Goal: Contribute content: Contribute content

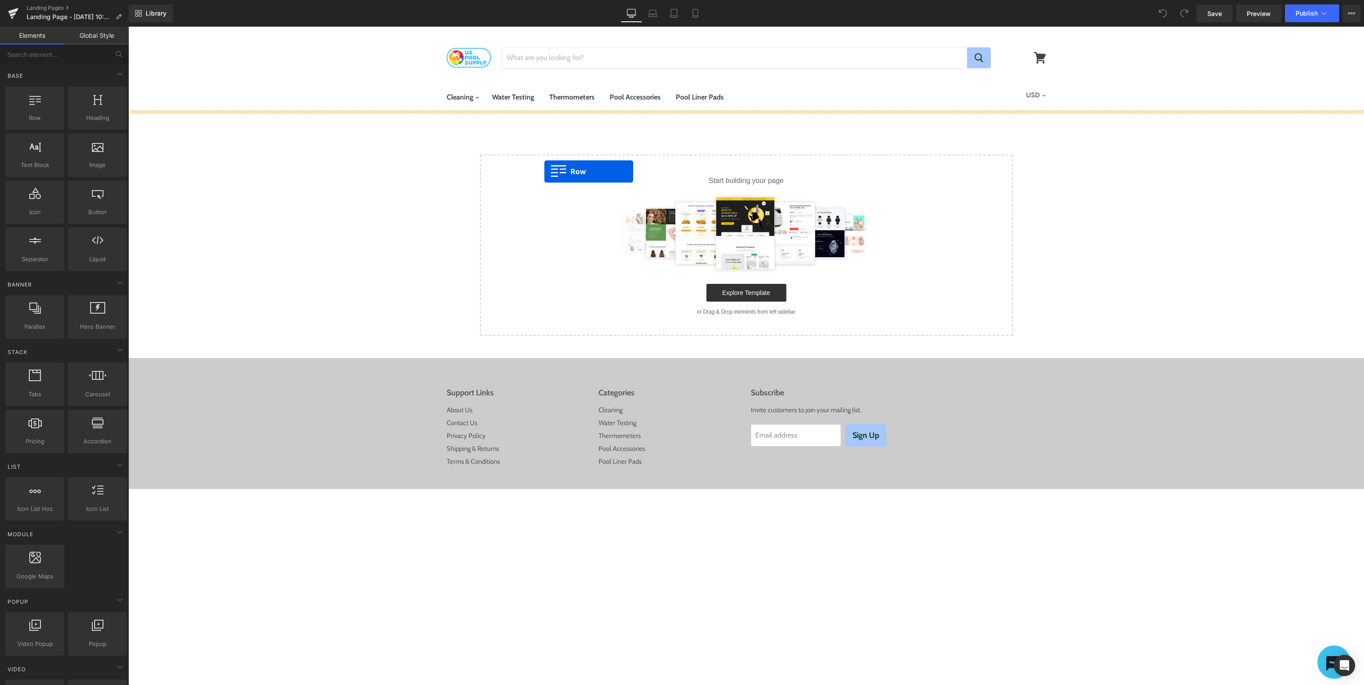
drag, startPoint x: 156, startPoint y: 134, endPoint x: 889, endPoint y: 181, distance: 734.5
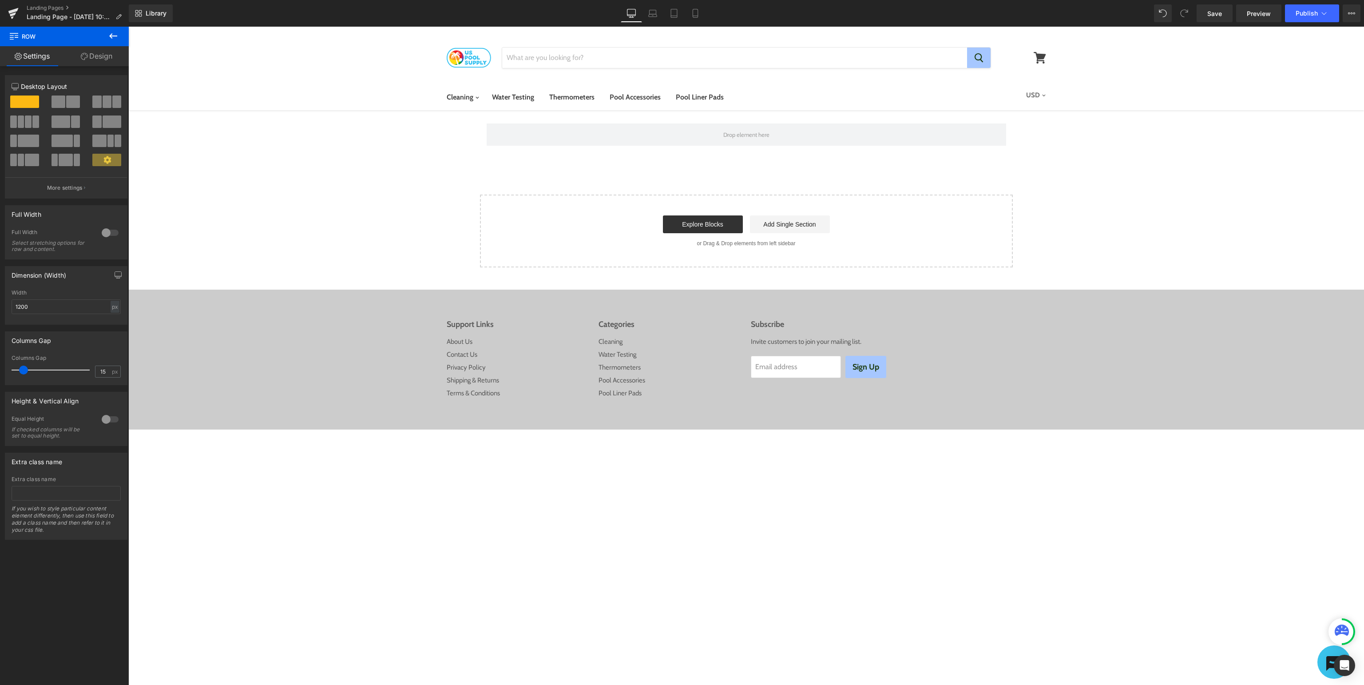
click at [113, 36] on icon at bounding box center [113, 35] width 8 height 5
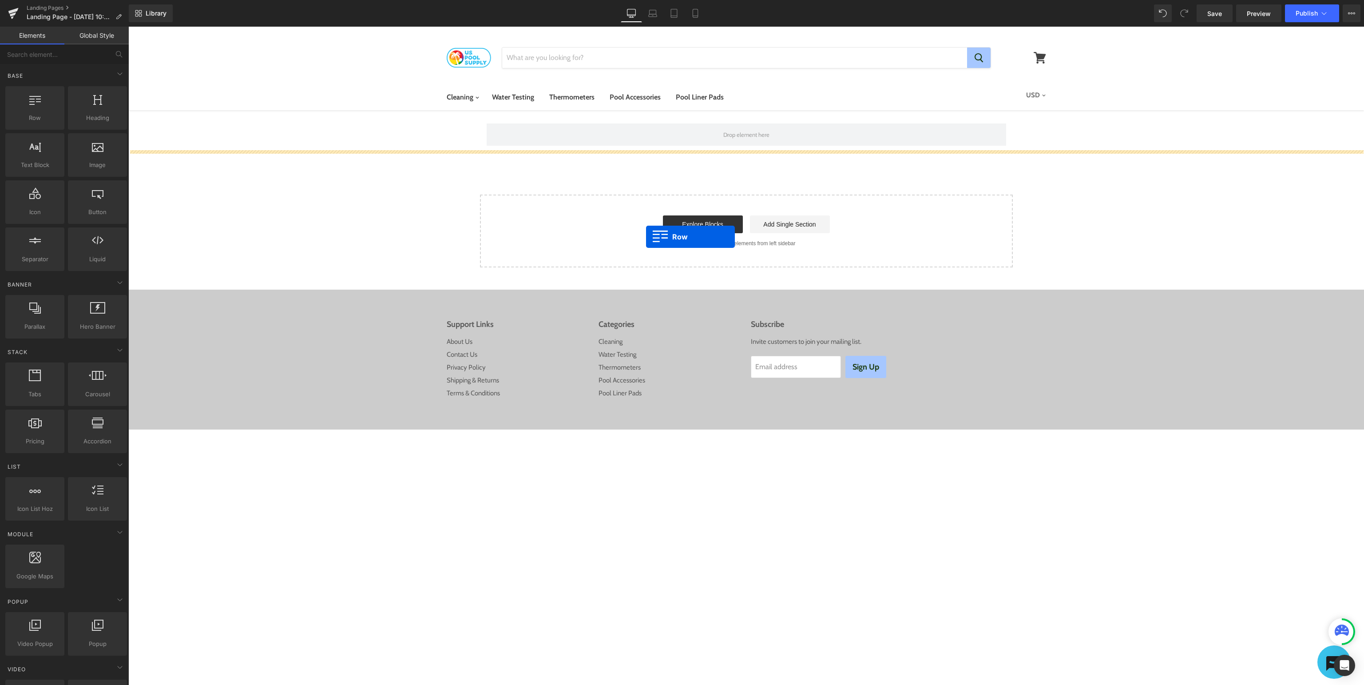
drag, startPoint x: 170, startPoint y: 136, endPoint x: 686, endPoint y: 241, distance: 526.3
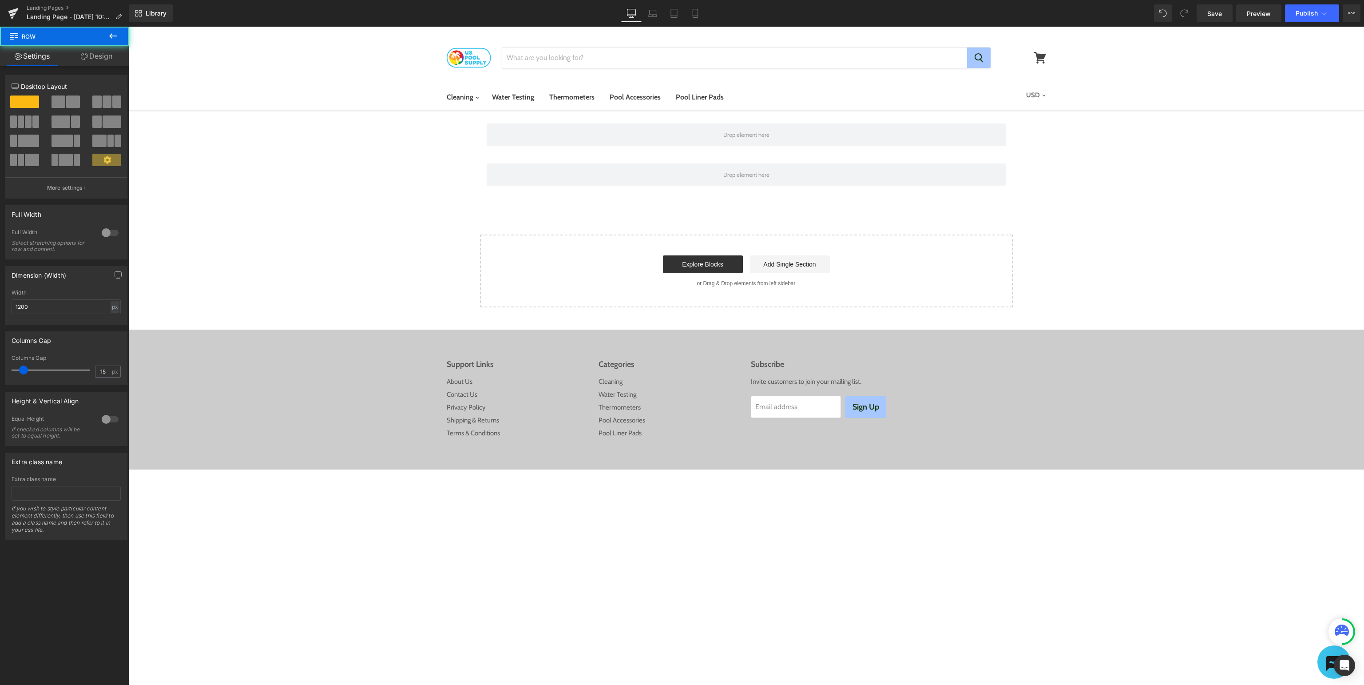
click at [108, 37] on icon at bounding box center [113, 36] width 11 height 11
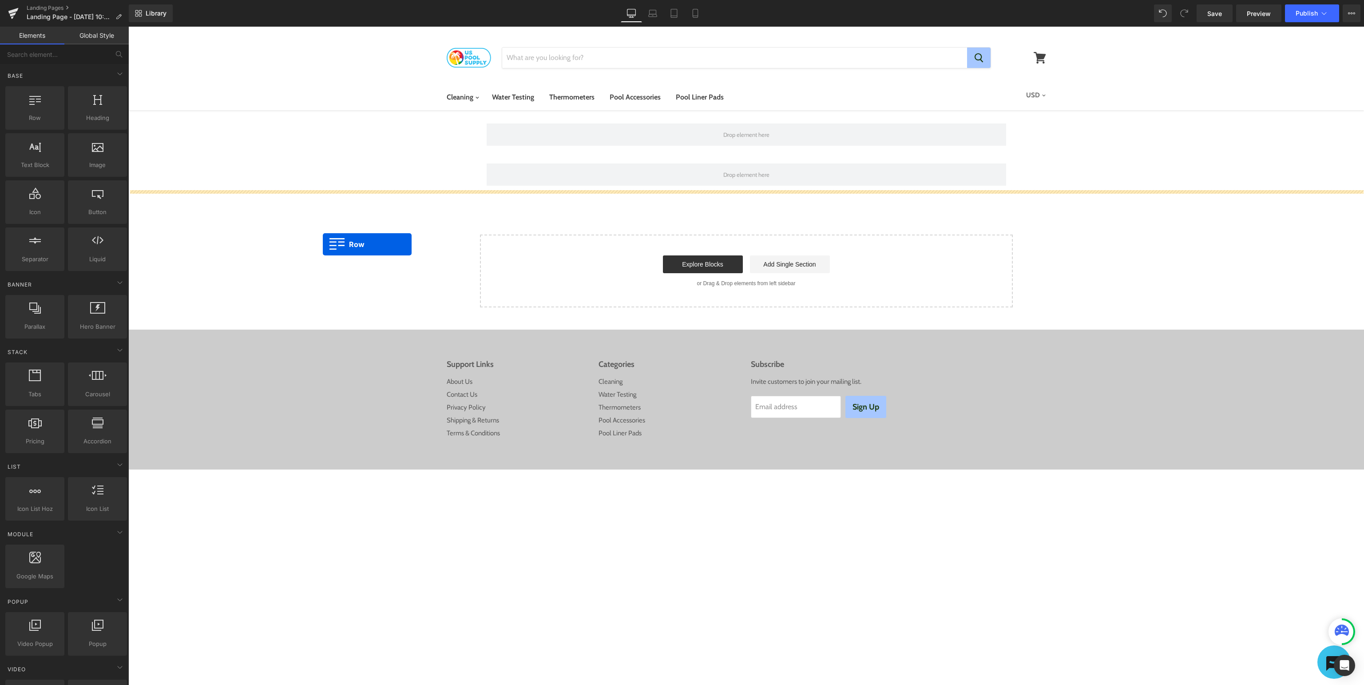
drag, startPoint x: 168, startPoint y: 134, endPoint x: 778, endPoint y: 366, distance: 652.5
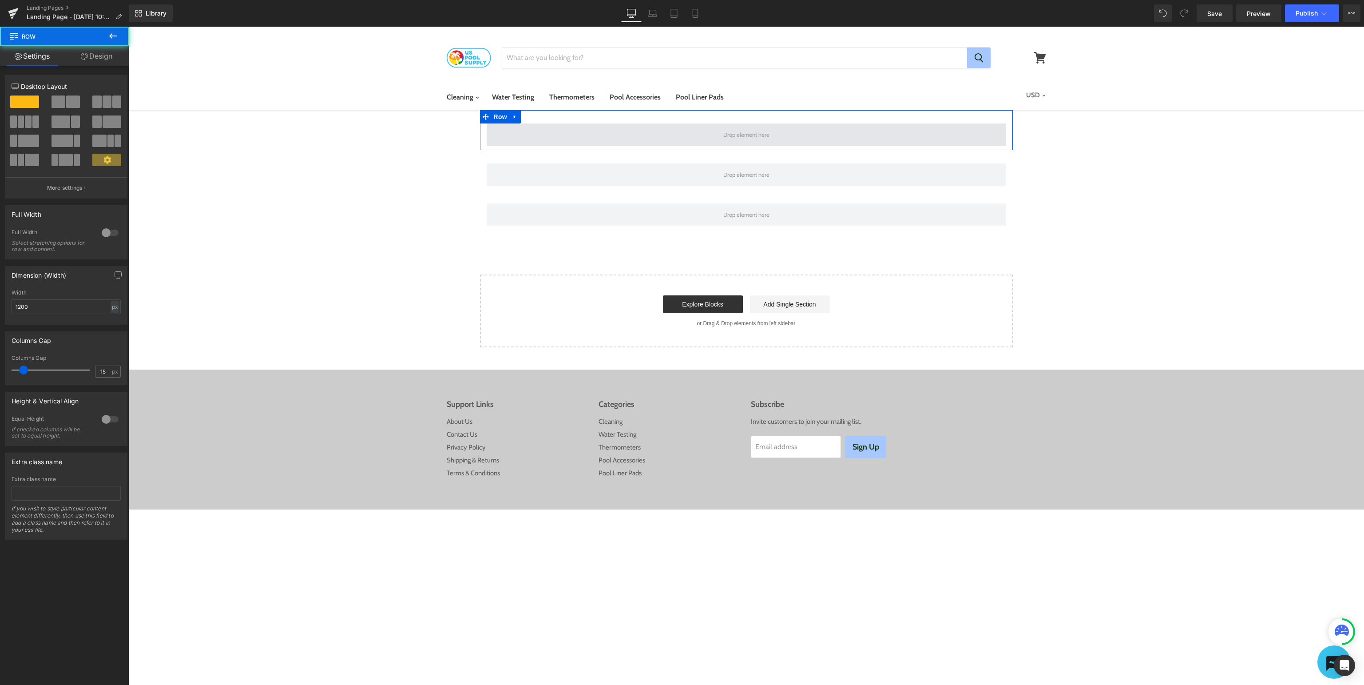
click at [821, 131] on span at bounding box center [746, 134] width 519 height 22
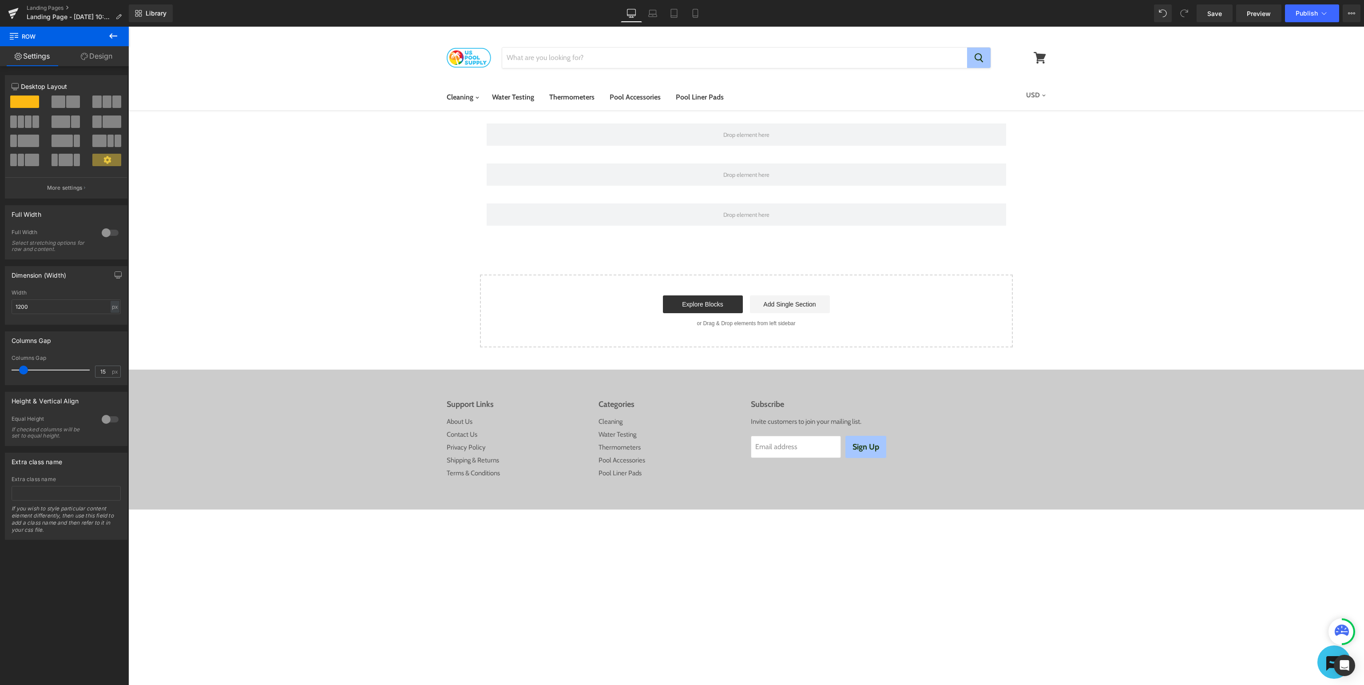
click at [110, 37] on icon at bounding box center [113, 36] width 11 height 11
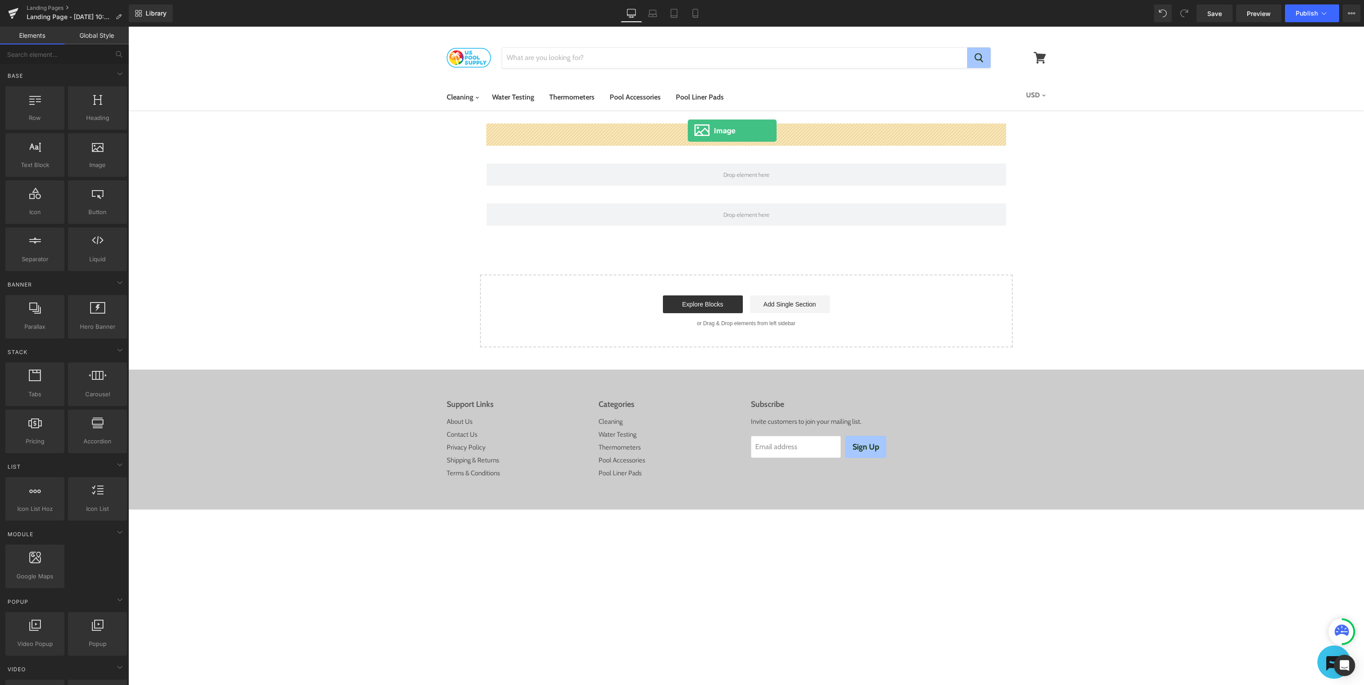
drag, startPoint x: 230, startPoint y: 177, endPoint x: 688, endPoint y: 131, distance: 459.7
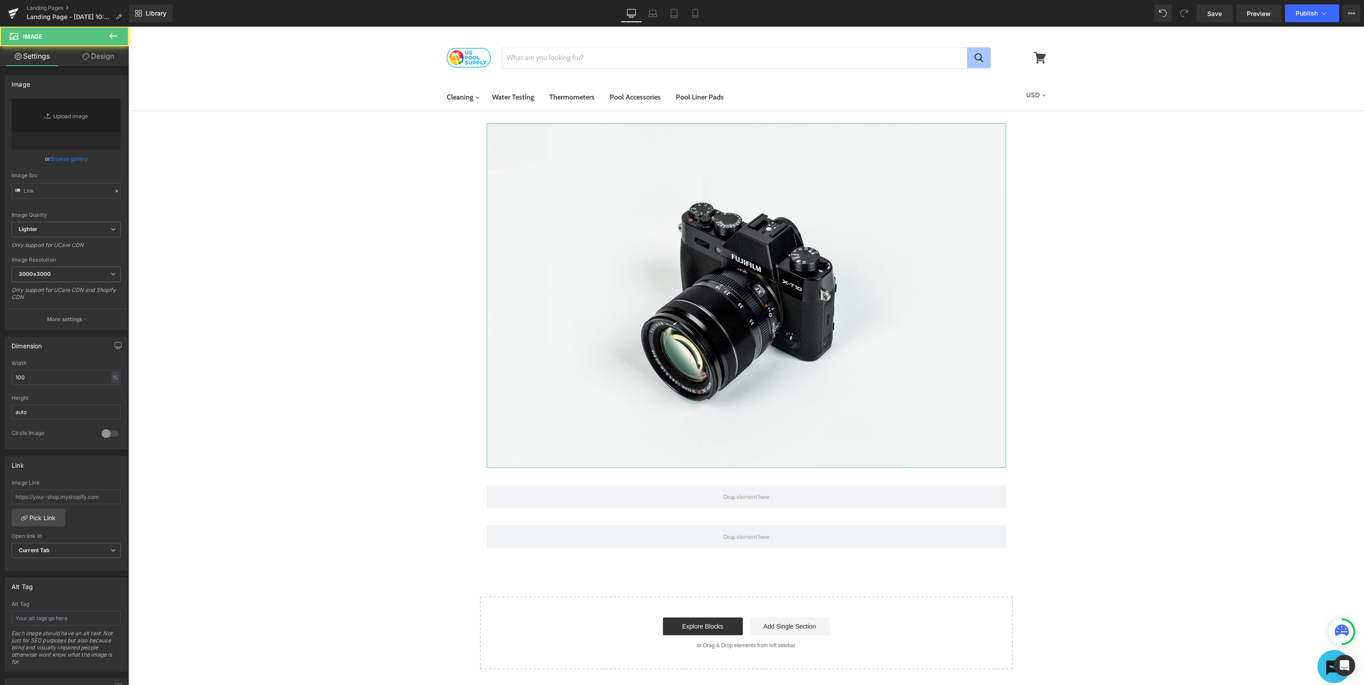
type input "//[DOMAIN_NAME][URL]"
click at [111, 38] on icon at bounding box center [113, 35] width 8 height 5
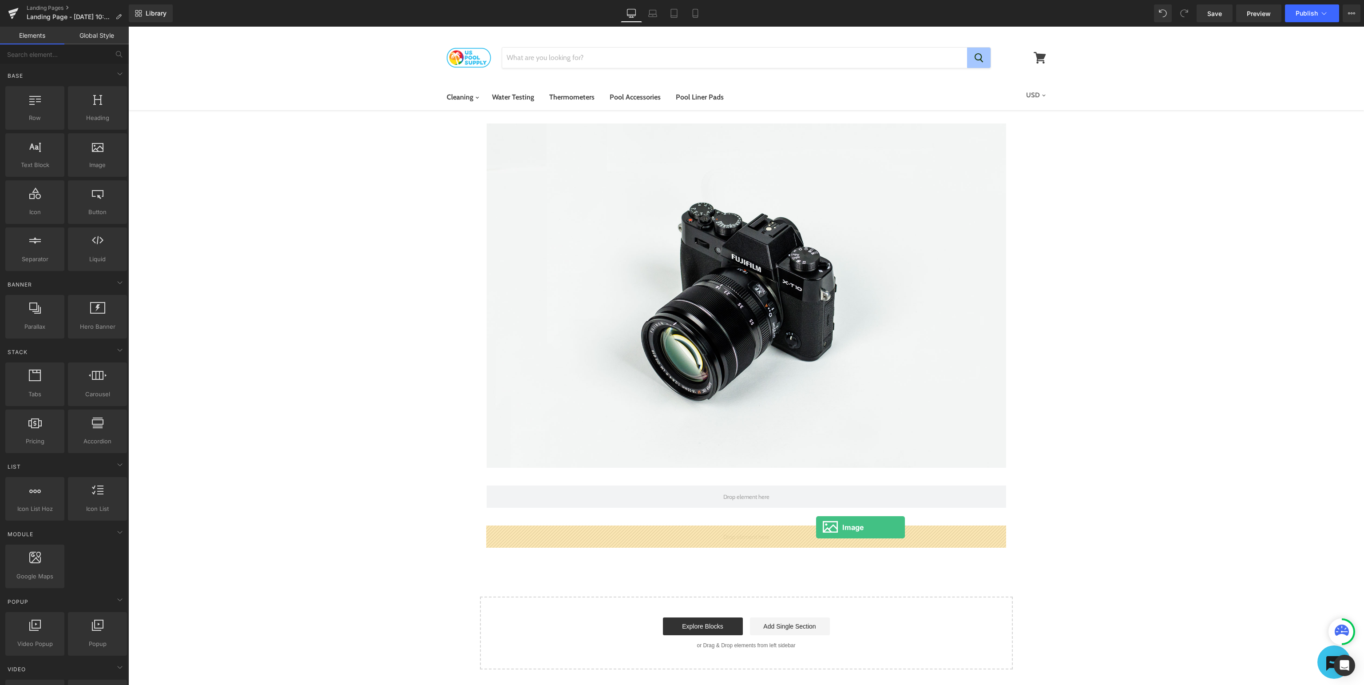
drag, startPoint x: 230, startPoint y: 171, endPoint x: 816, endPoint y: 527, distance: 685.9
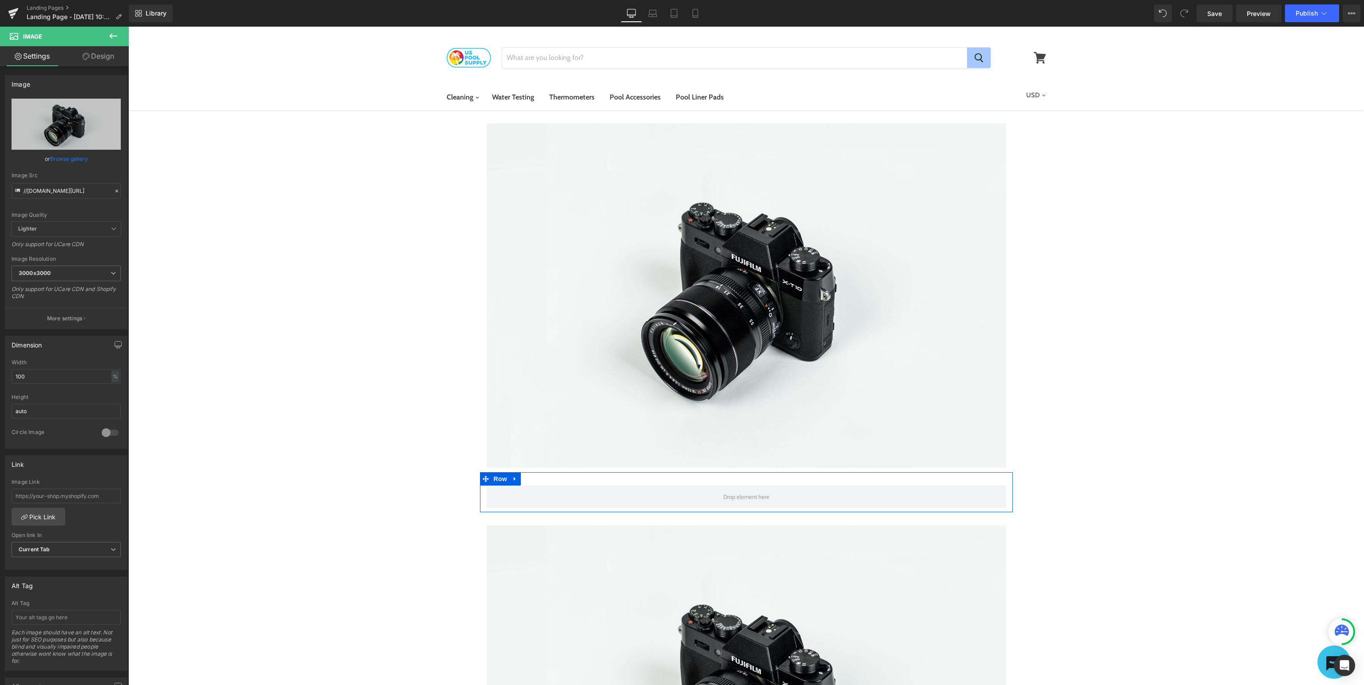
click at [500, 480] on span "Row" at bounding box center [500, 478] width 18 height 13
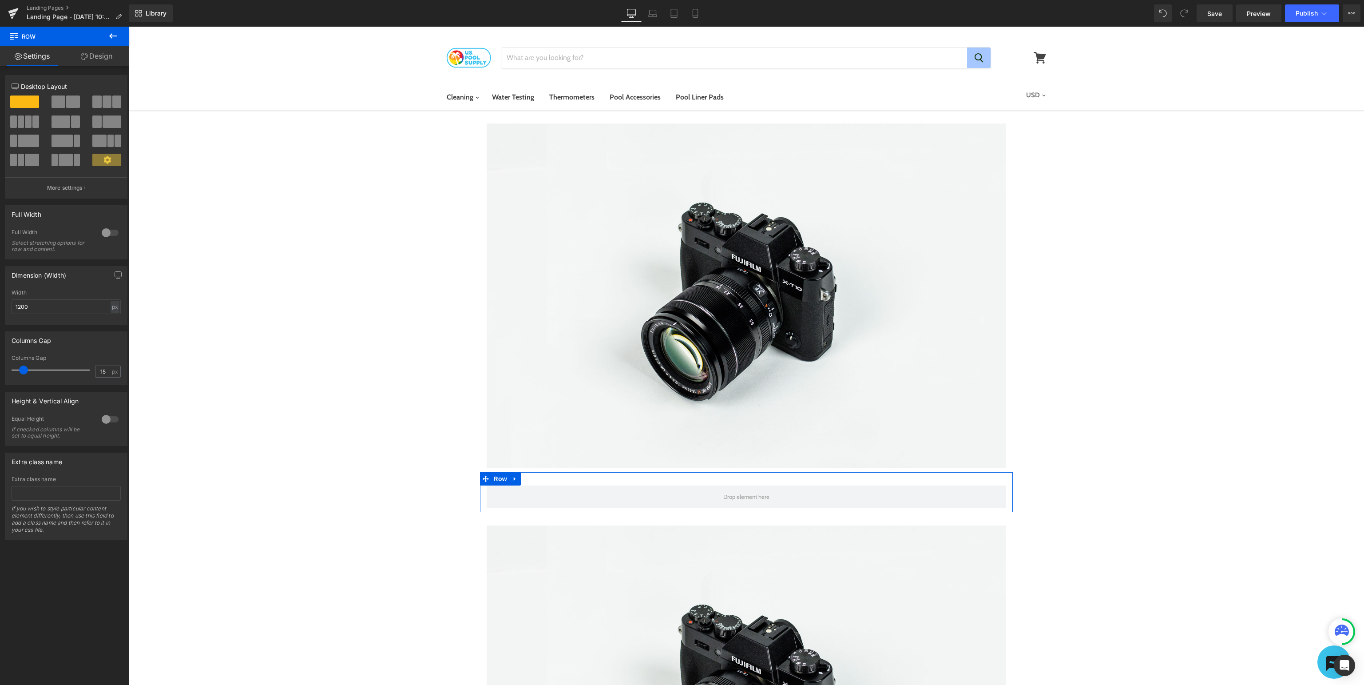
click at [65, 104] on button at bounding box center [67, 101] width 30 height 12
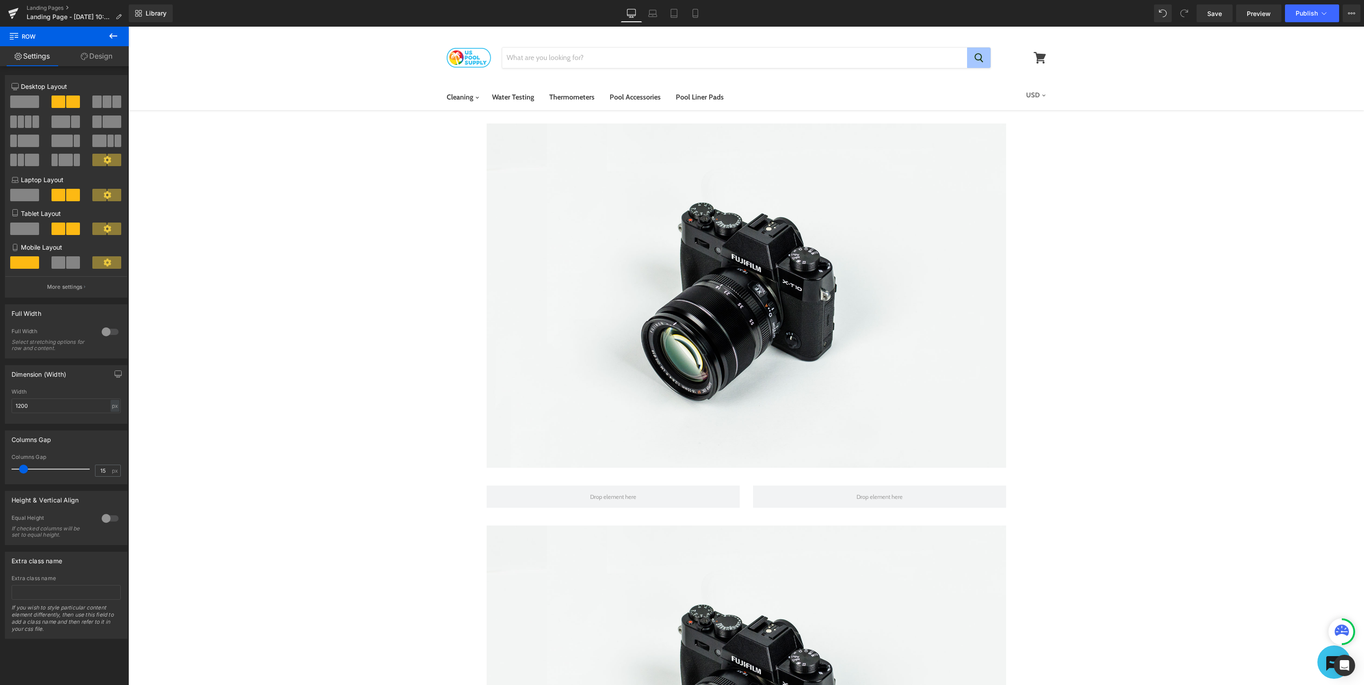
click at [113, 40] on icon at bounding box center [113, 36] width 11 height 11
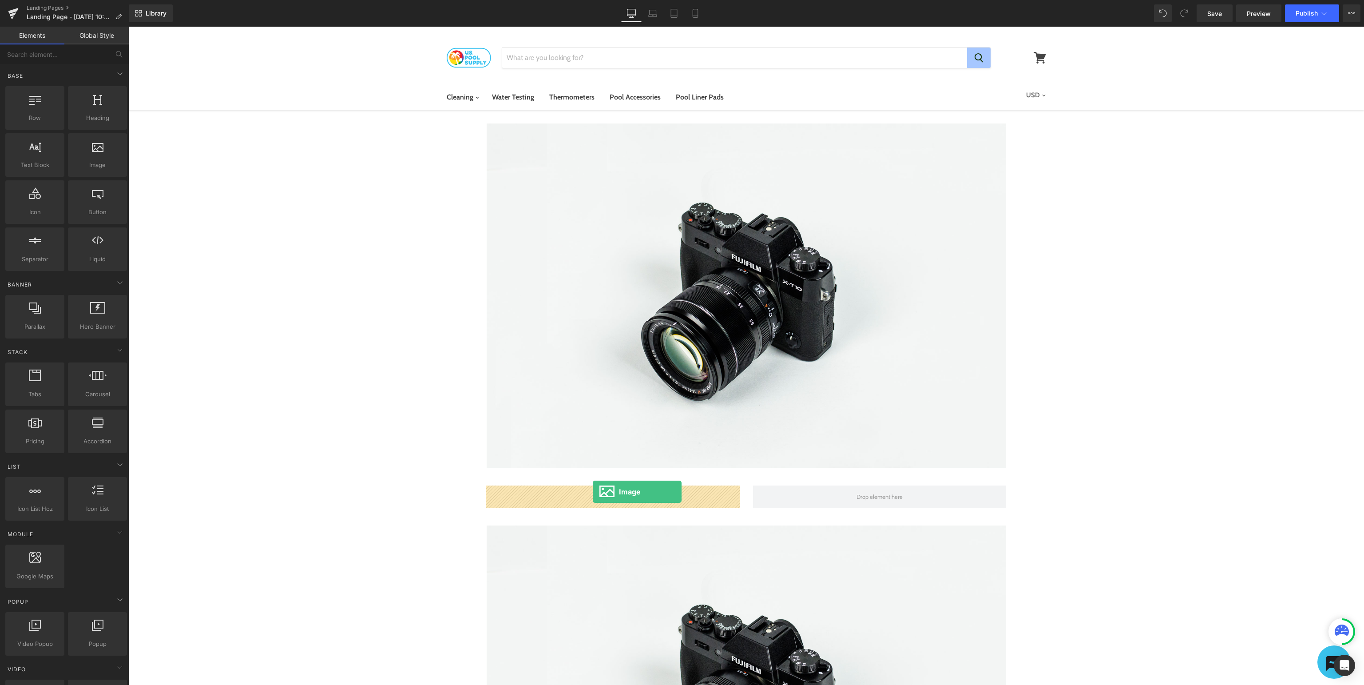
drag, startPoint x: 228, startPoint y: 183, endPoint x: 593, endPoint y: 491, distance: 477.6
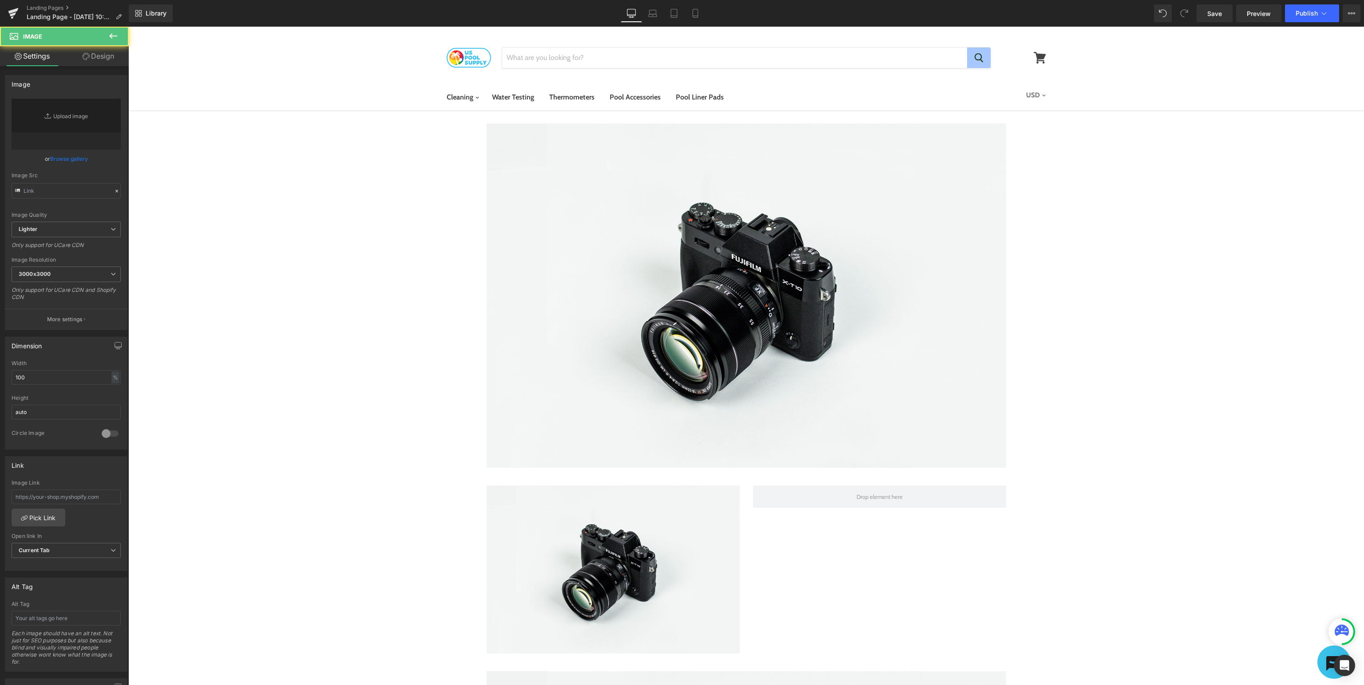
type input "//[DOMAIN_NAME][URL]"
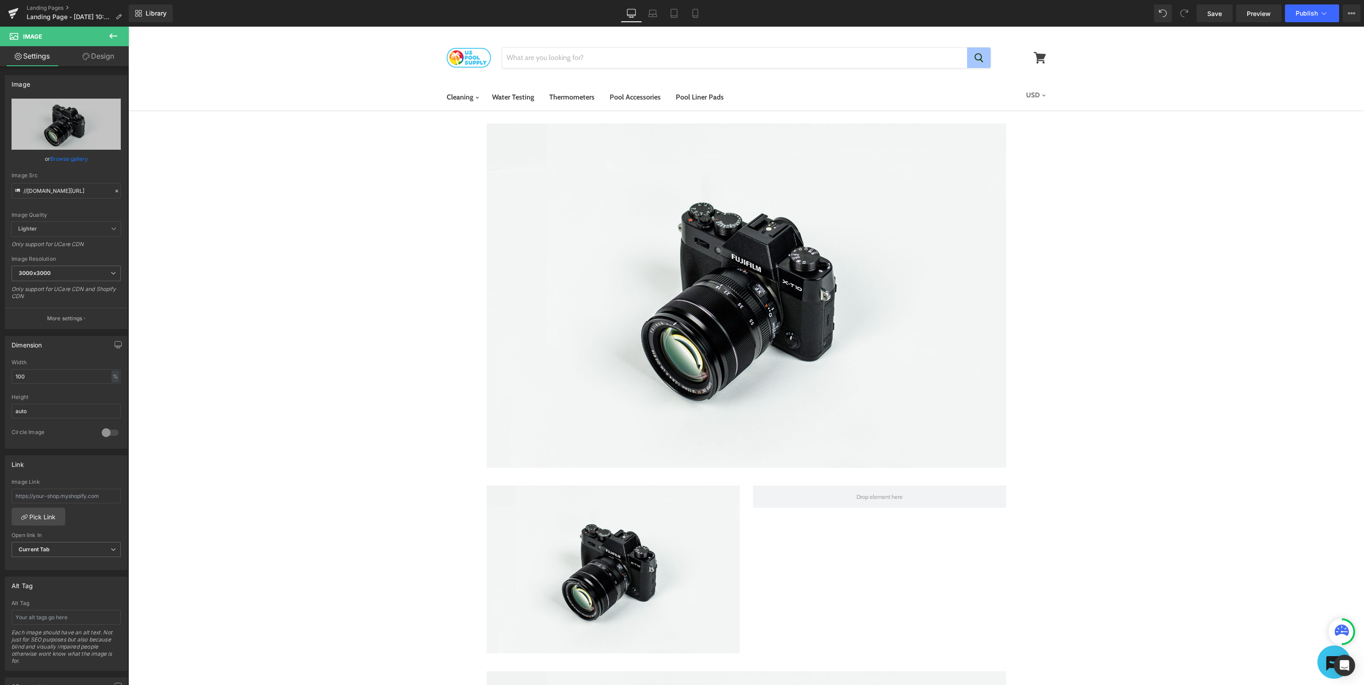
click at [111, 33] on icon at bounding box center [113, 36] width 11 height 11
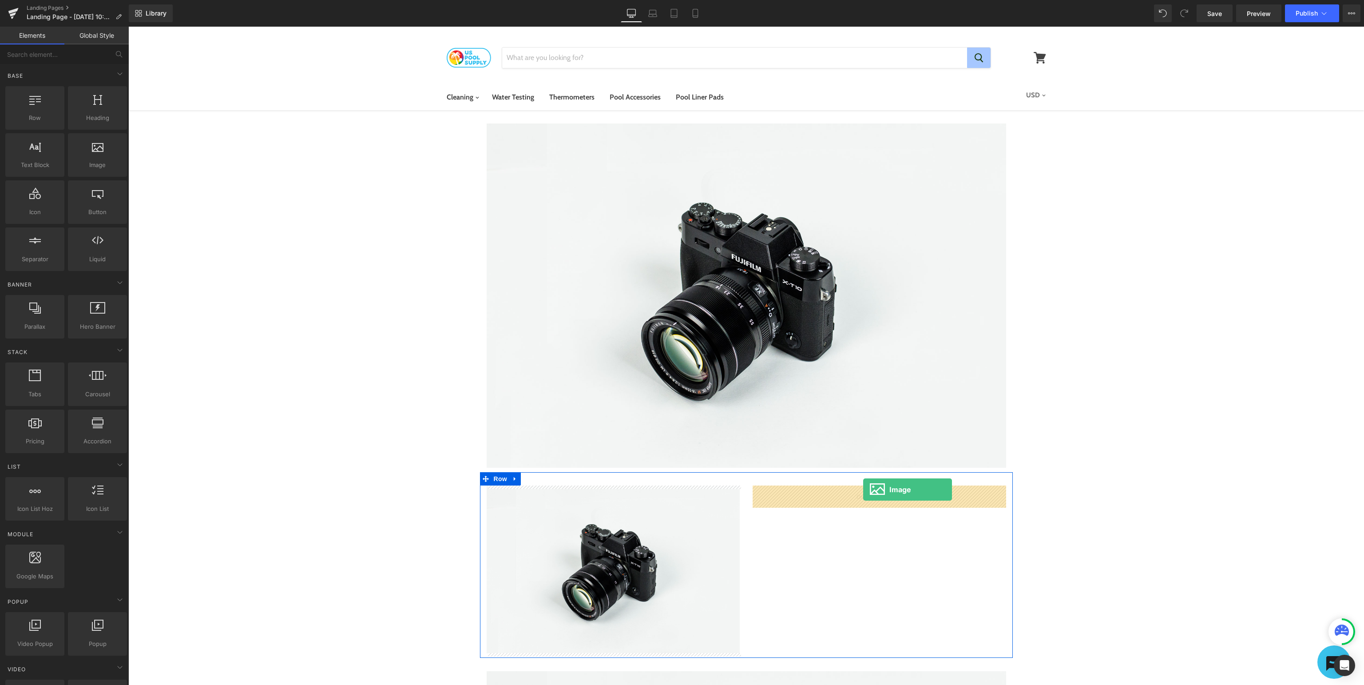
drag, startPoint x: 233, startPoint y: 184, endPoint x: 863, endPoint y: 489, distance: 700.1
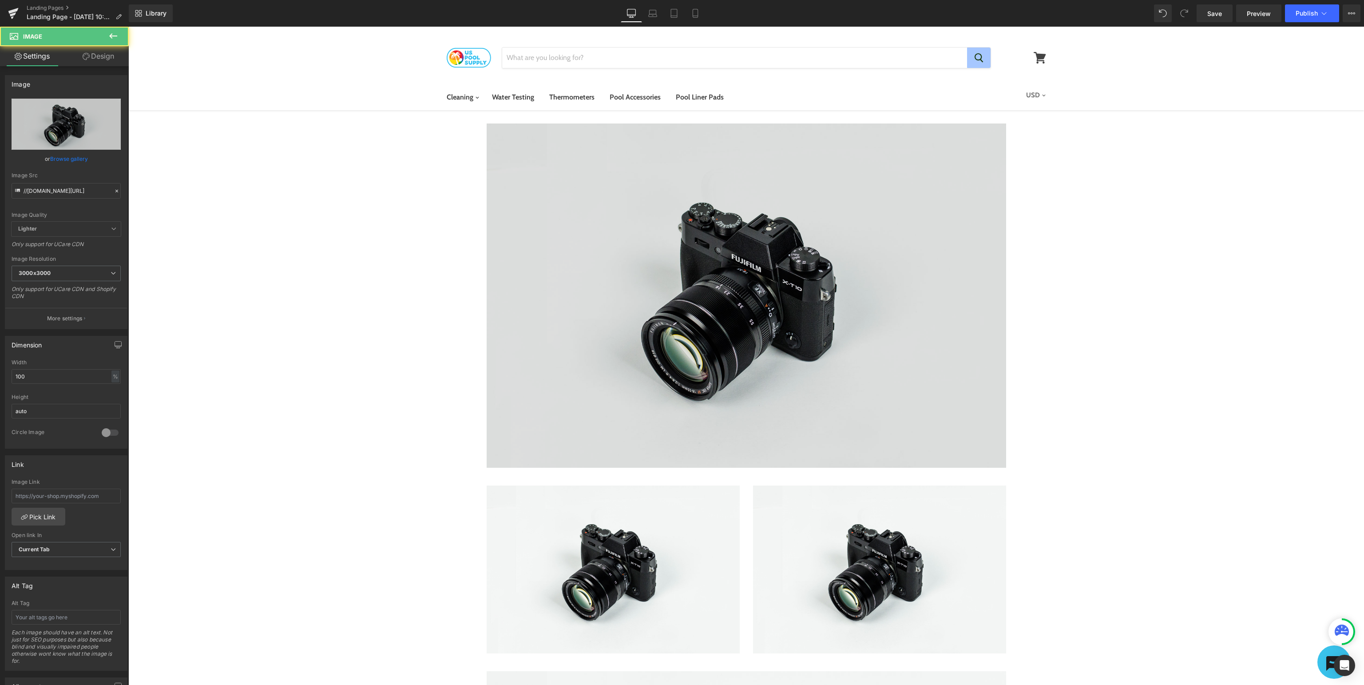
click at [880, 381] on img at bounding box center [746, 295] width 519 height 344
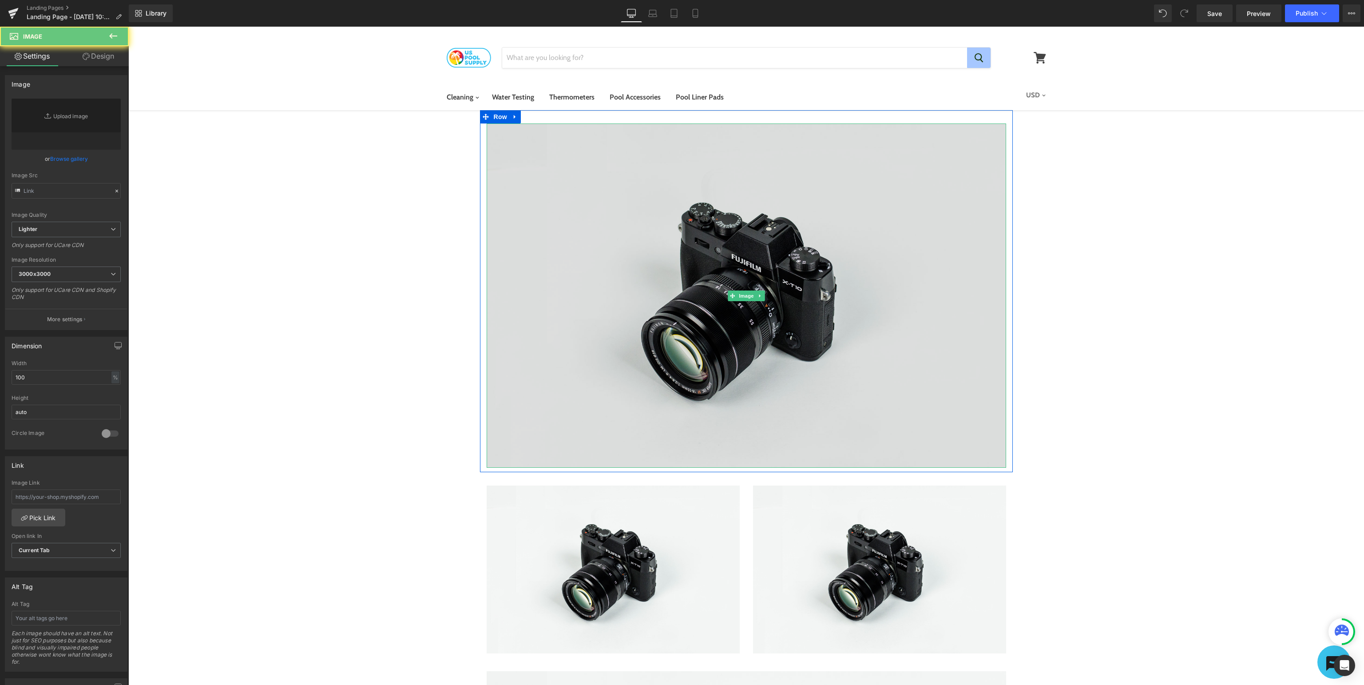
type input "//[DOMAIN_NAME][URL]"
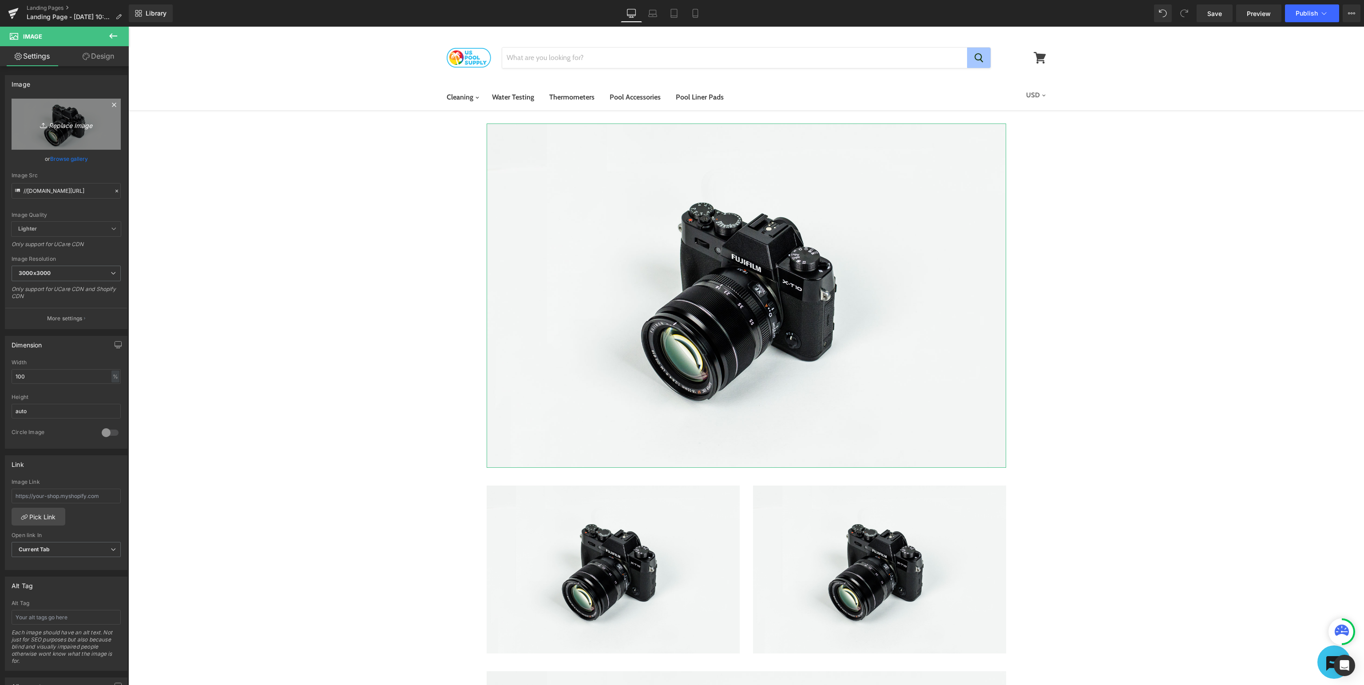
click at [63, 129] on icon "Replace Image" at bounding box center [66, 124] width 71 height 11
type input "C:\fakepath\USP_SupportBanner.jpg"
type input "[URL][DOMAIN_NAME]"
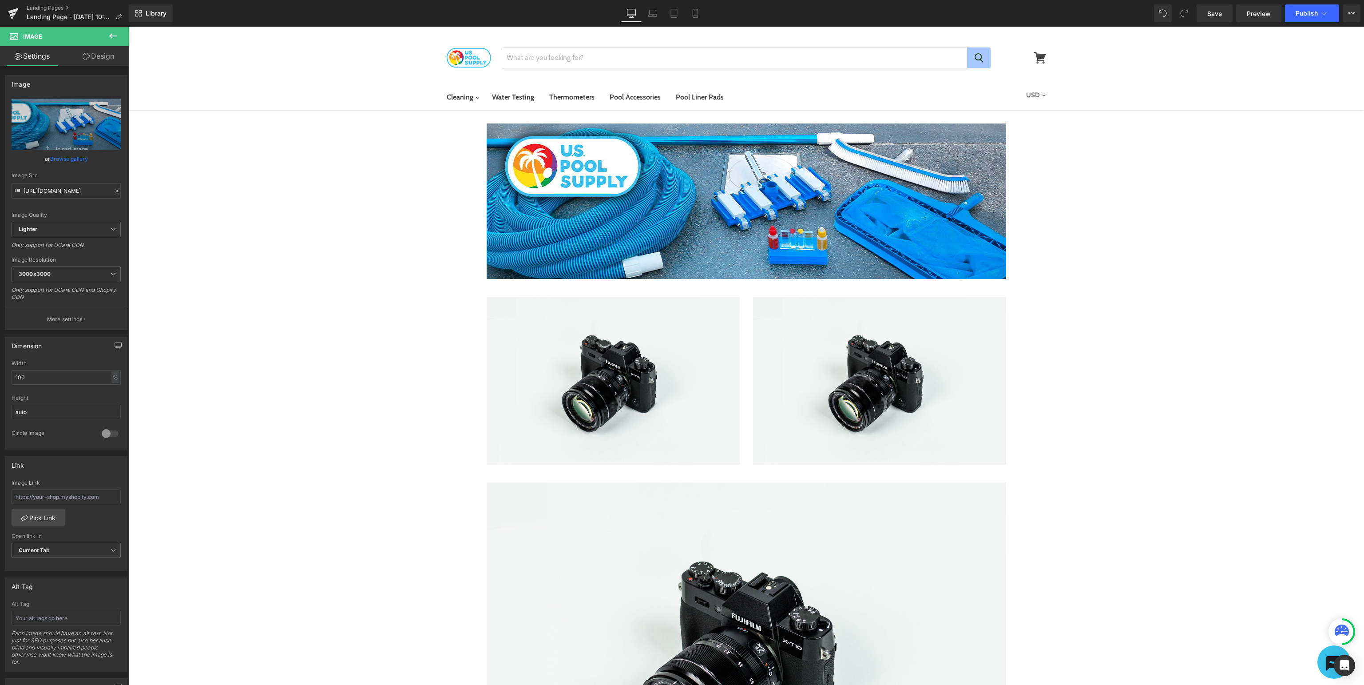
scroll to position [140, 0]
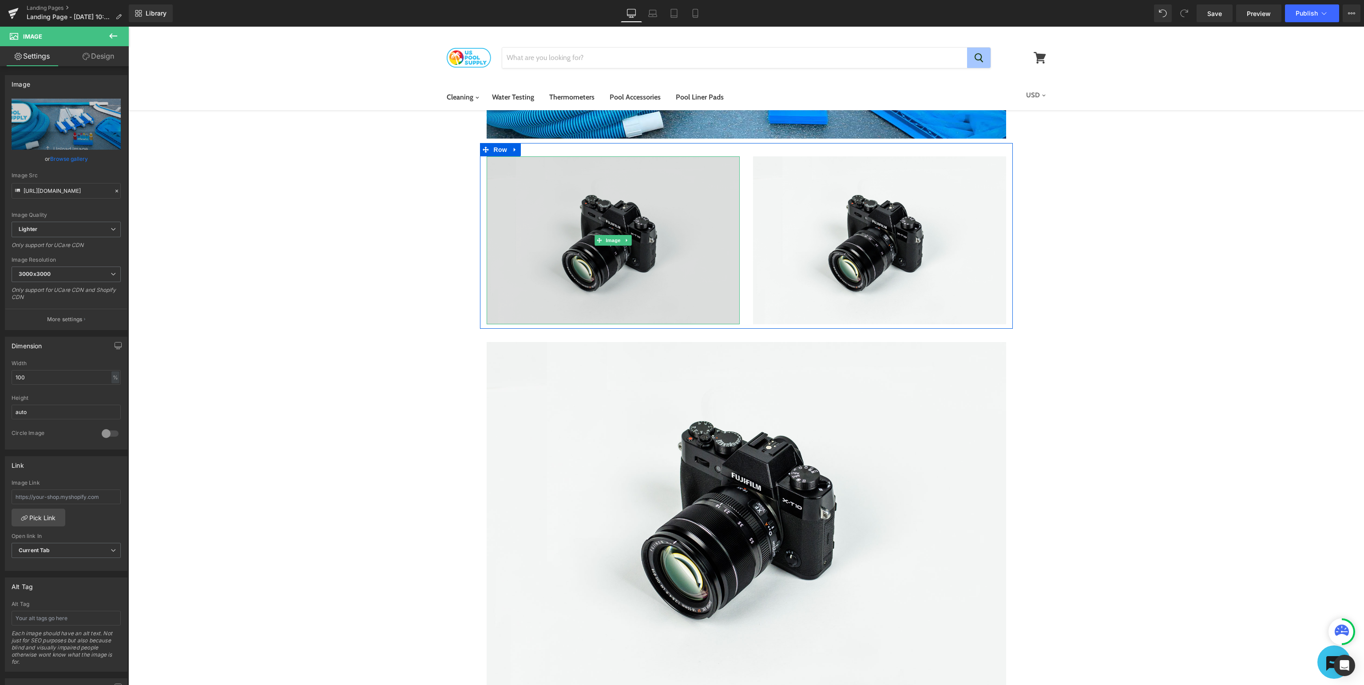
click at [663, 228] on img at bounding box center [613, 240] width 253 height 168
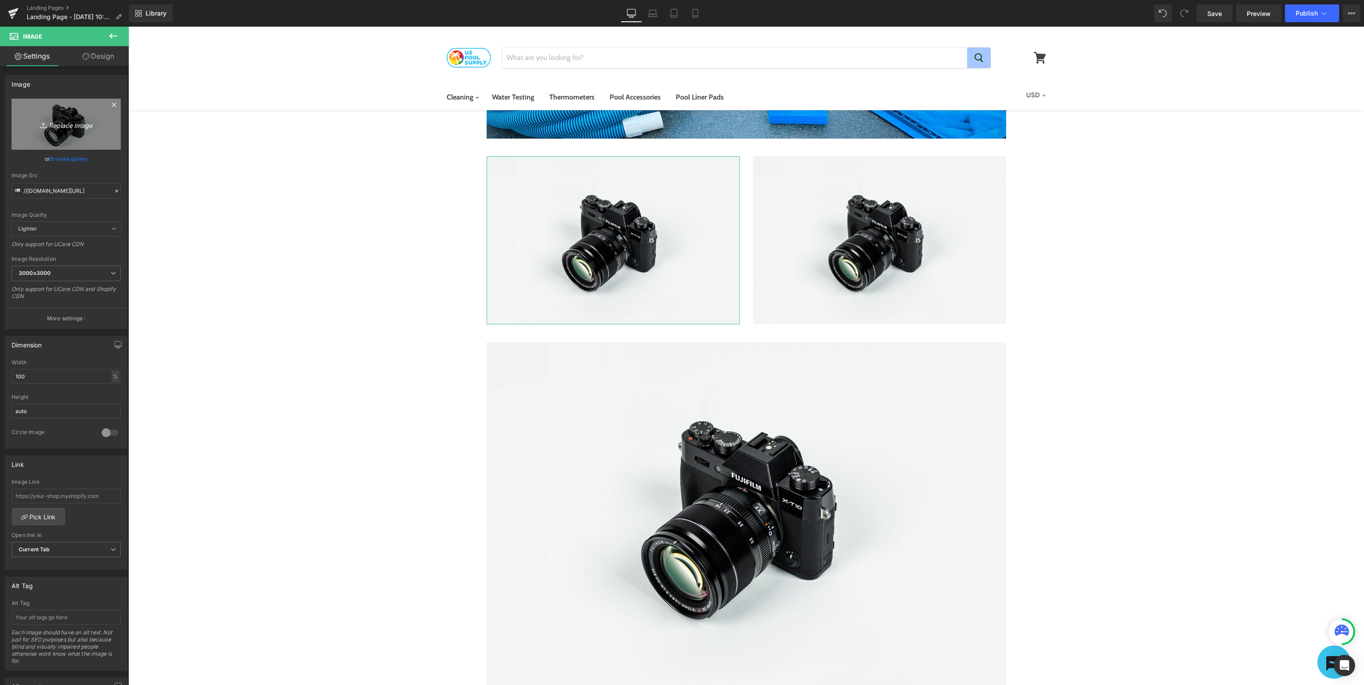
click at [75, 125] on icon "Replace Image" at bounding box center [66, 124] width 71 height 11
type input "C:\fakepath\USP_SupportManuals.jpg"
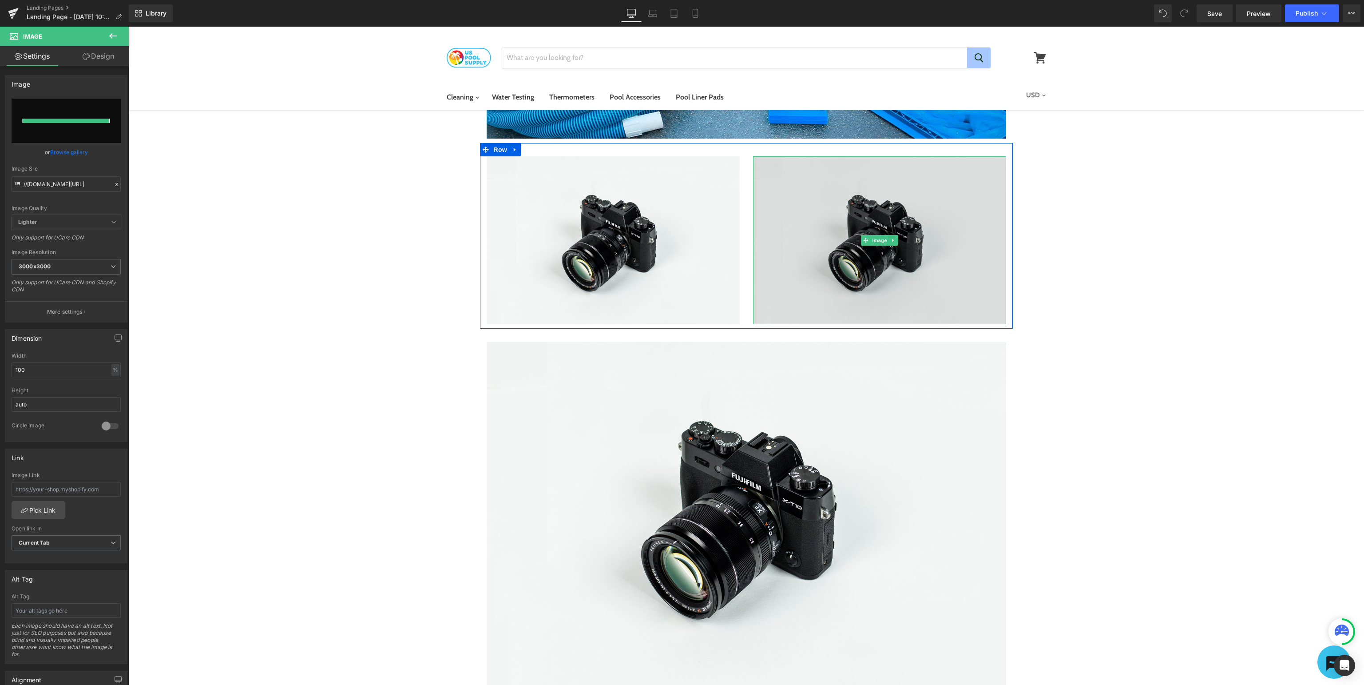
type input "[URL][DOMAIN_NAME]"
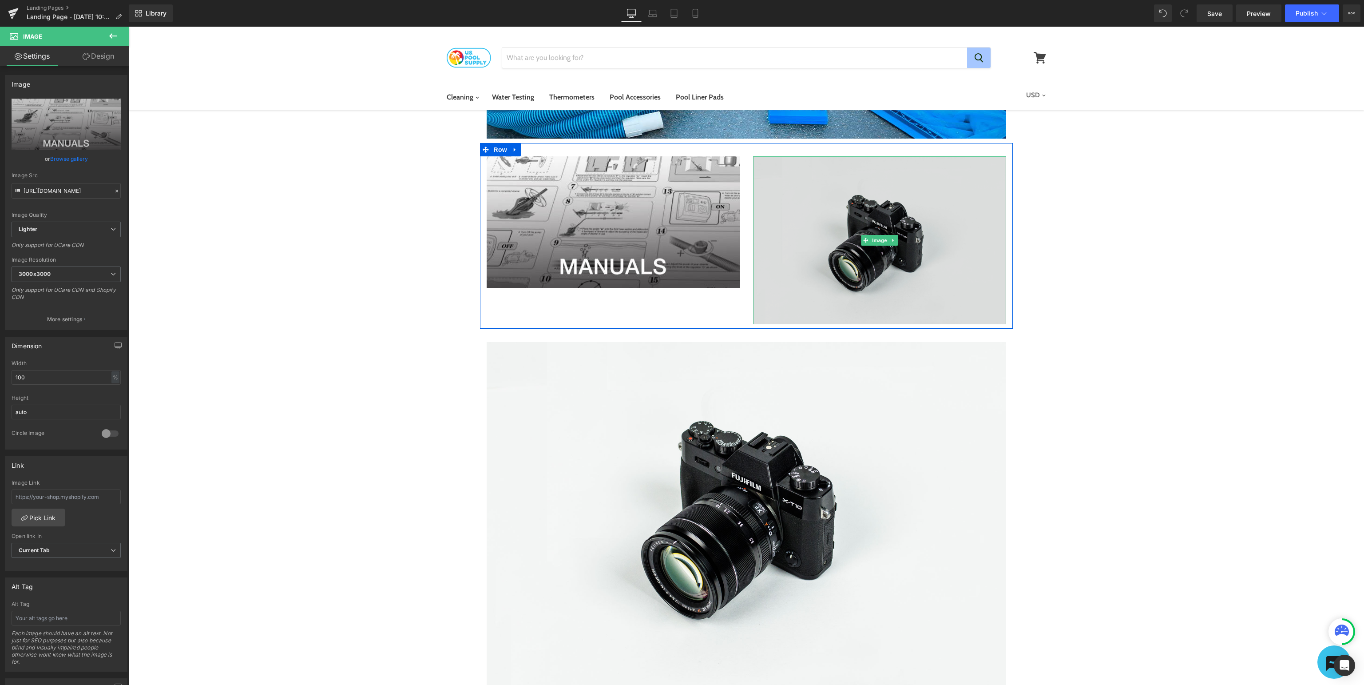
click at [936, 238] on img at bounding box center [879, 240] width 253 height 168
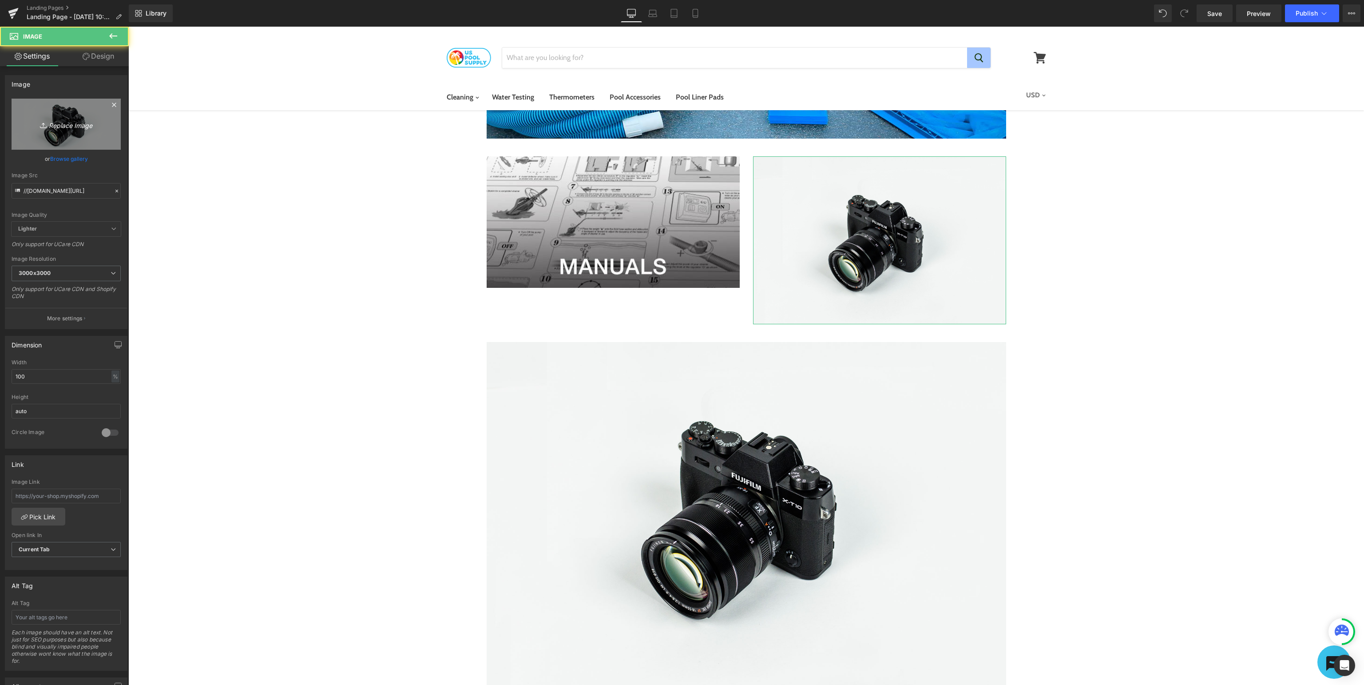
click at [83, 139] on link "Replace Image" at bounding box center [66, 124] width 109 height 51
type input "C:\fakepath\USP_SupportSDS.jpg"
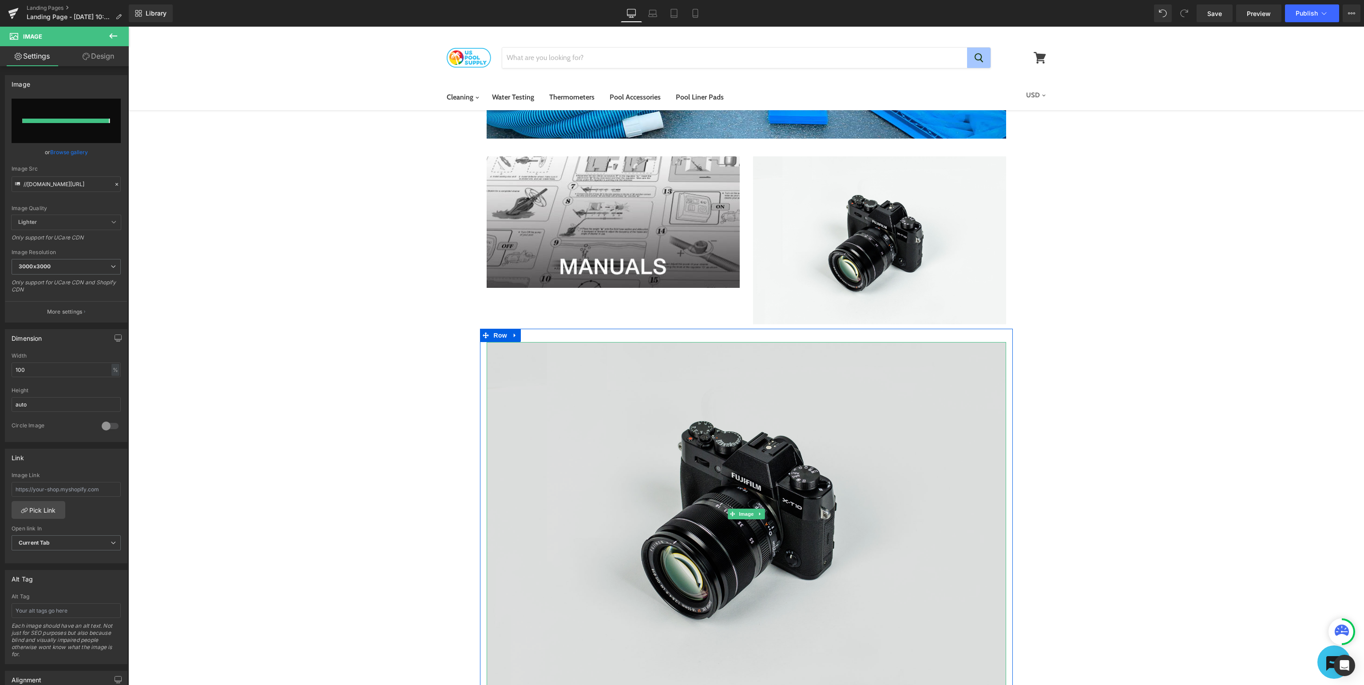
type input "[URL][DOMAIN_NAME]"
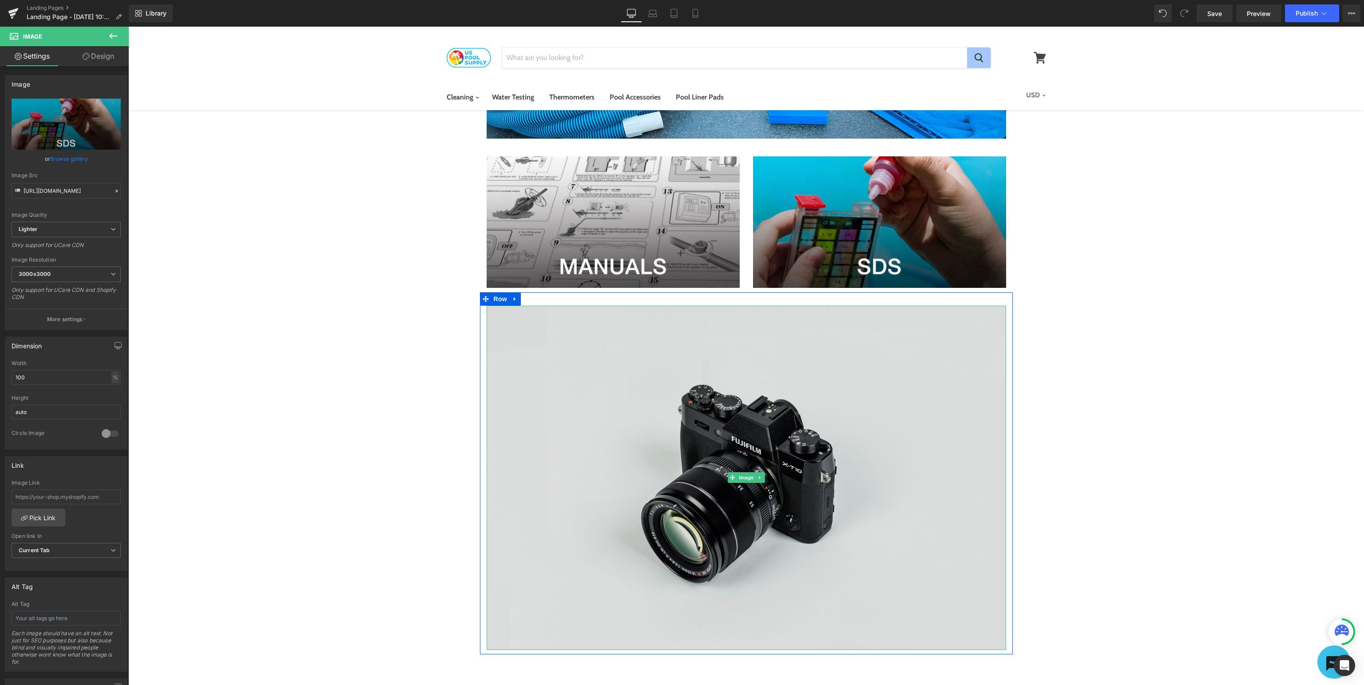
click at [905, 433] on img at bounding box center [746, 477] width 519 height 344
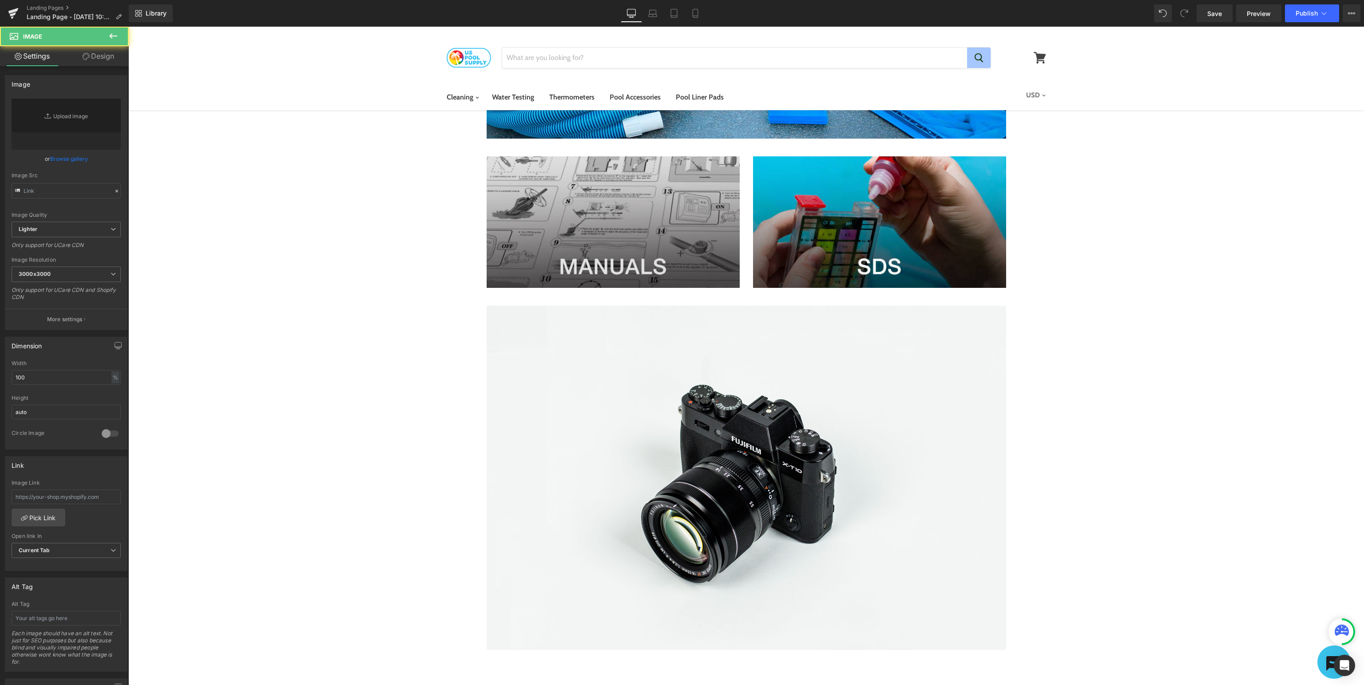
type input "//[DOMAIN_NAME][URL]"
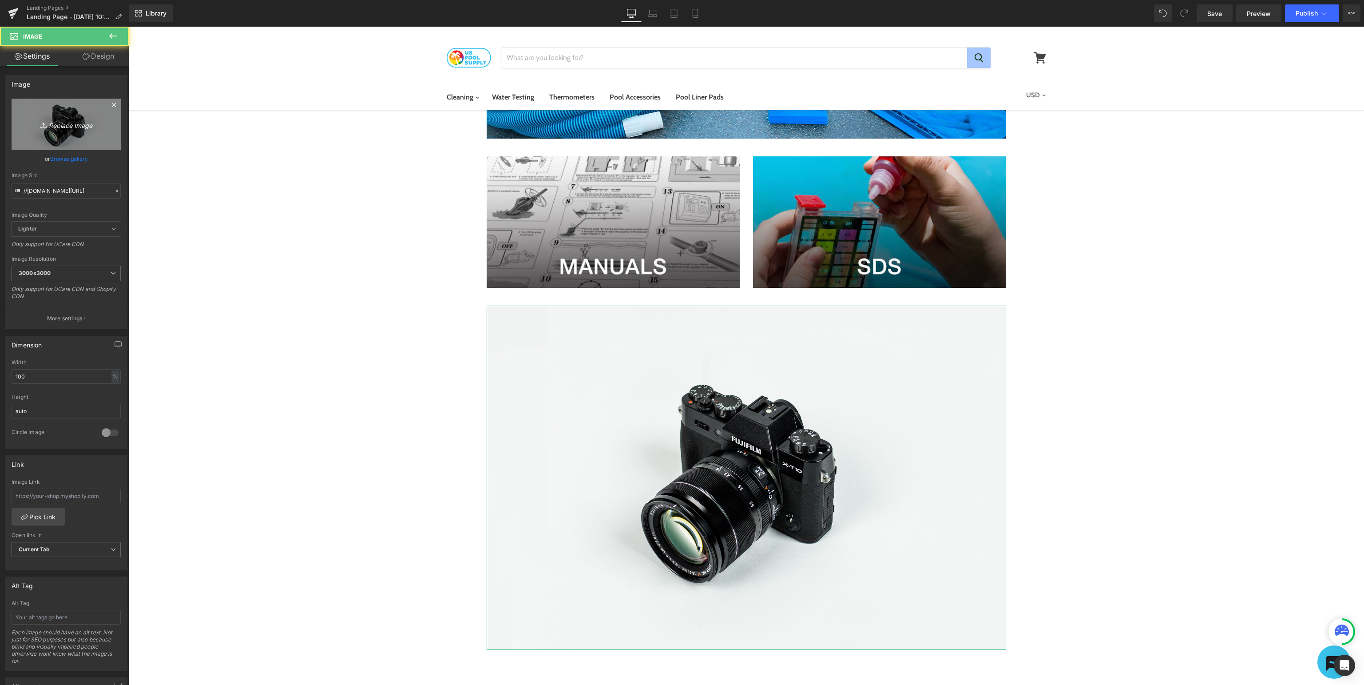
click at [64, 126] on icon "Replace Image" at bounding box center [66, 124] width 71 height 11
type input "C:\fakepath\USP_SupportSubmitaTicket.jpg"
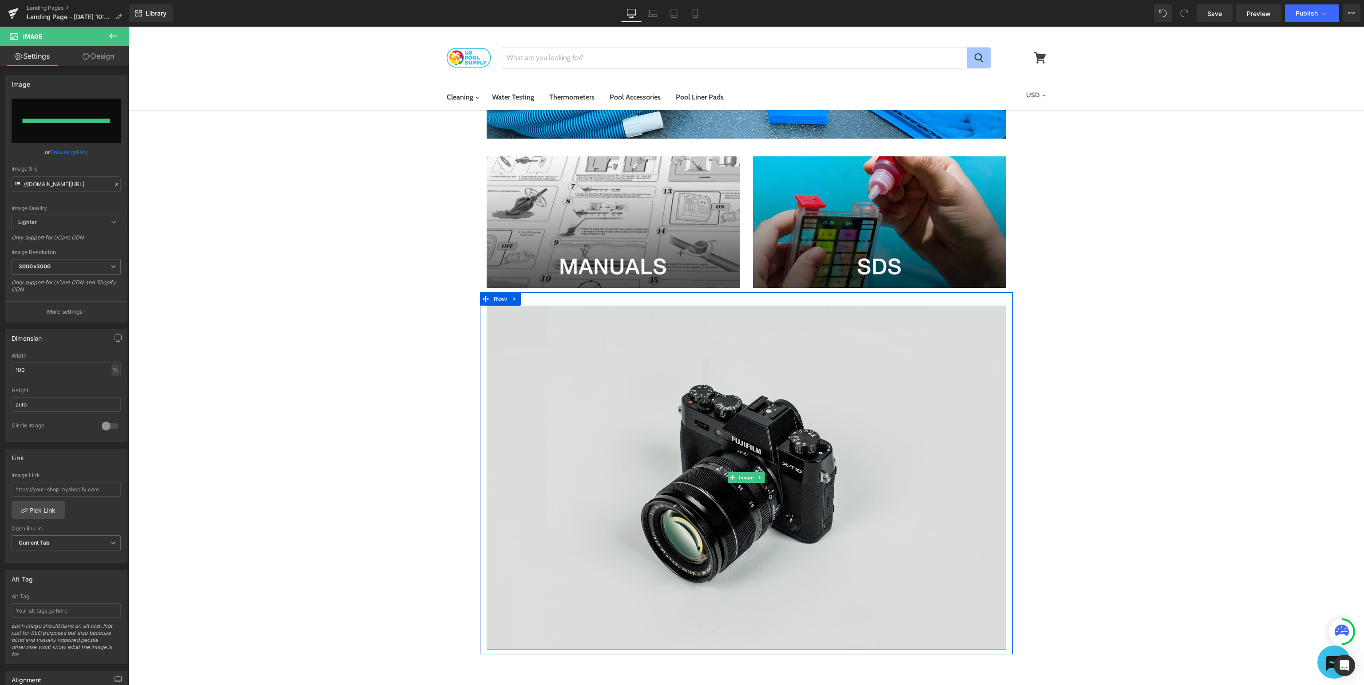
type input "[URL][DOMAIN_NAME]"
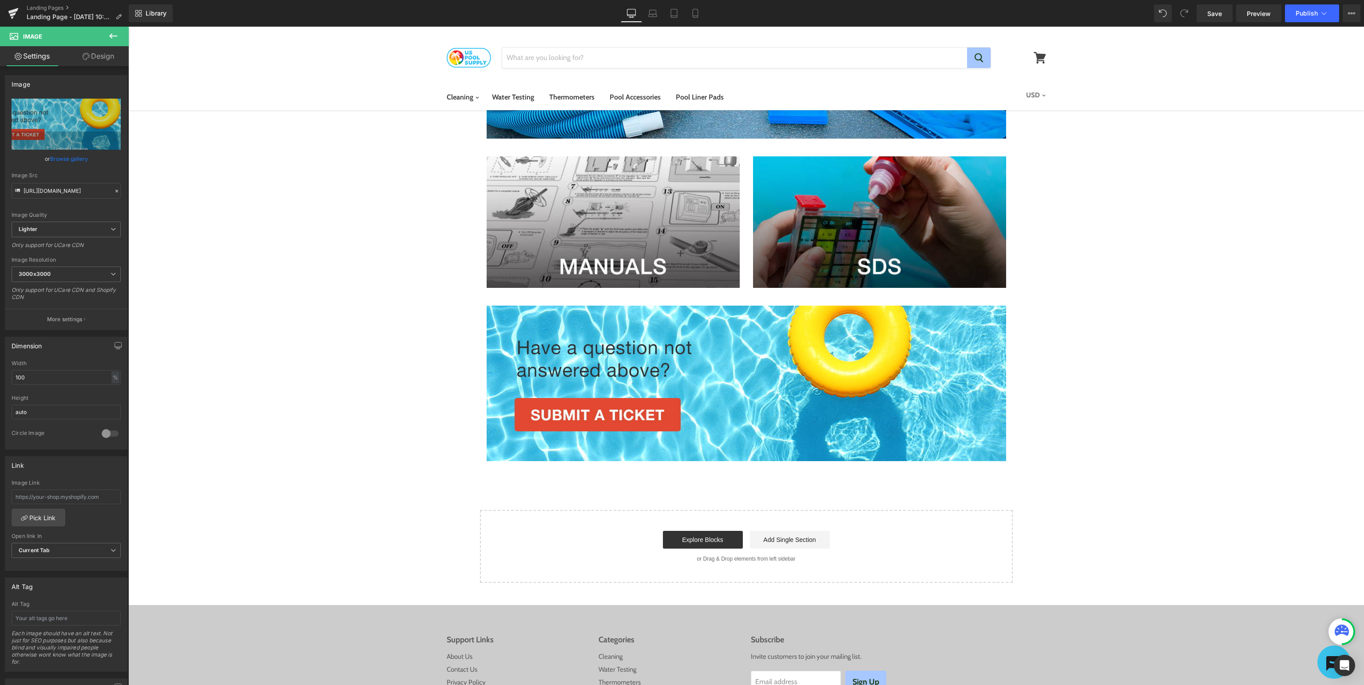
scroll to position [0, 0]
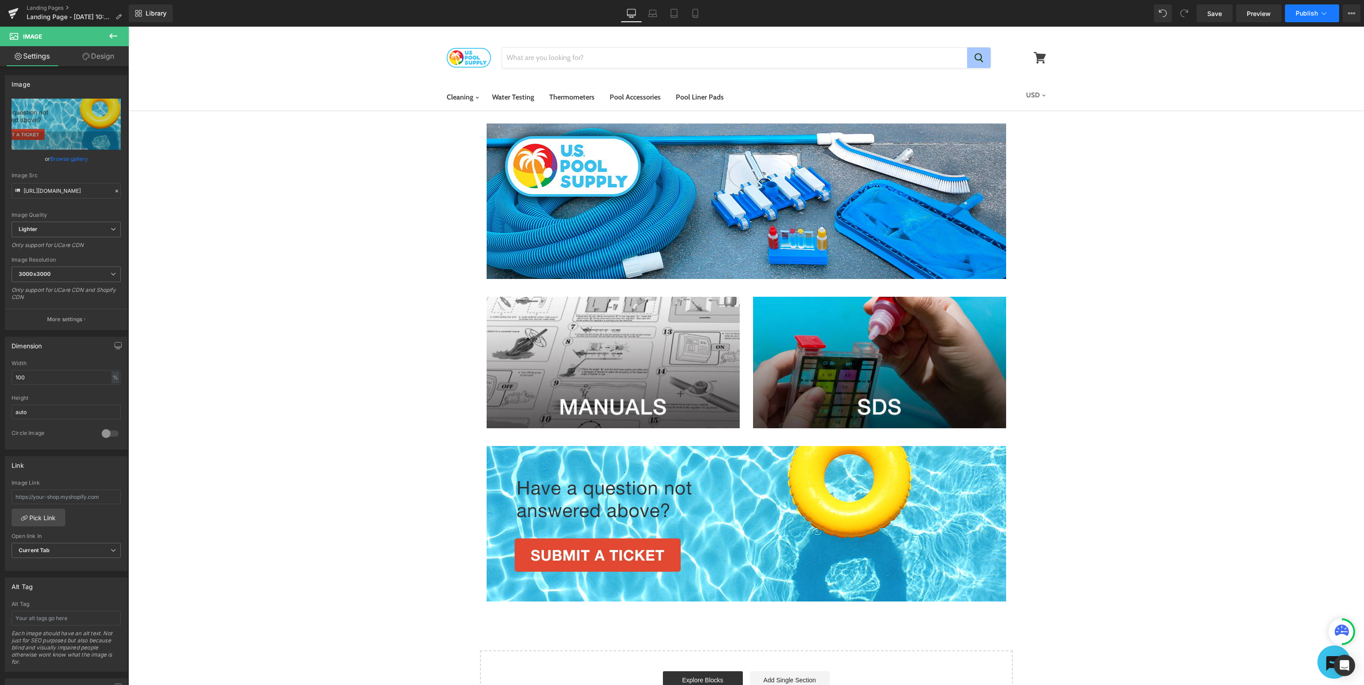
click at [1310, 13] on span "Publish" at bounding box center [1306, 13] width 22 height 7
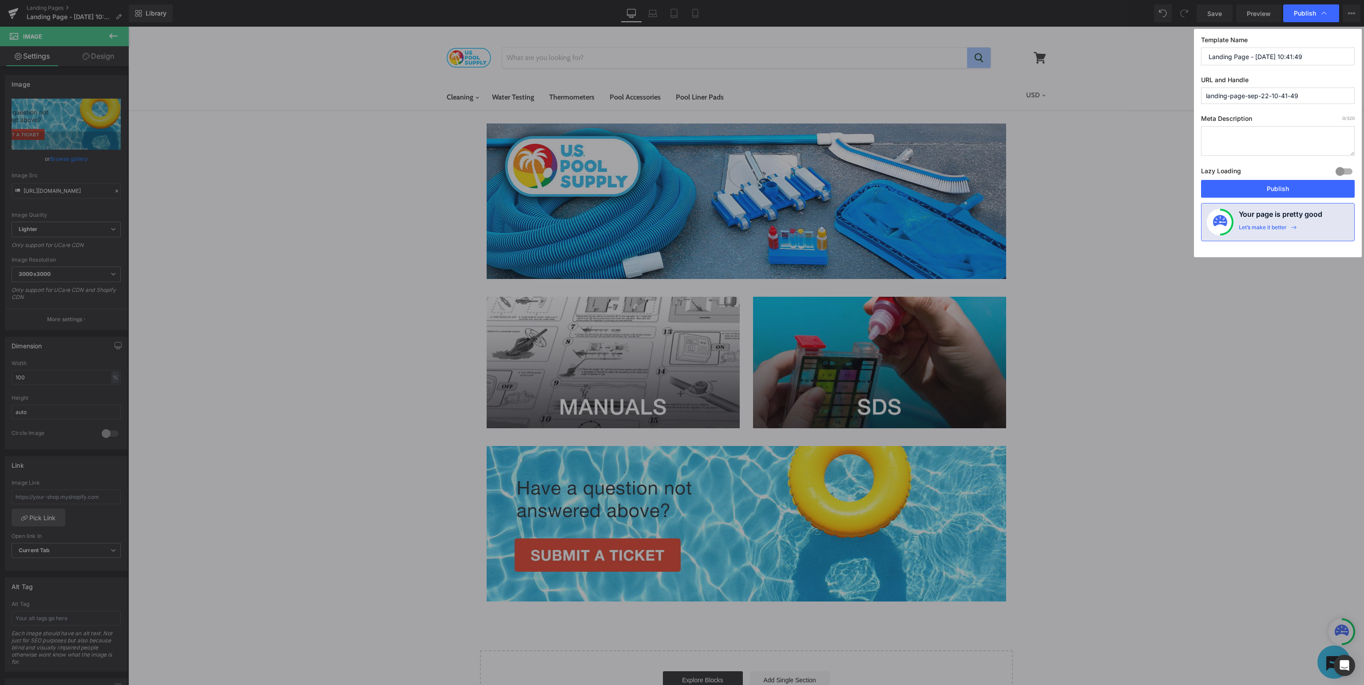
click at [1334, 55] on input "Landing Page - [DATE] 10:41:49" at bounding box center [1278, 57] width 154 height 18
type input "U.S. Pool Supply Support"
type input "usp-support"
click at [1260, 187] on button "Publish" at bounding box center [1278, 189] width 154 height 18
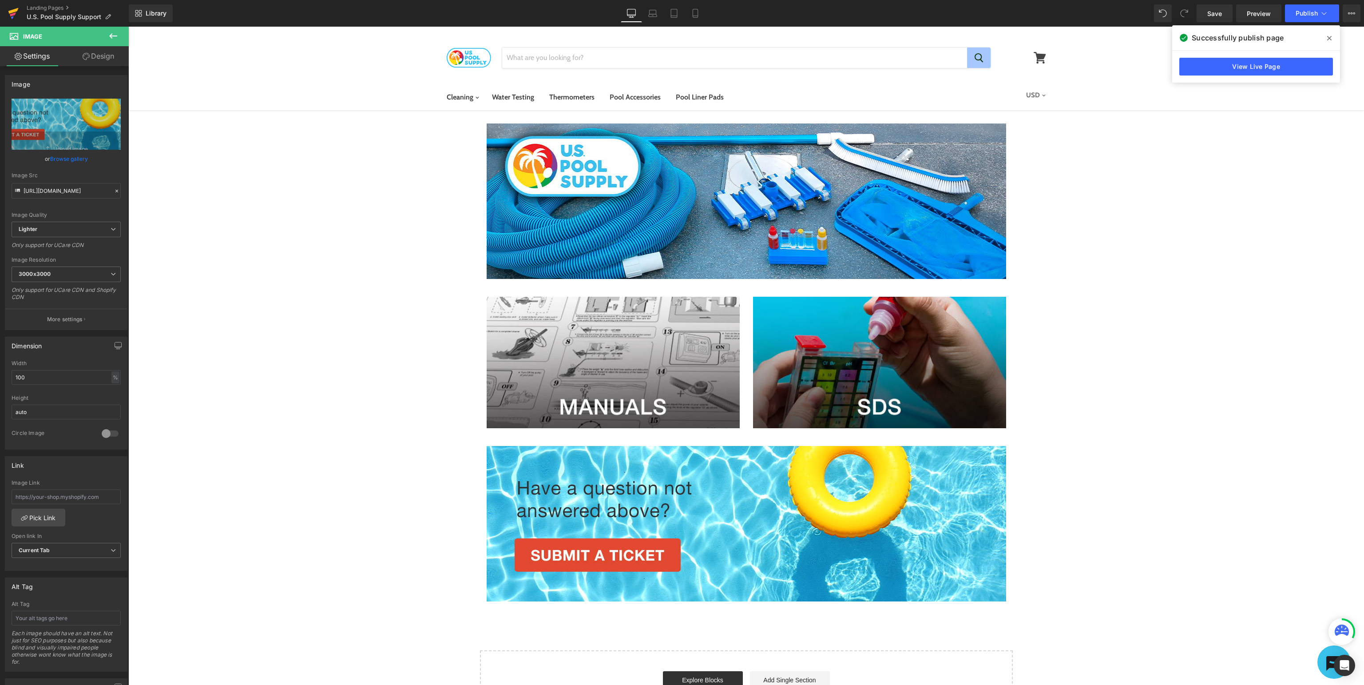
click at [12, 12] on icon at bounding box center [13, 11] width 10 height 6
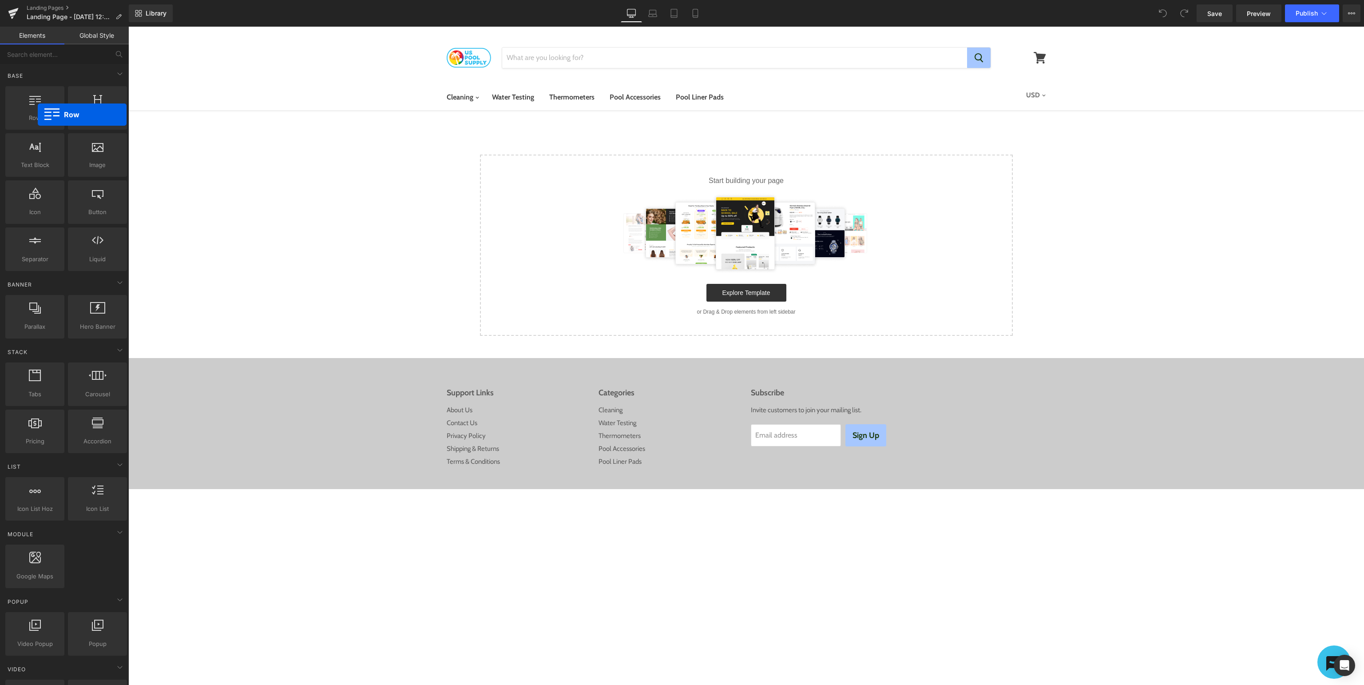
drag, startPoint x: 166, startPoint y: 141, endPoint x: 947, endPoint y: 182, distance: 781.6
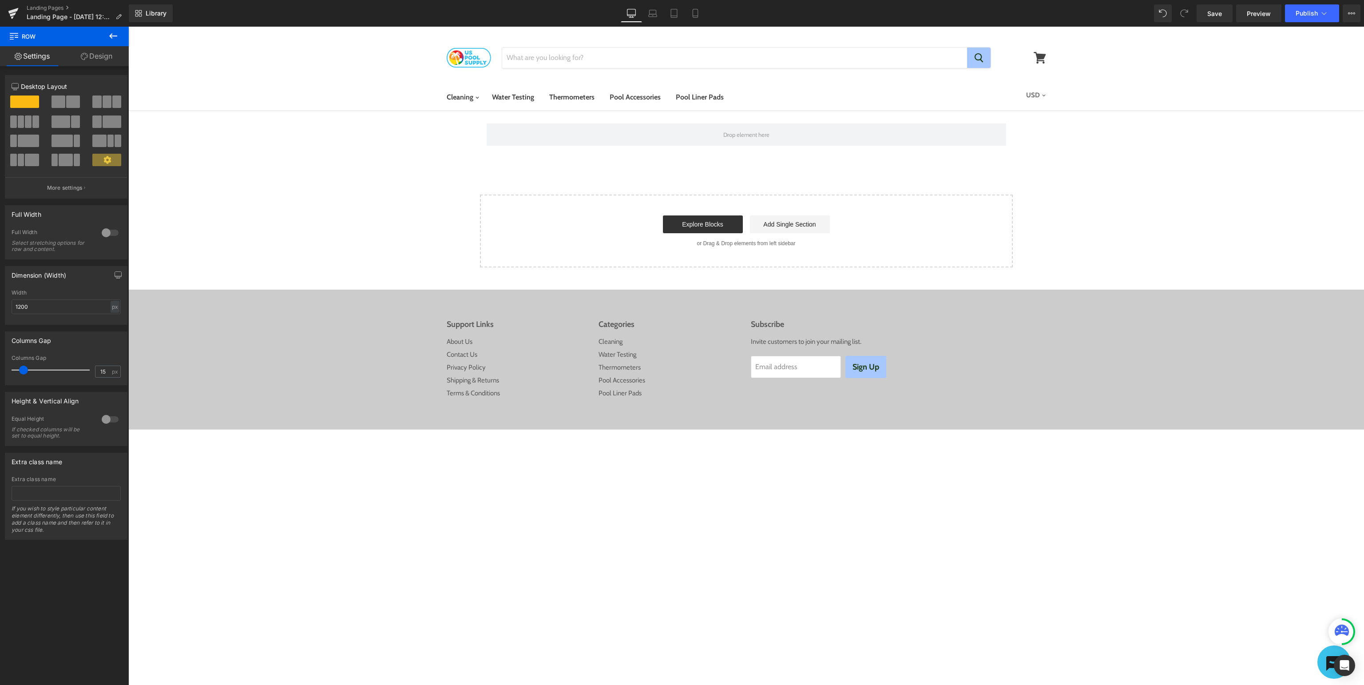
click at [111, 36] on icon at bounding box center [113, 36] width 11 height 11
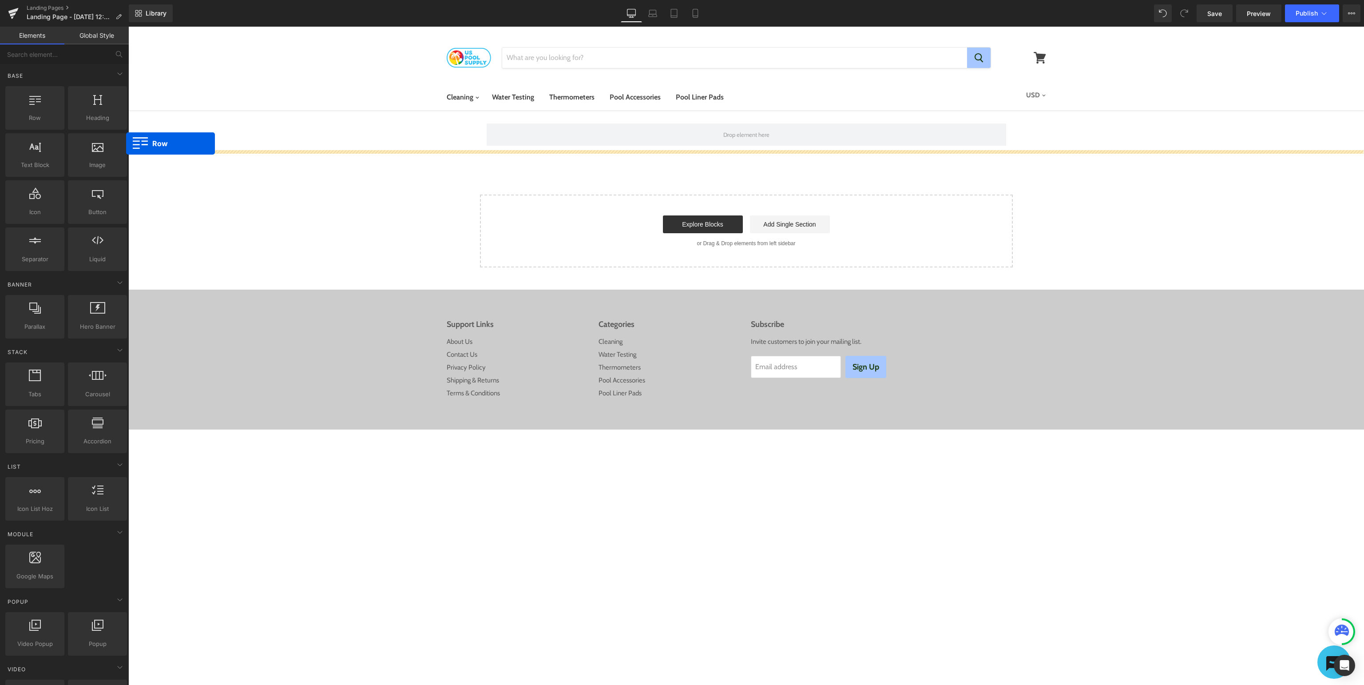
drag, startPoint x: 162, startPoint y: 135, endPoint x: 832, endPoint y: 224, distance: 676.2
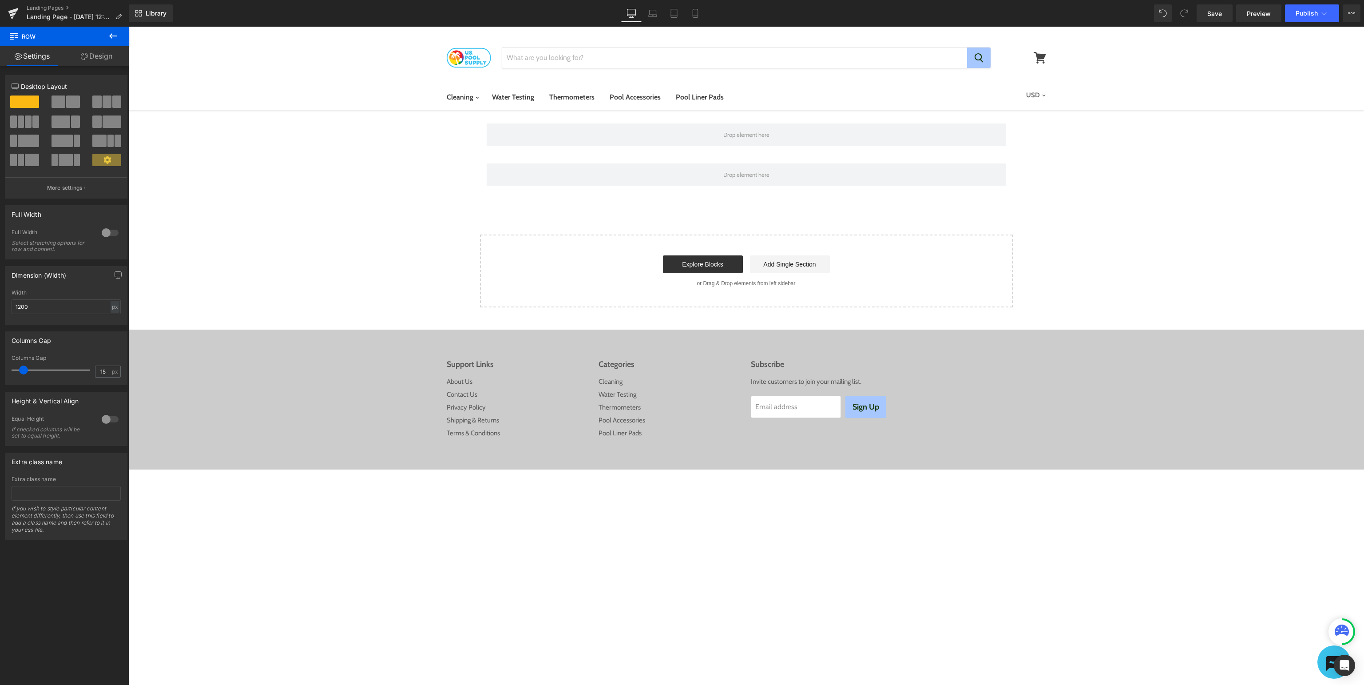
click at [114, 34] on icon at bounding box center [113, 36] width 11 height 11
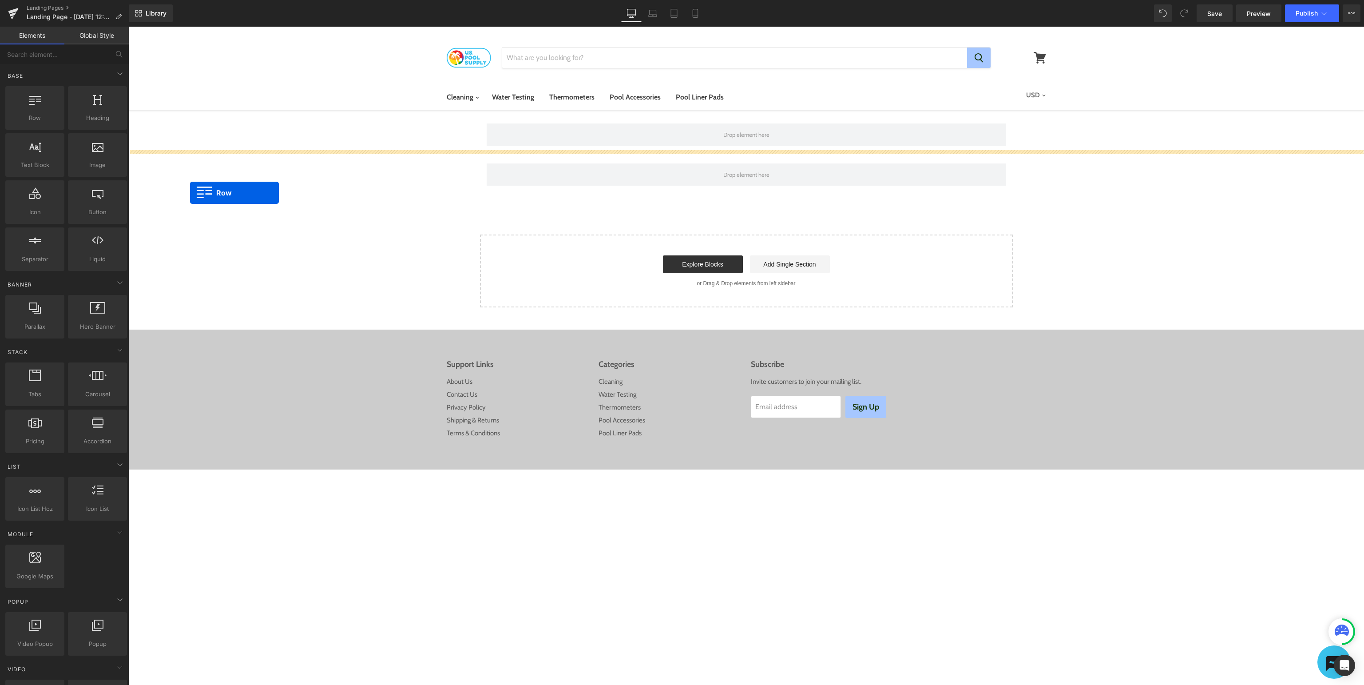
drag, startPoint x: 163, startPoint y: 138, endPoint x: 747, endPoint y: 289, distance: 603.0
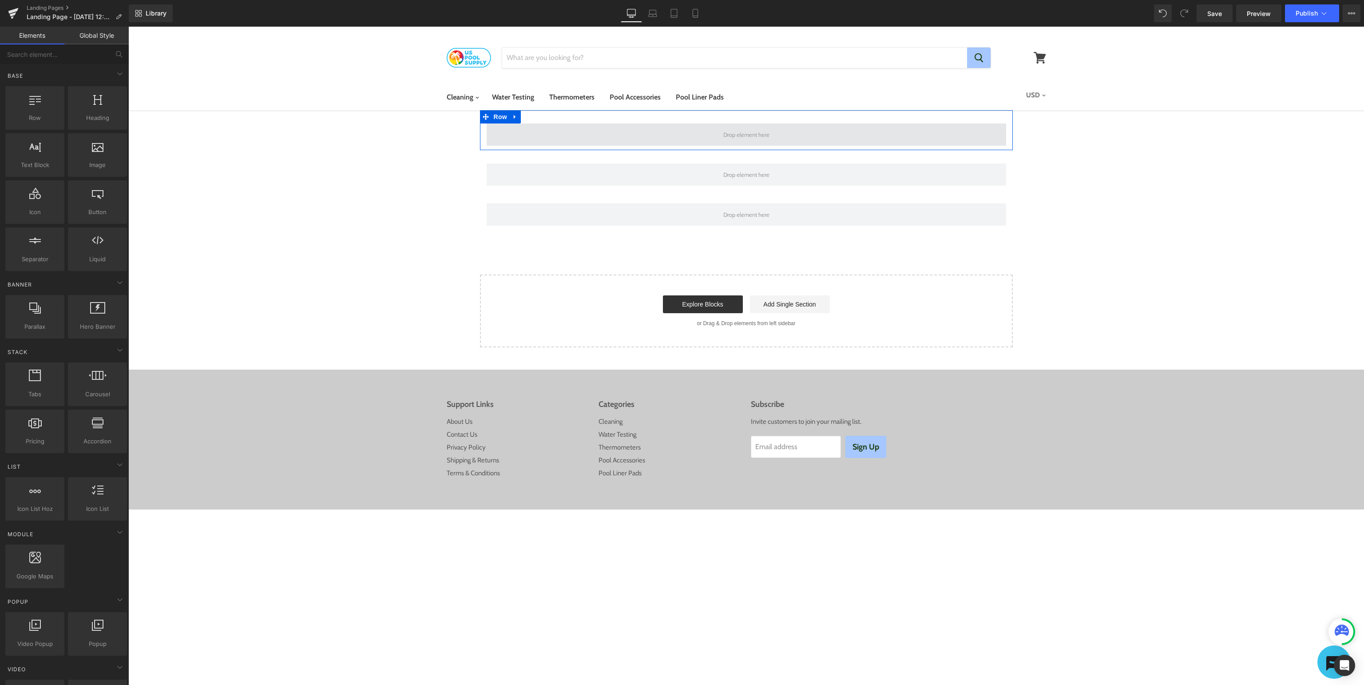
click at [726, 132] on span at bounding box center [746, 134] width 52 height 11
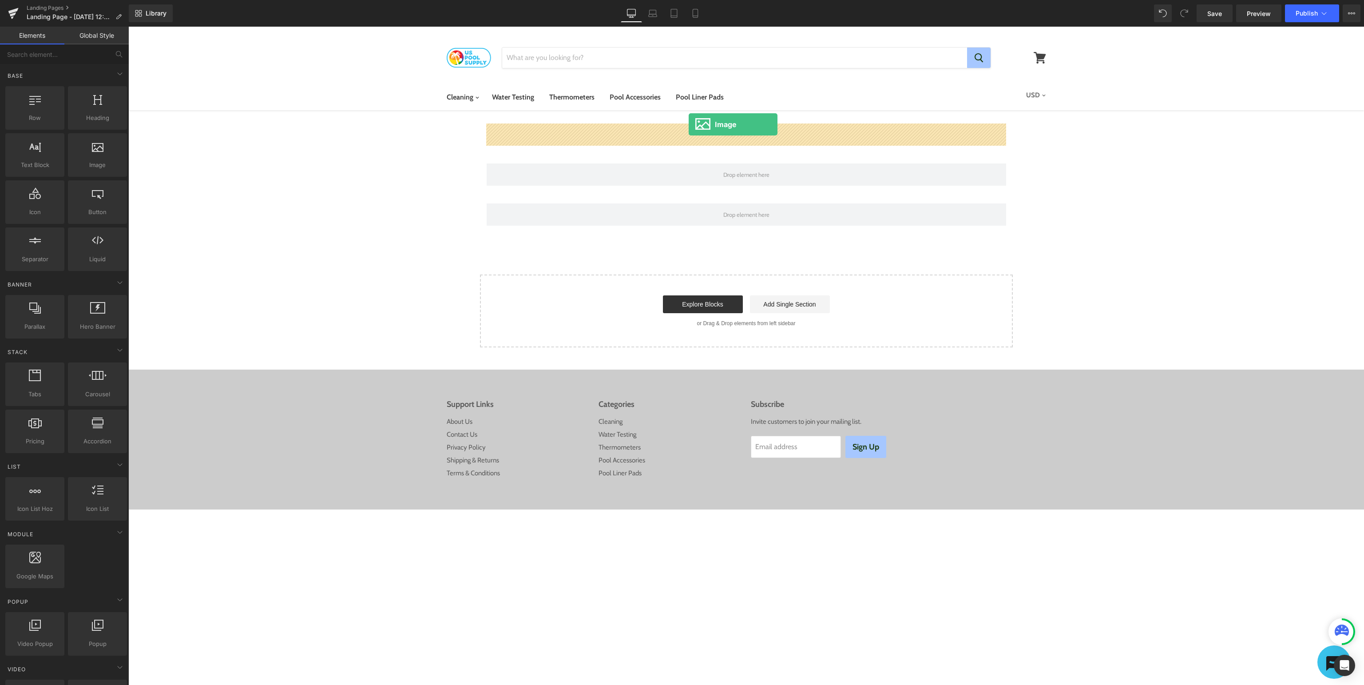
drag, startPoint x: 220, startPoint y: 185, endPoint x: 689, endPoint y: 124, distance: 472.3
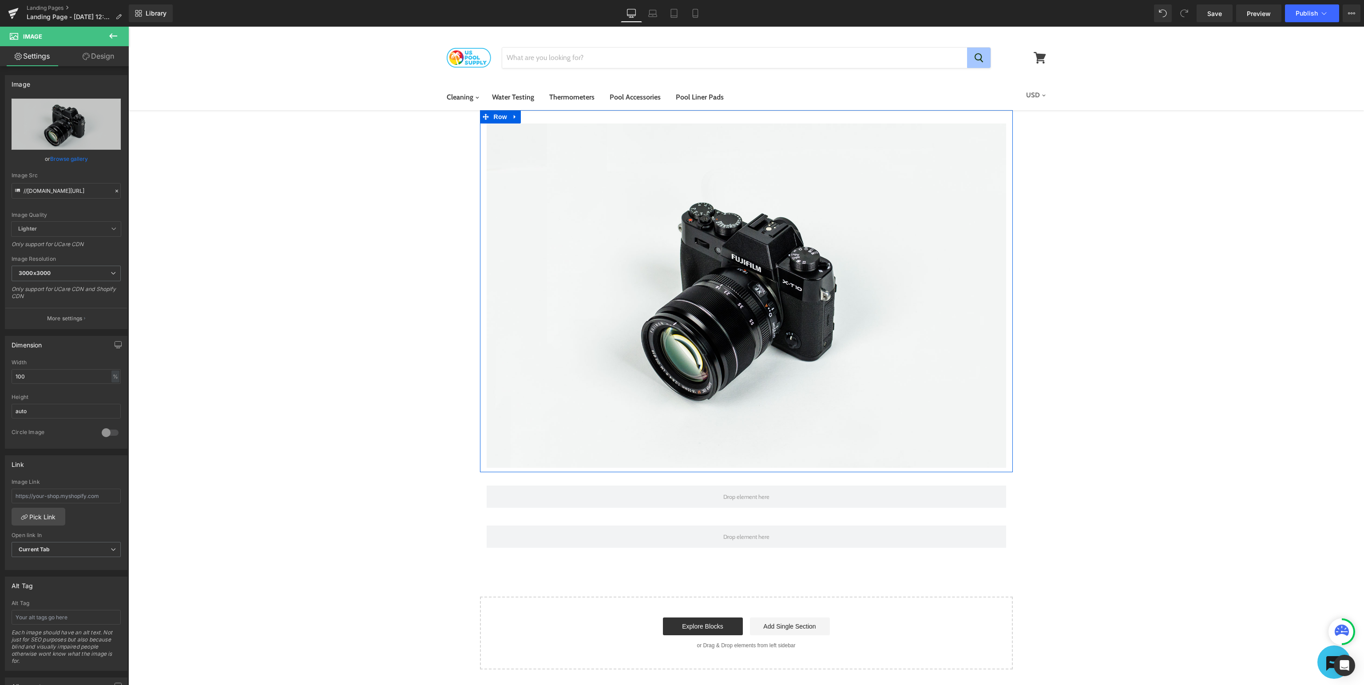
click at [111, 34] on icon at bounding box center [113, 35] width 8 height 5
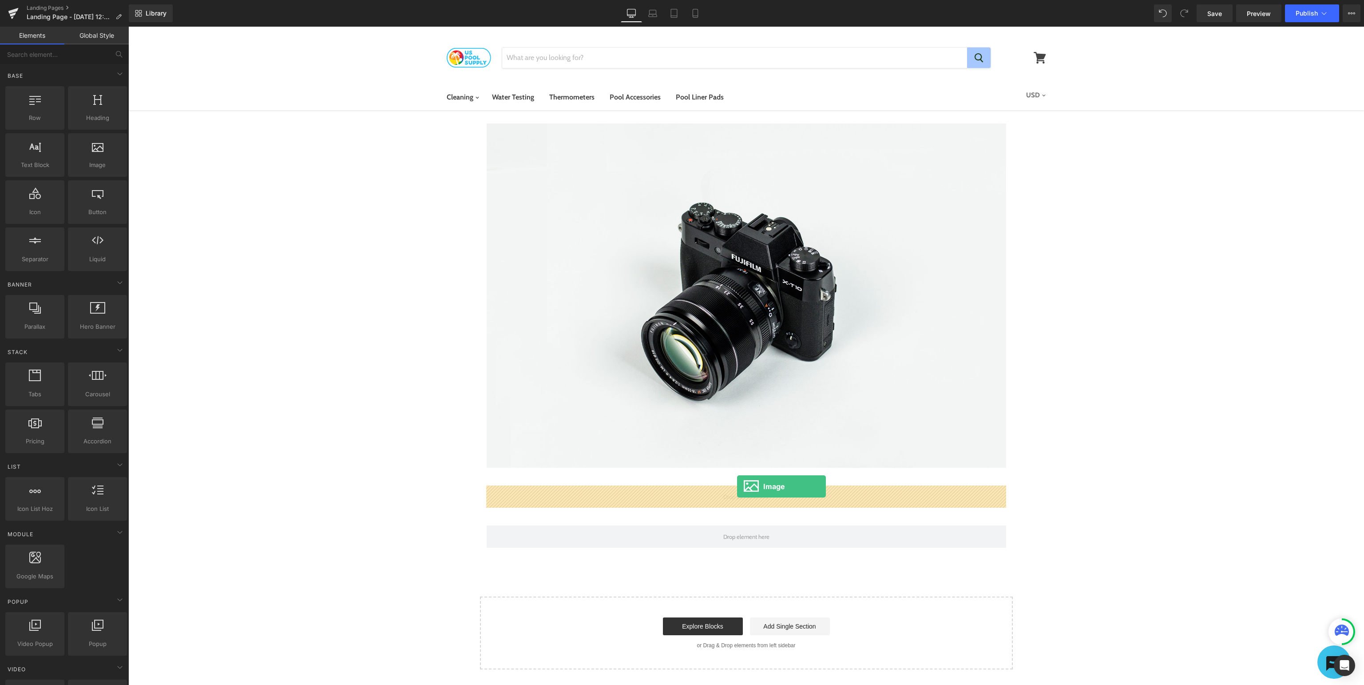
drag, startPoint x: 228, startPoint y: 177, endPoint x: 737, endPoint y: 486, distance: 595.9
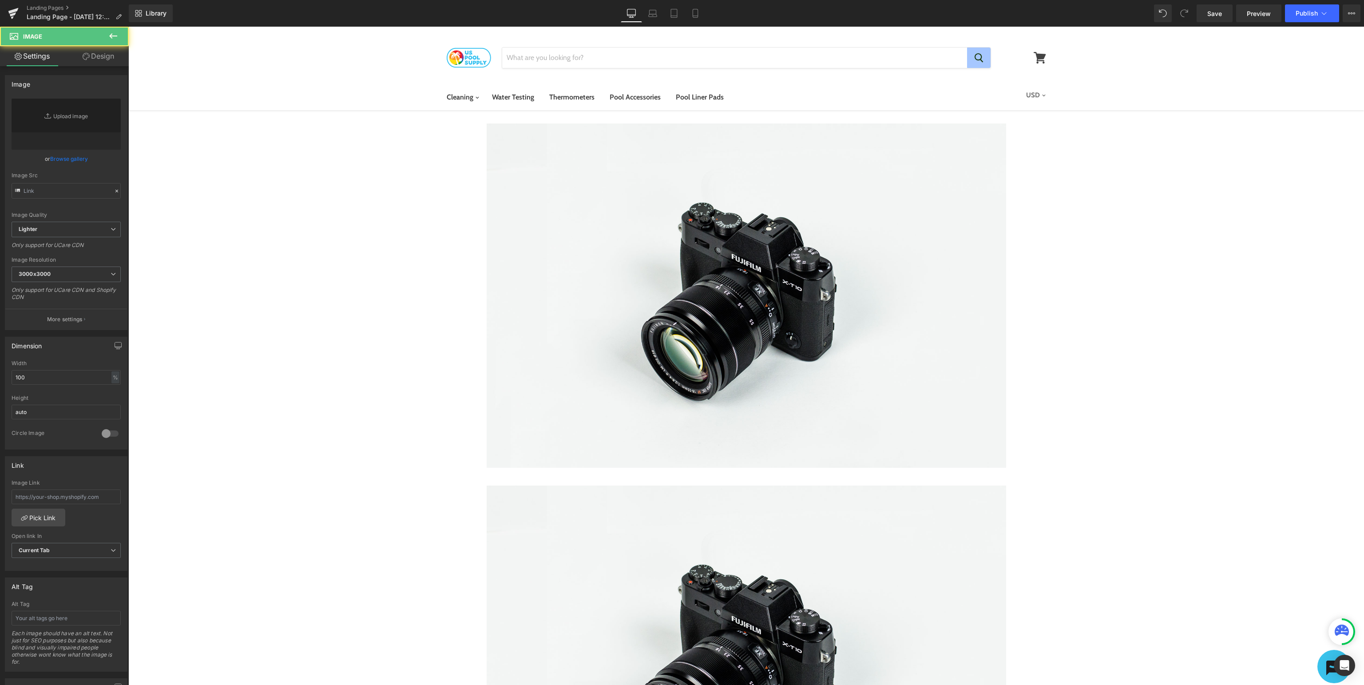
type input "//[DOMAIN_NAME][URL]"
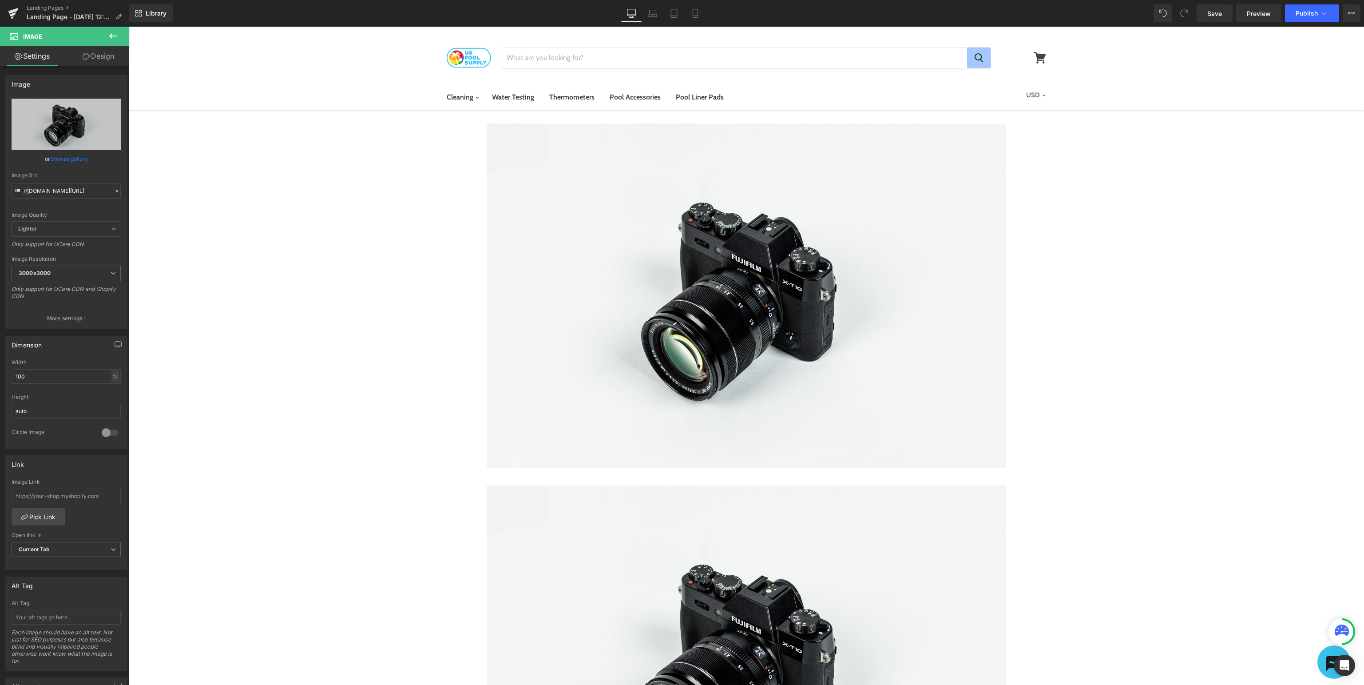
click at [113, 38] on icon at bounding box center [113, 36] width 11 height 11
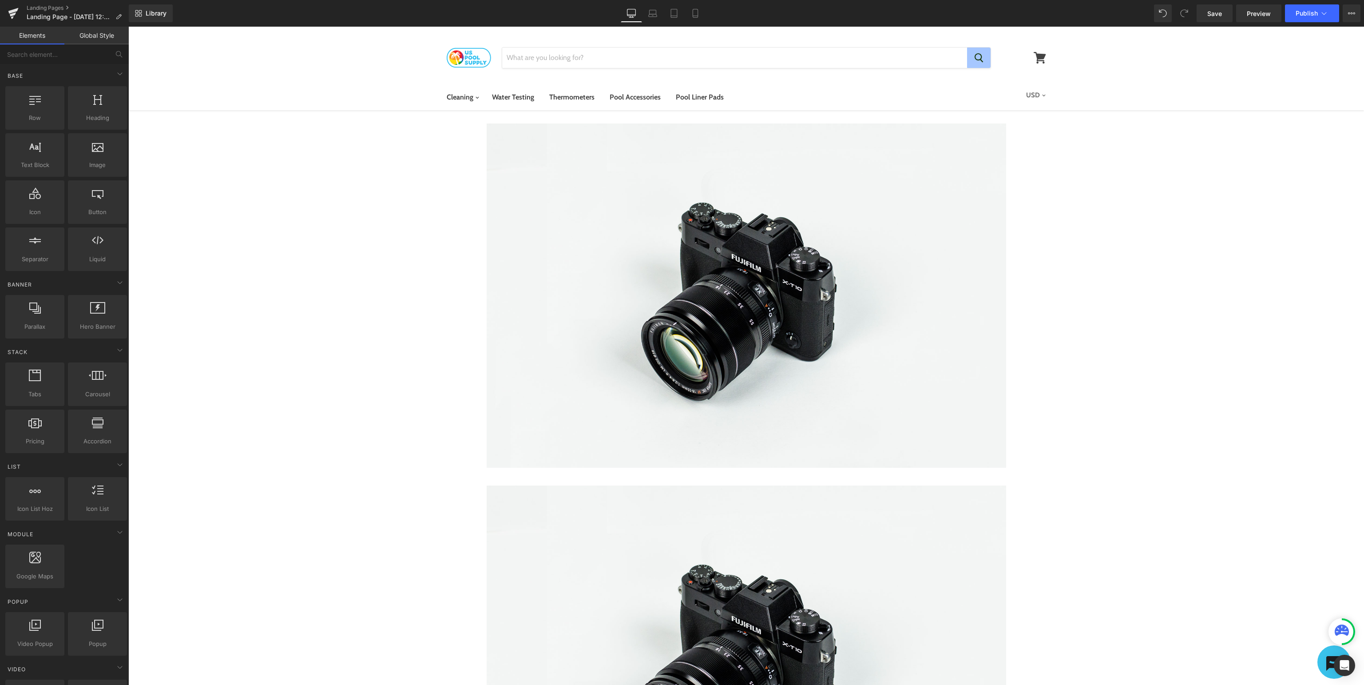
scroll to position [234, 0]
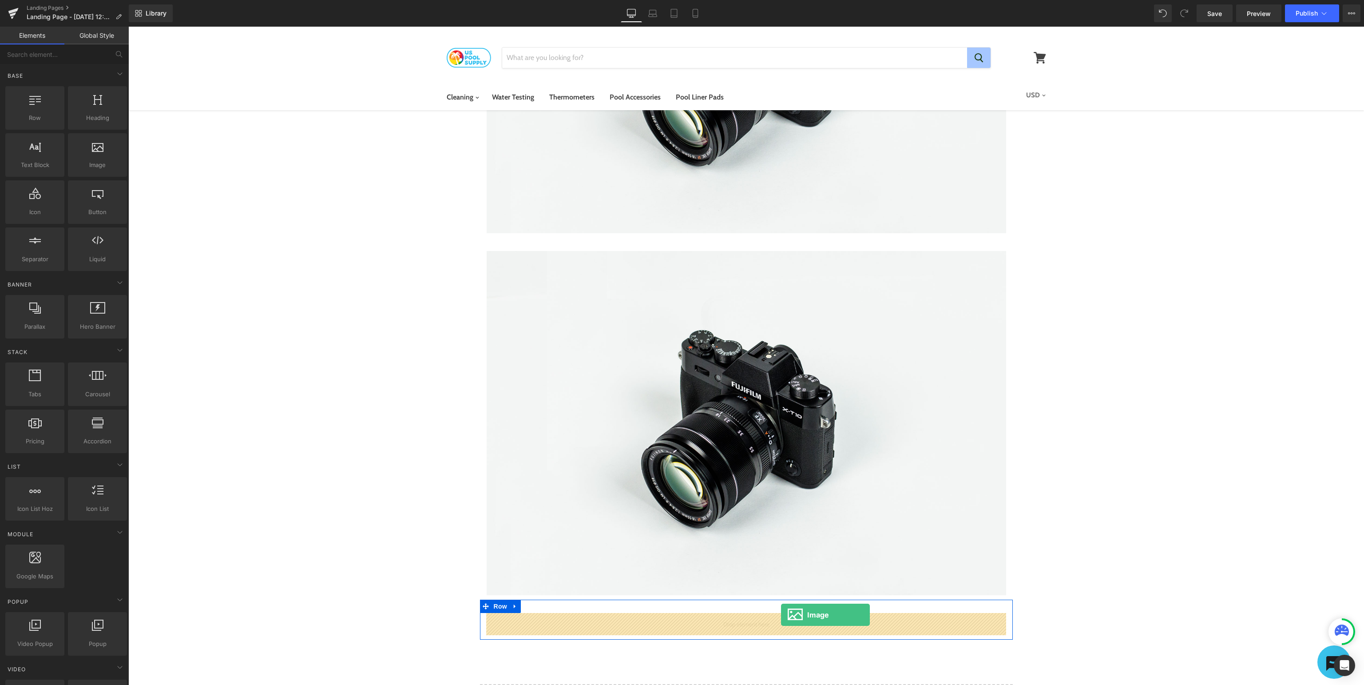
drag, startPoint x: 229, startPoint y: 185, endPoint x: 781, endPoint y: 614, distance: 699.5
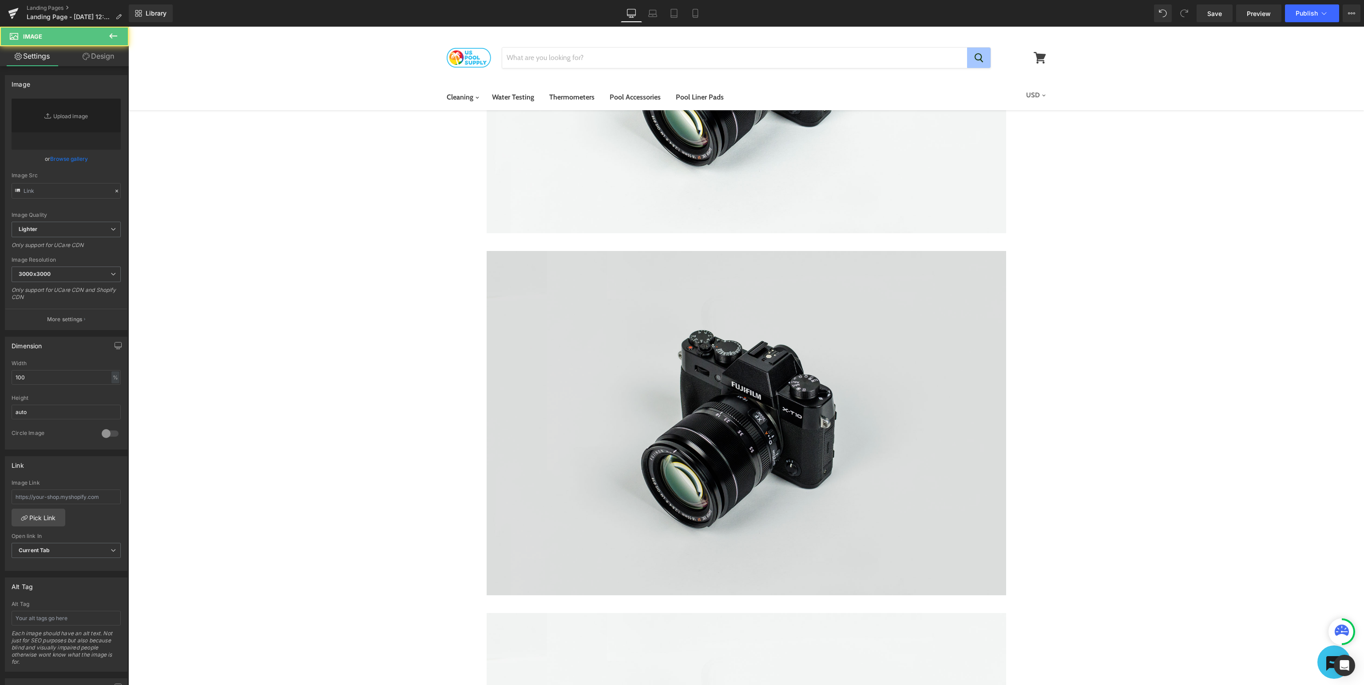
type input "//[DOMAIN_NAME][URL]"
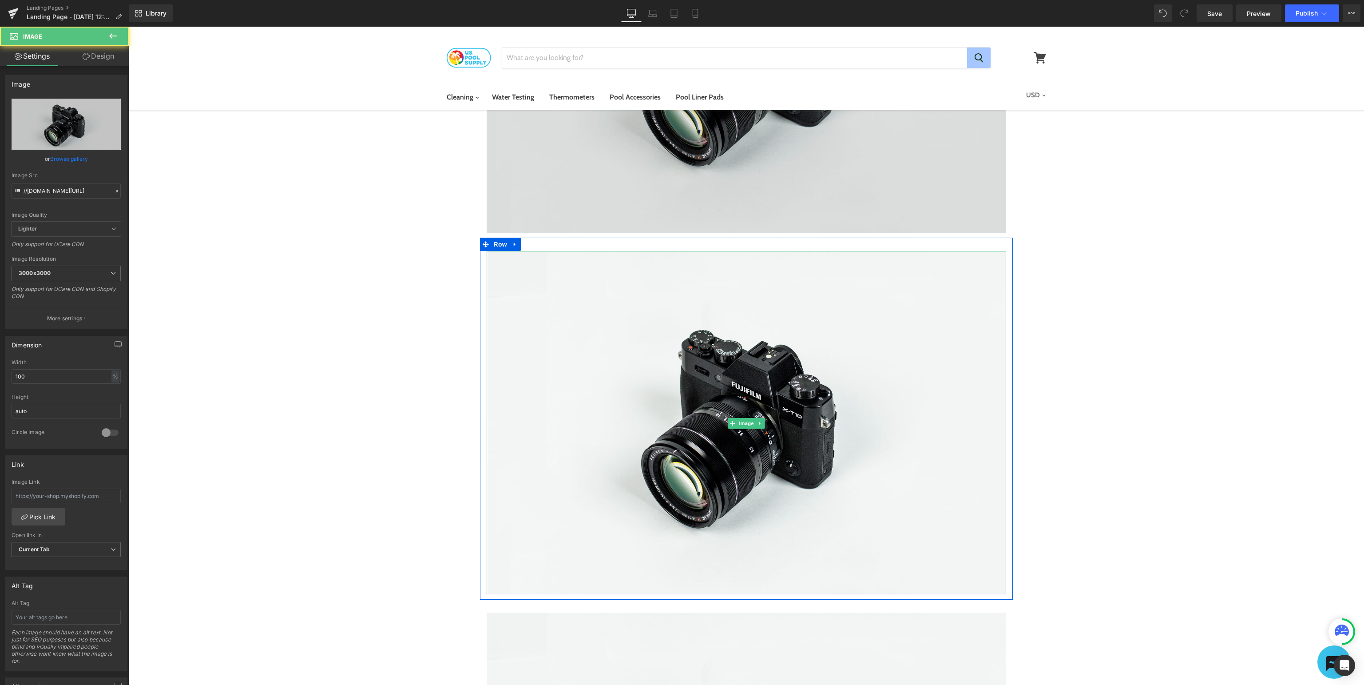
scroll to position [0, 0]
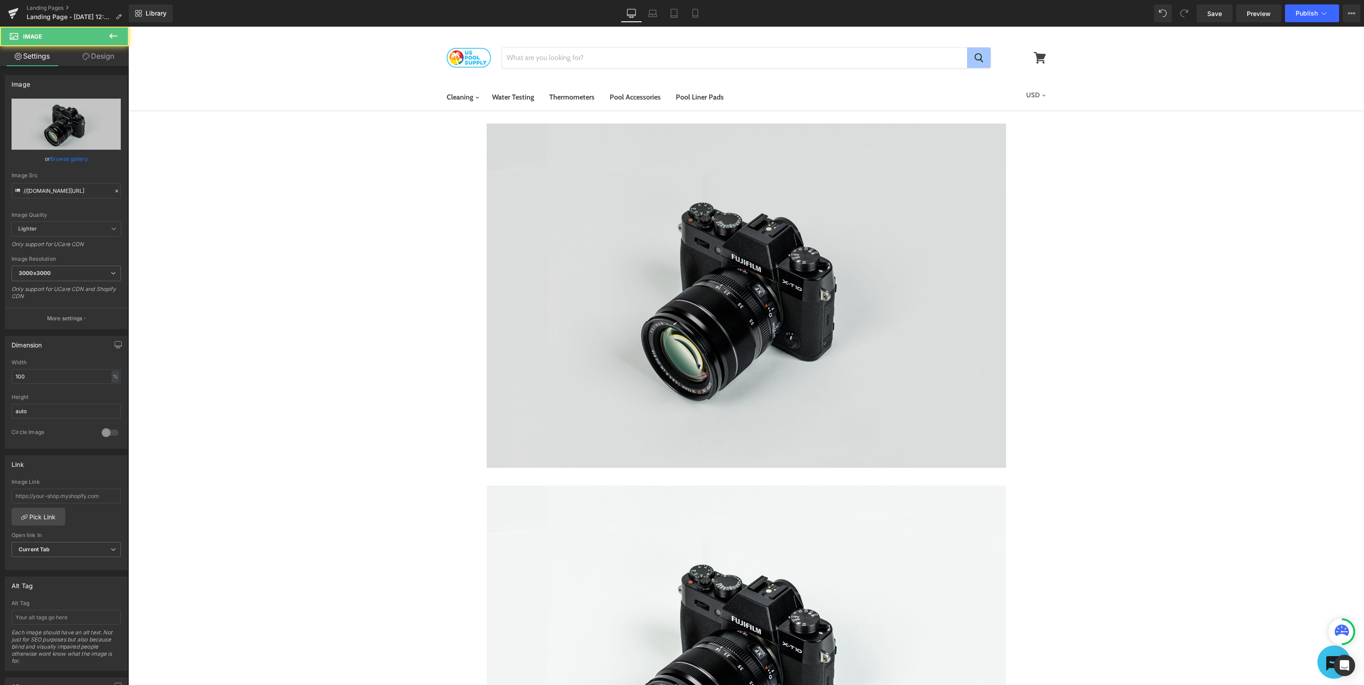
click at [804, 345] on img at bounding box center [746, 295] width 519 height 344
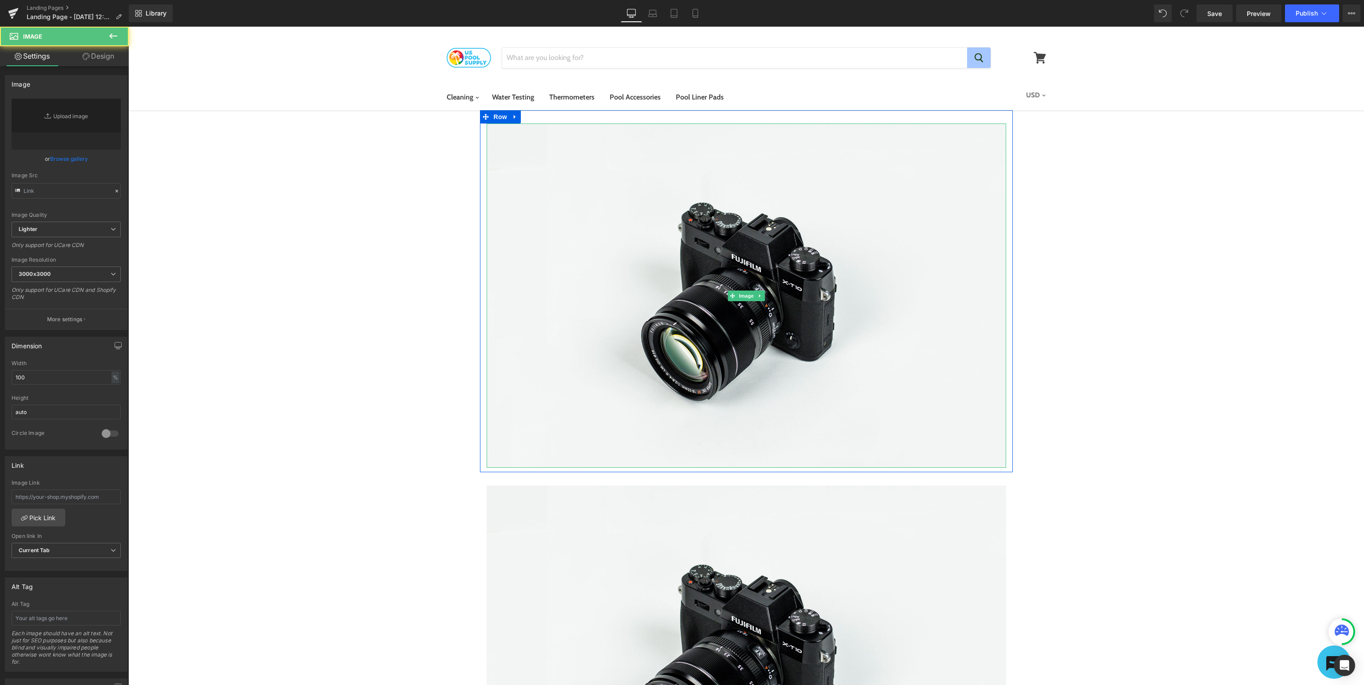
type input "//[DOMAIN_NAME][URL]"
click at [55, 138] on link "Replace Image" at bounding box center [66, 124] width 109 height 51
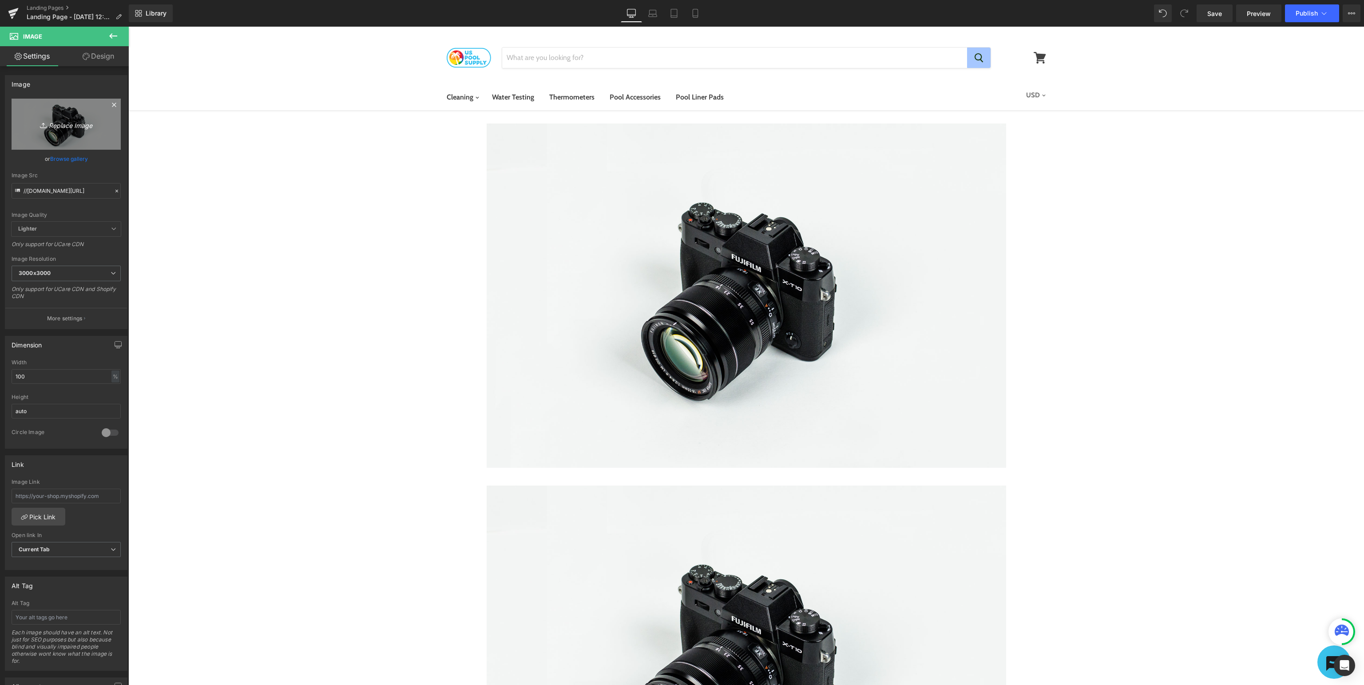
type input "C:\fakepath\USP_SupportBanner.jpg"
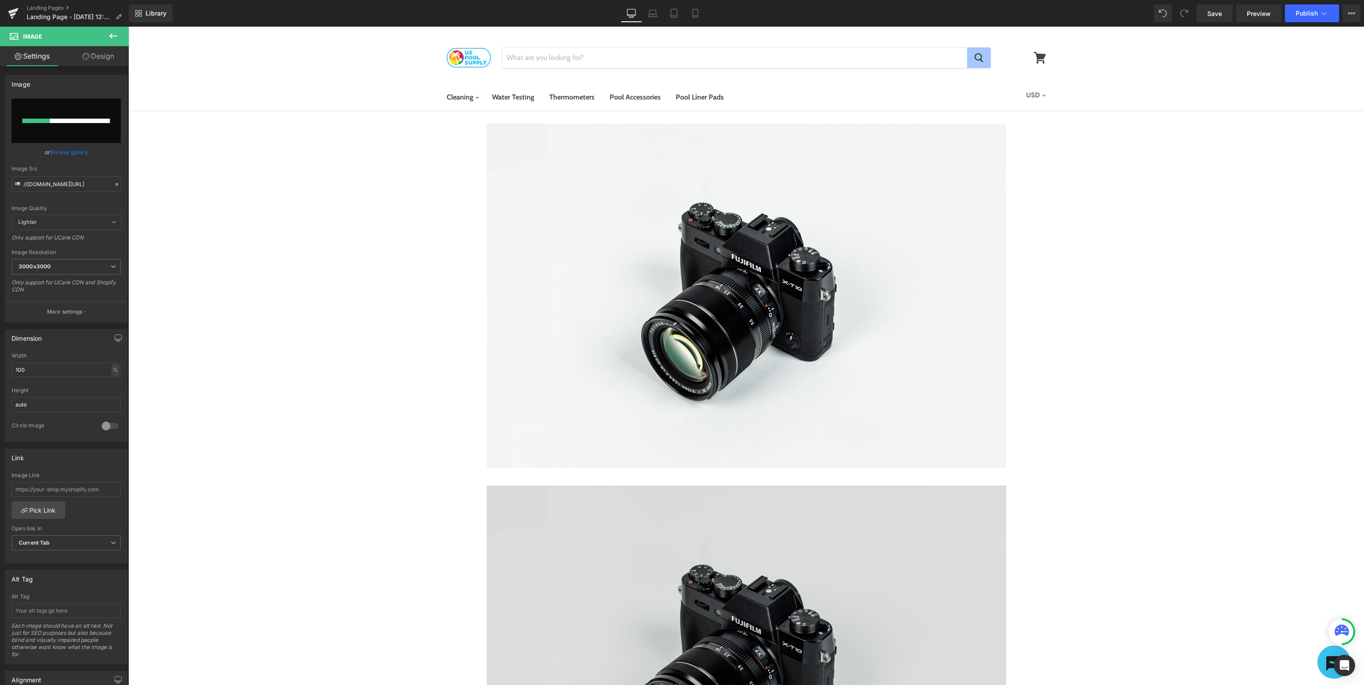
scroll to position [234, 0]
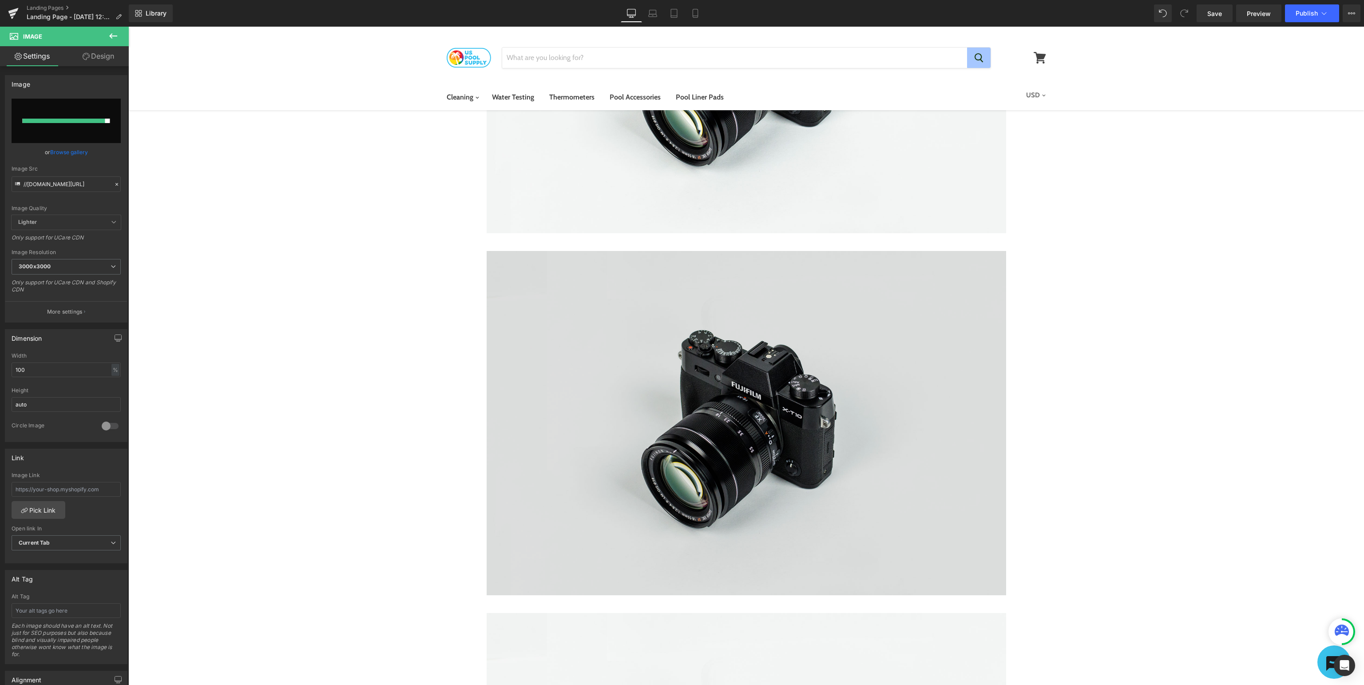
type input "[URL][DOMAIN_NAME]"
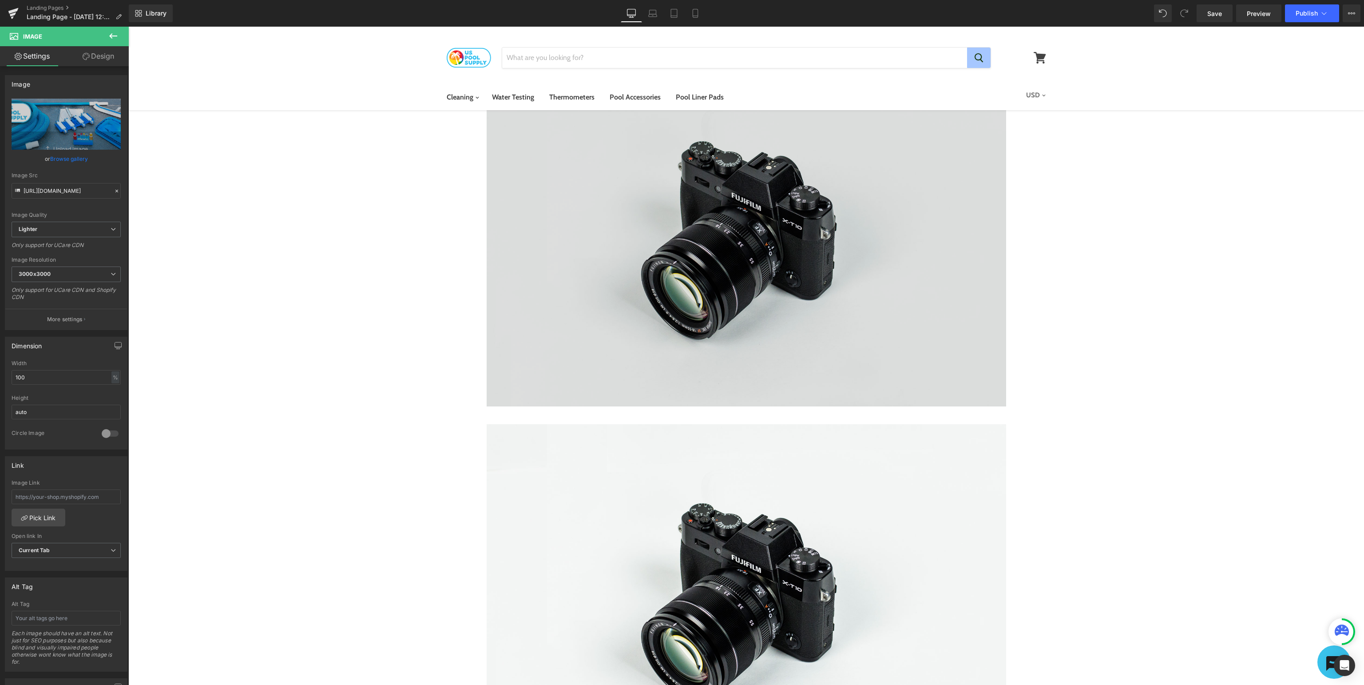
click at [754, 257] on img at bounding box center [746, 234] width 519 height 344
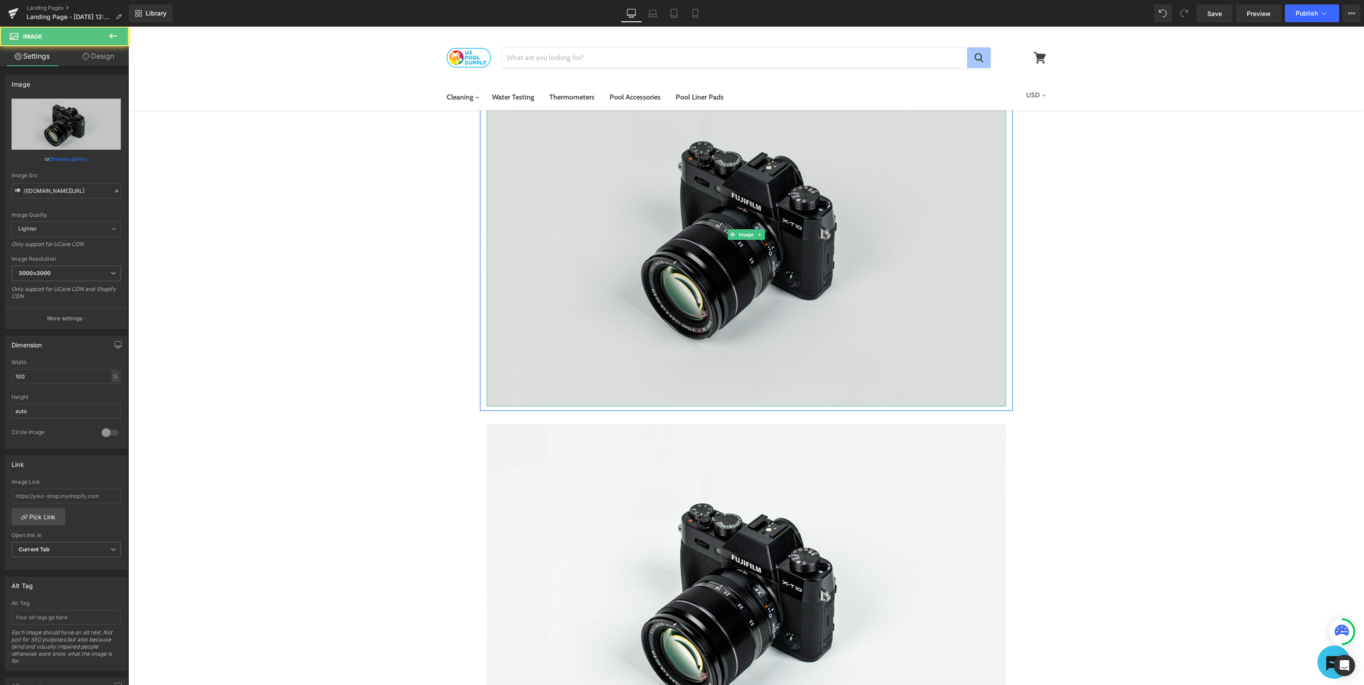
scroll to position [0, 0]
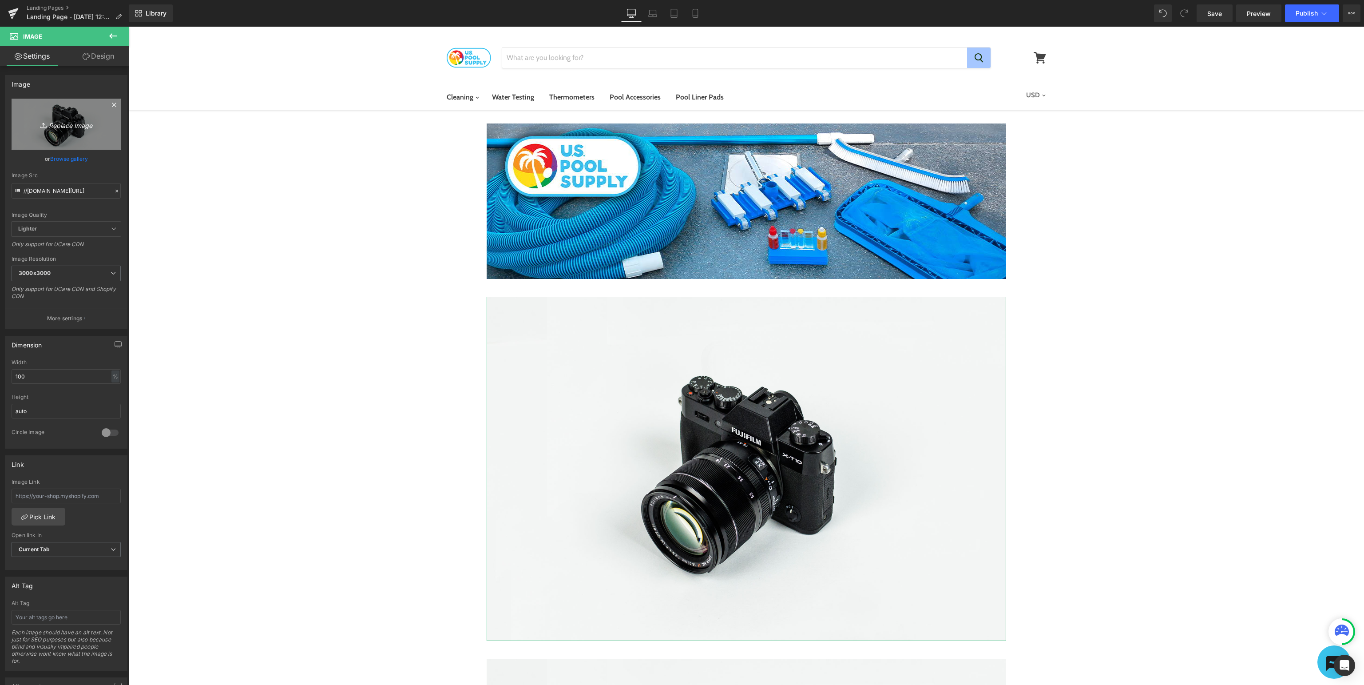
click at [44, 127] on icon at bounding box center [44, 125] width 9 height 9
type input "C:\fakepath\USP_SupportManuals.jpg"
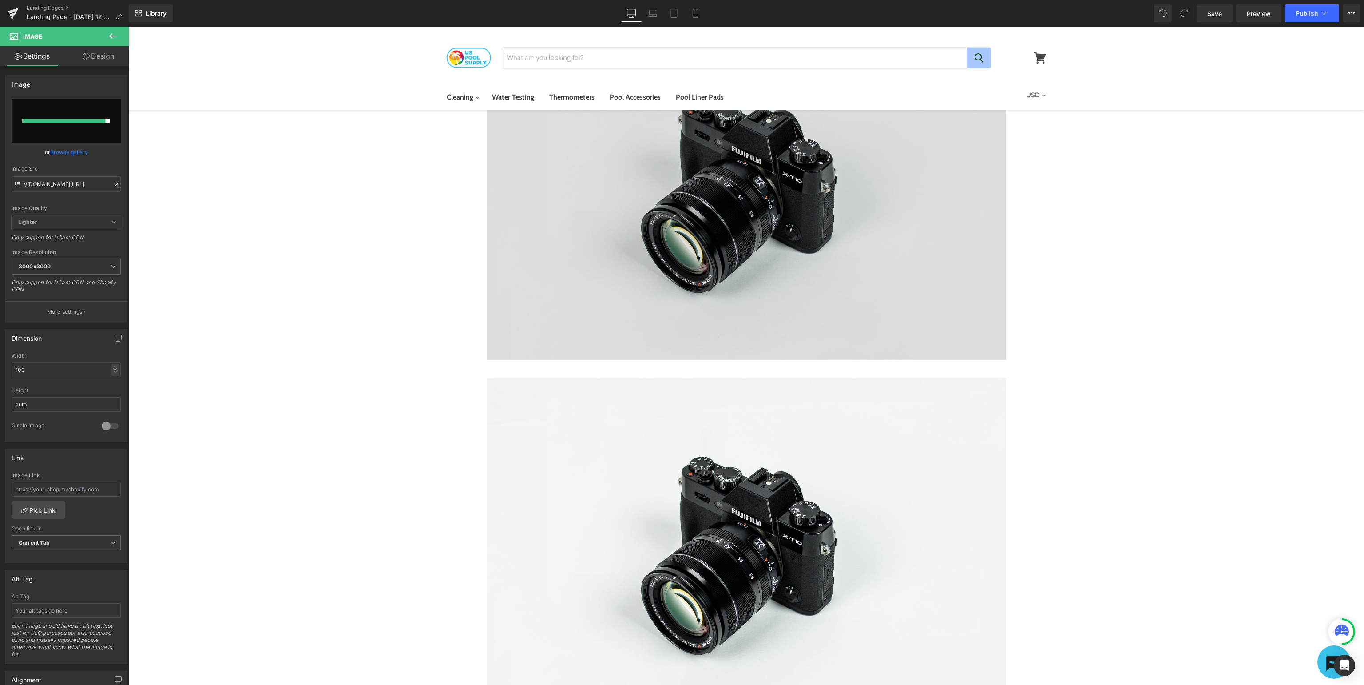
scroll to position [469, 0]
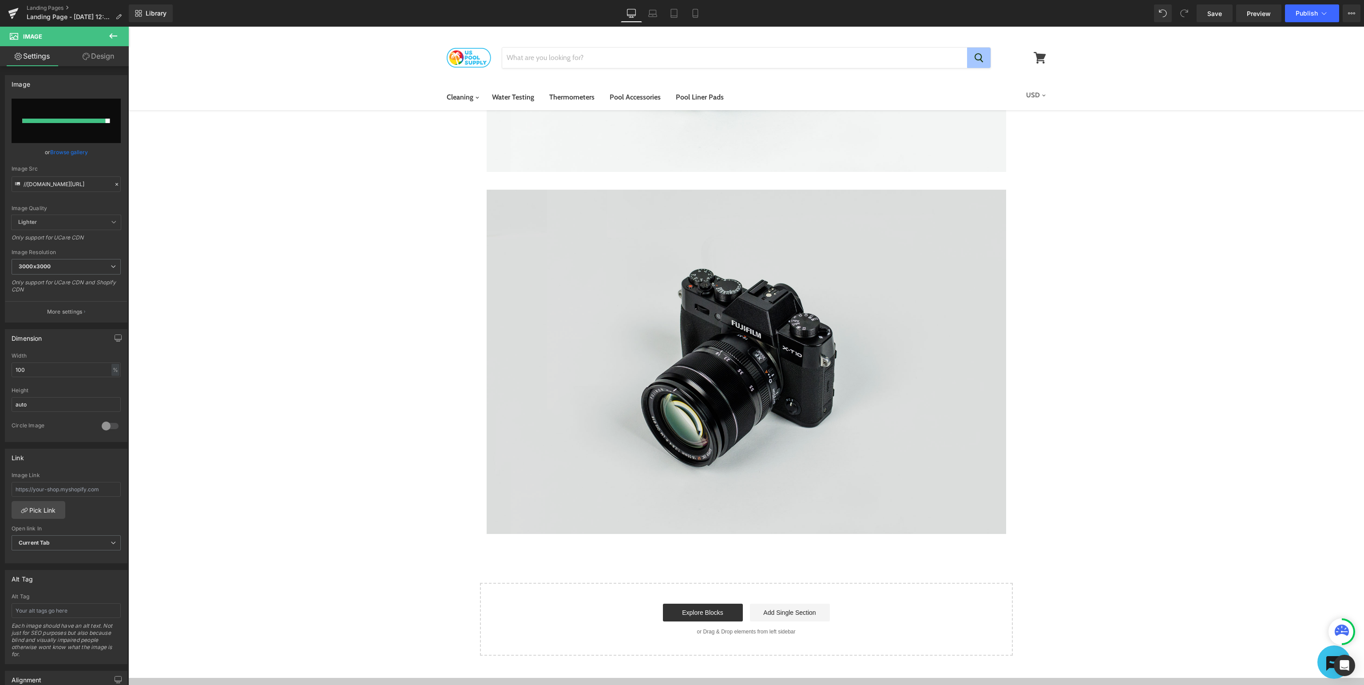
click at [697, 415] on img at bounding box center [746, 362] width 519 height 344
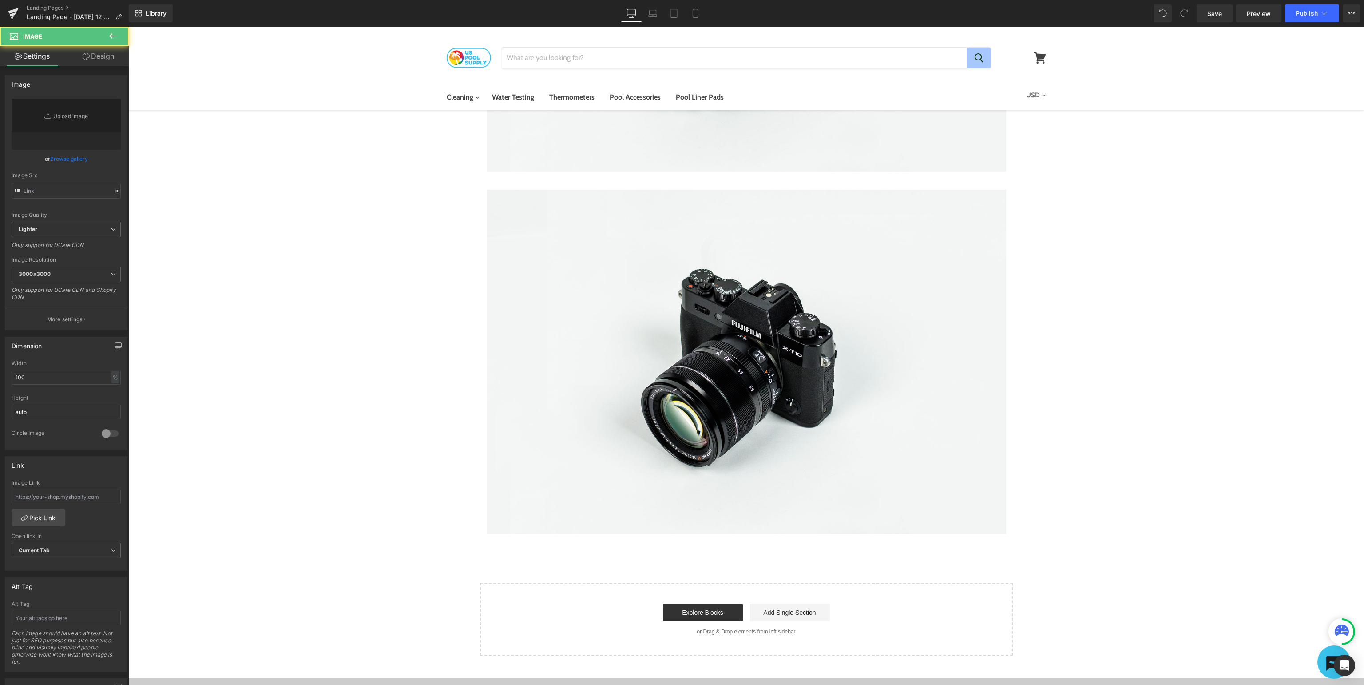
type input "//[DOMAIN_NAME][URL]"
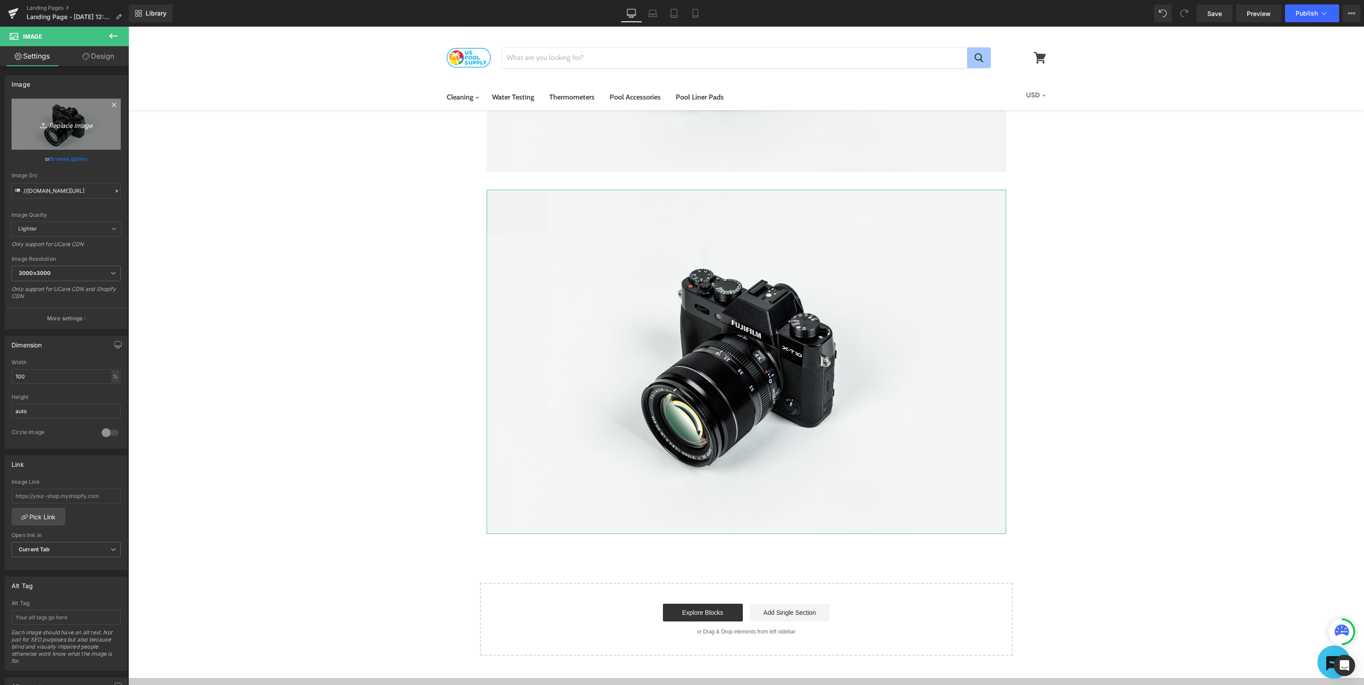
click at [66, 114] on link "Replace Image" at bounding box center [66, 124] width 109 height 51
type input "C:\fakepath\USP_SupportSubmitaTicket.jpg"
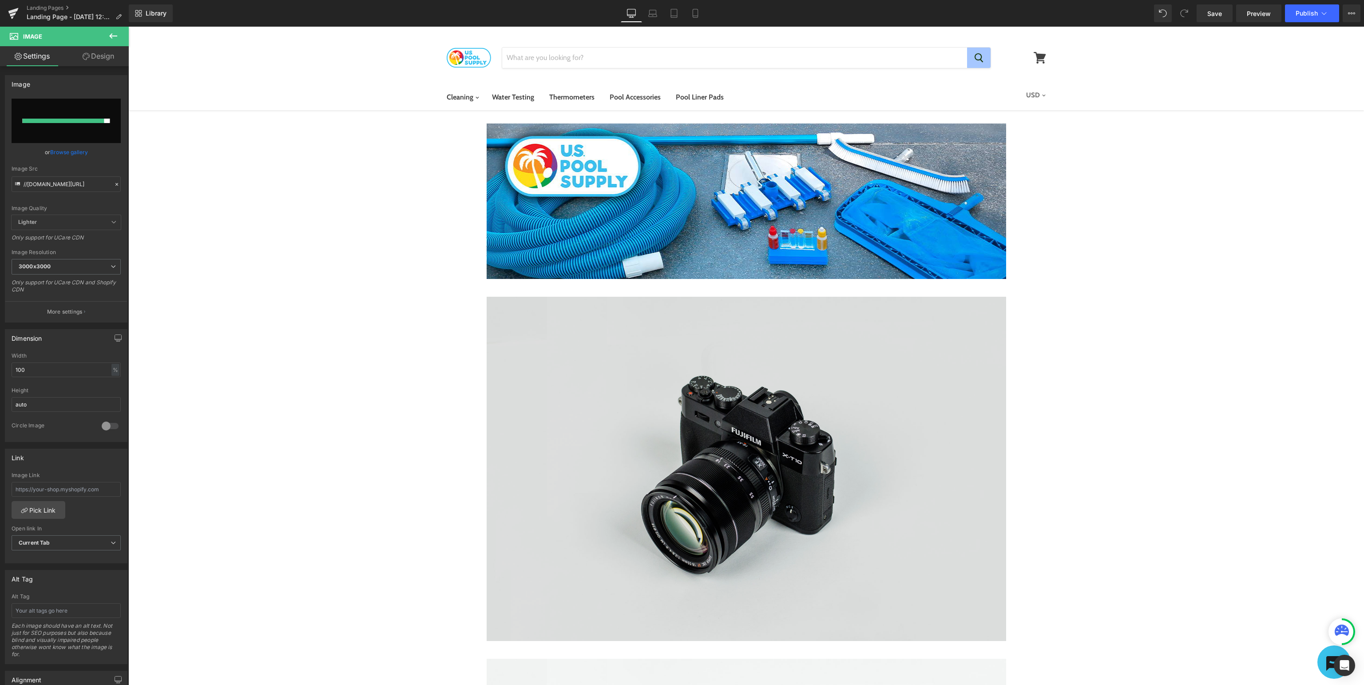
scroll to position [94, 0]
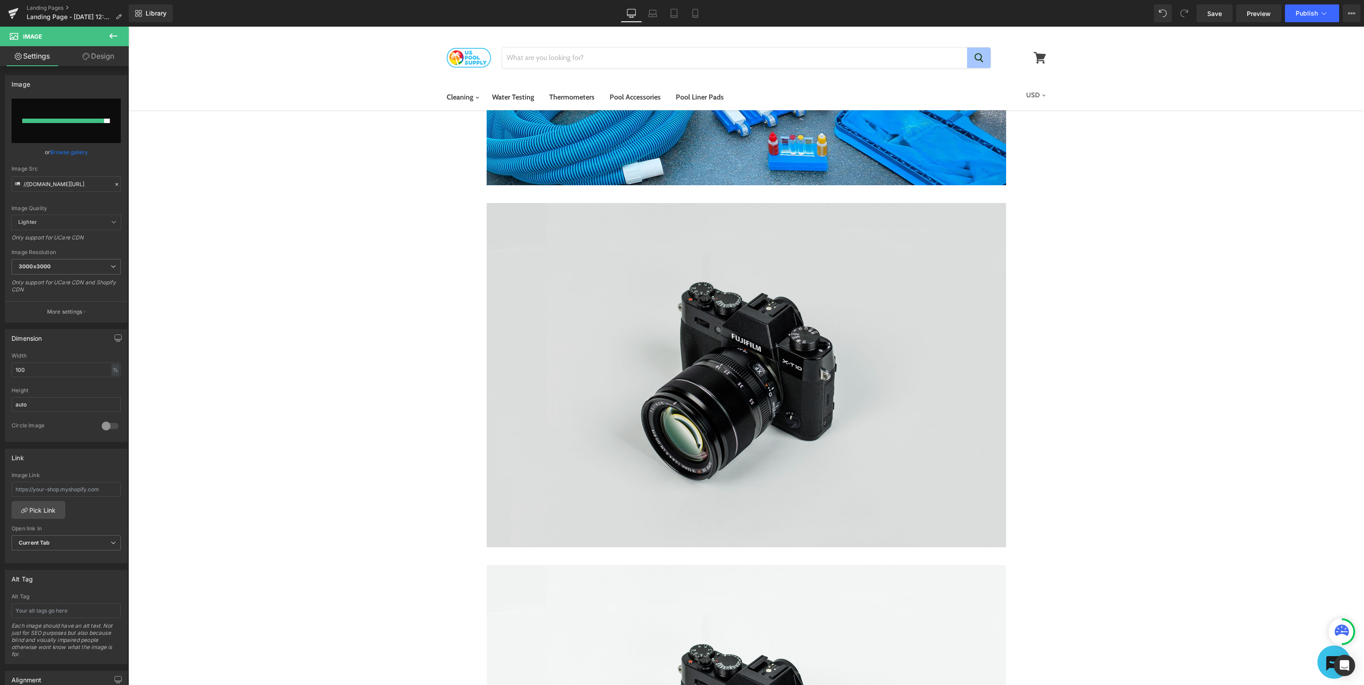
type input "[URL][DOMAIN_NAME]"
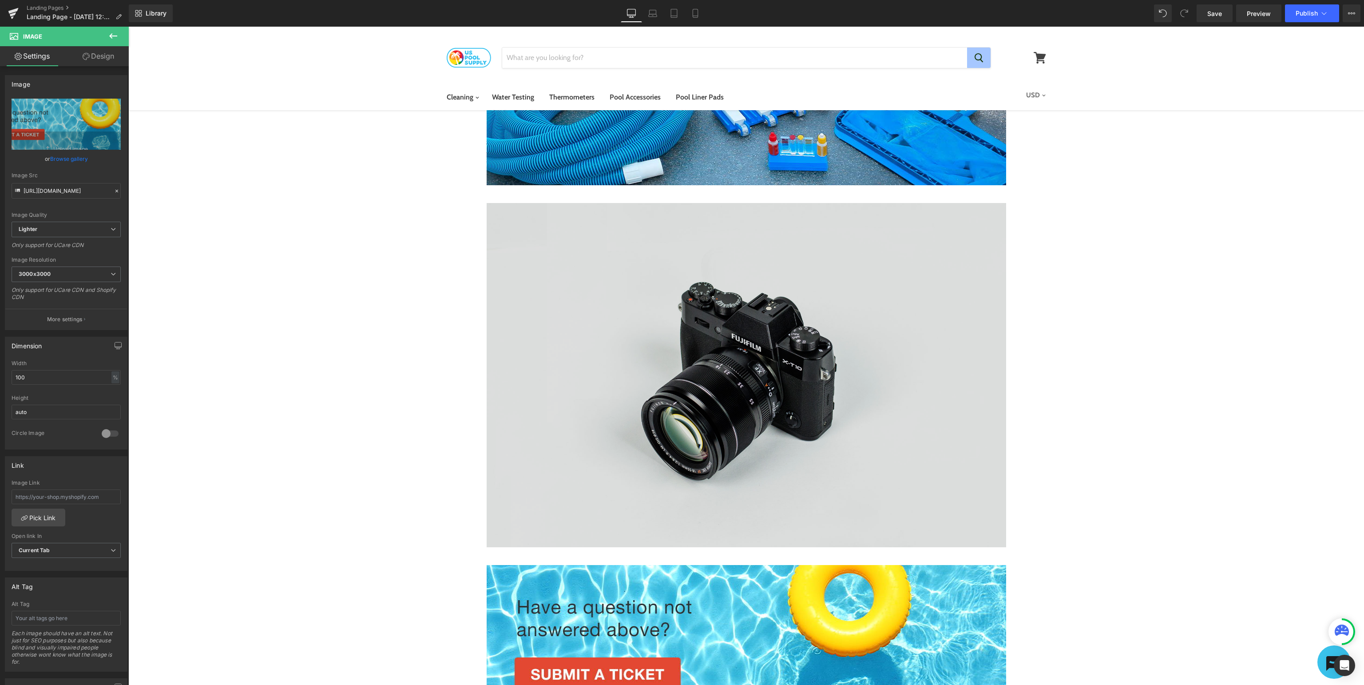
click at [747, 395] on img at bounding box center [746, 375] width 519 height 344
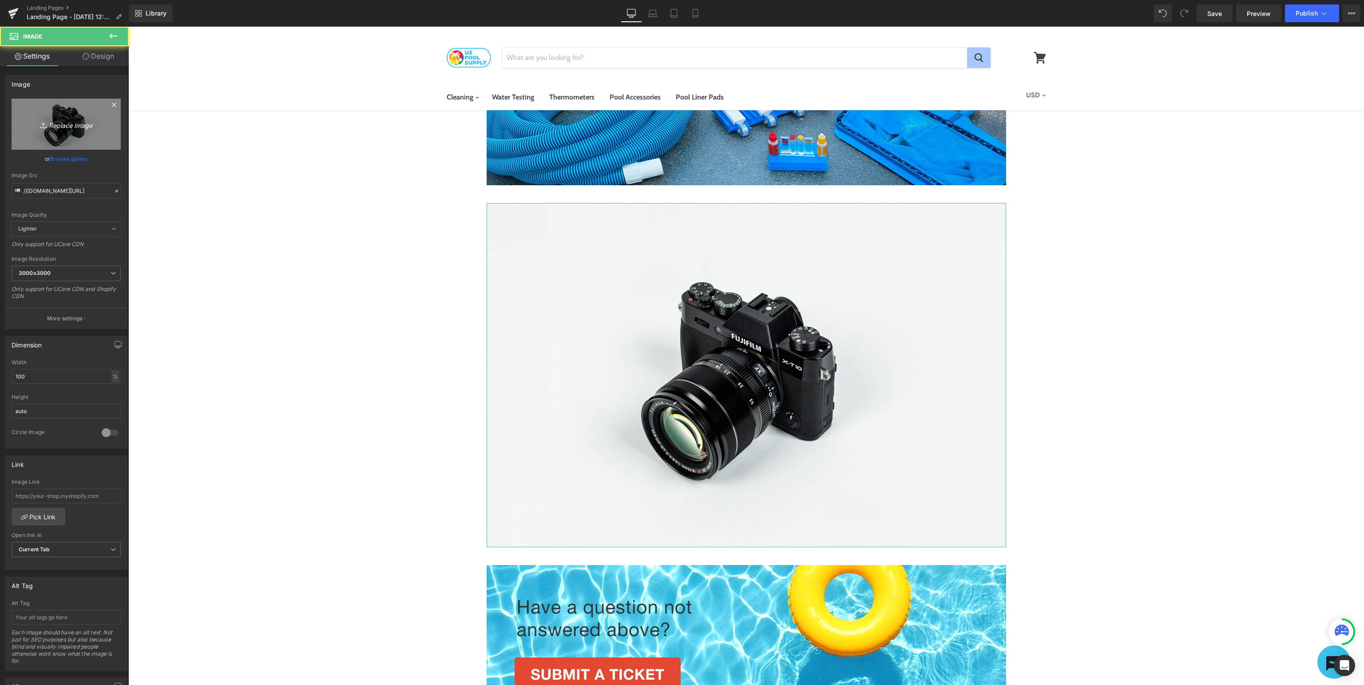
click at [61, 130] on link "Replace Image" at bounding box center [66, 124] width 109 height 51
type input "C:\fakepath\USP_SupportManuals.jpg"
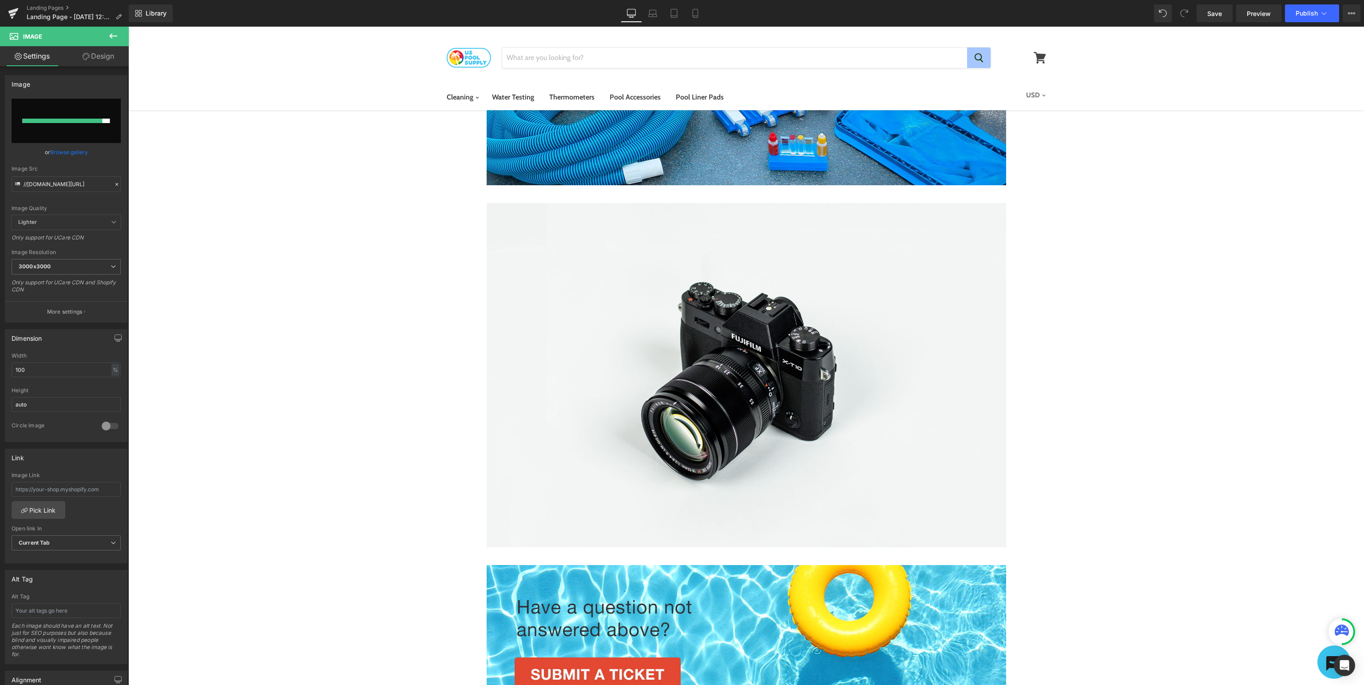
type input "[URL][DOMAIN_NAME]"
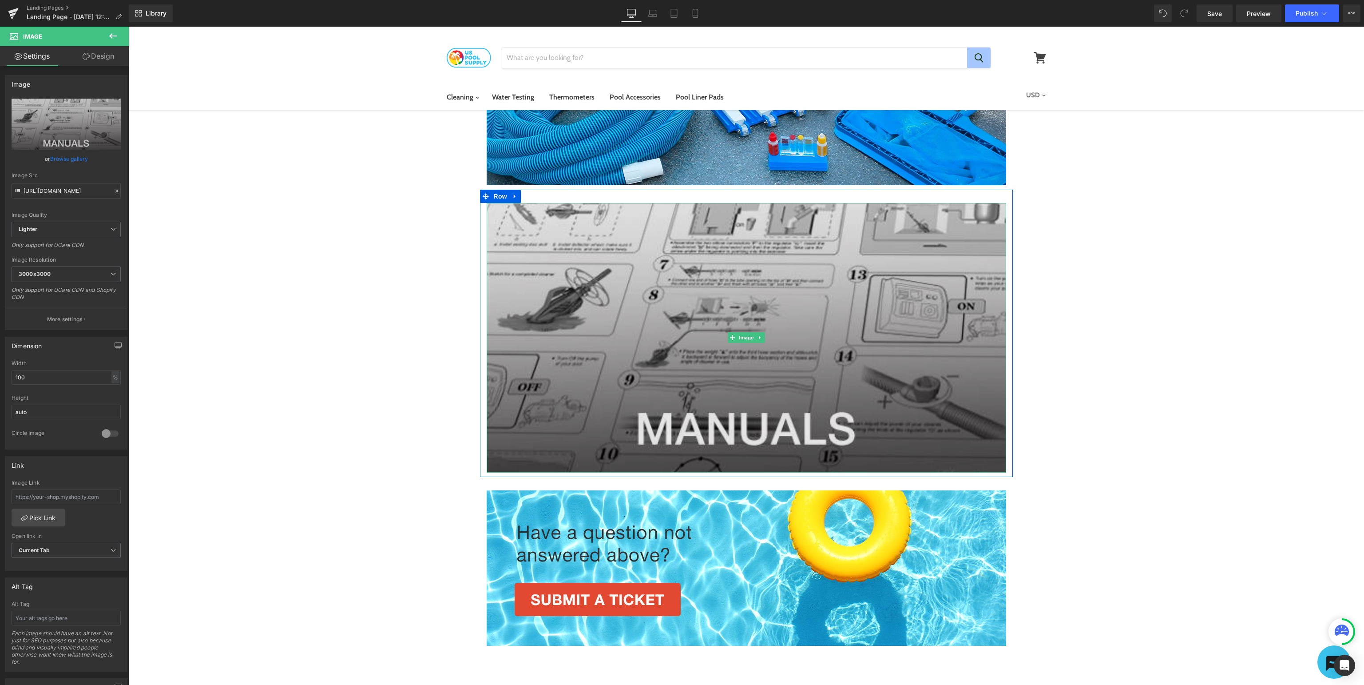
scroll to position [0, 0]
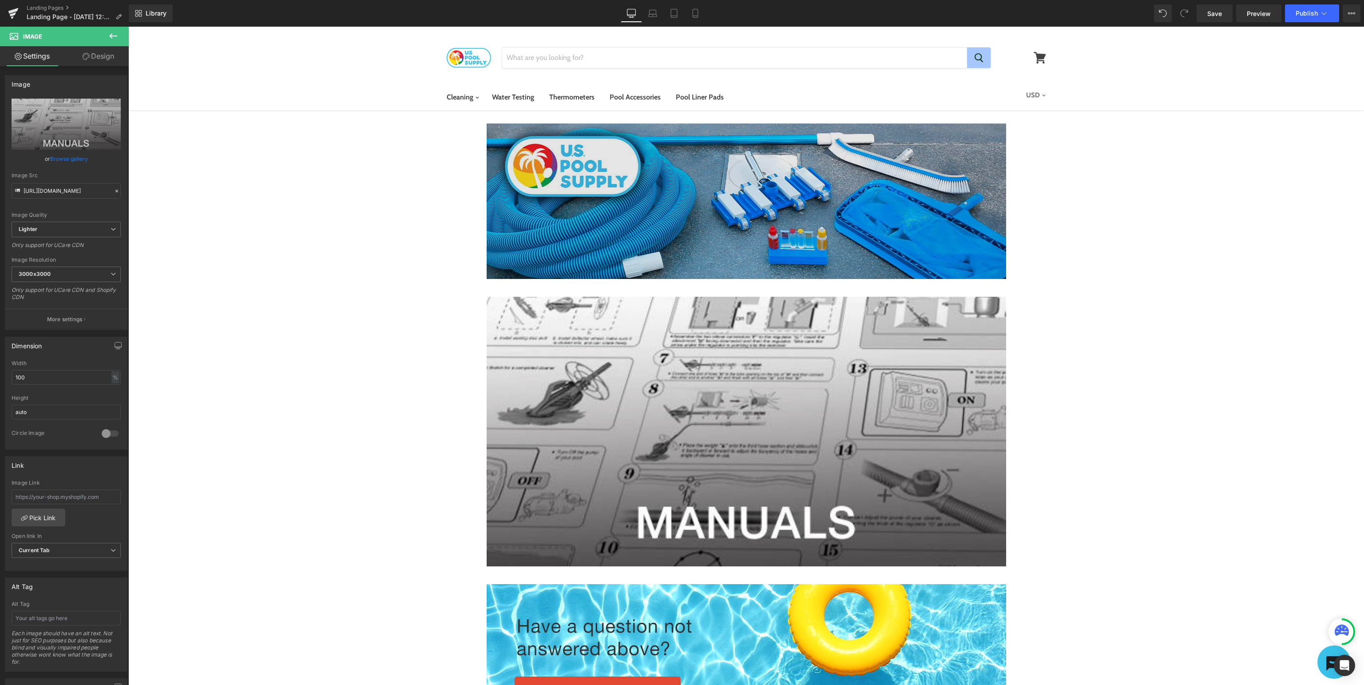
click at [652, 194] on img at bounding box center [746, 200] width 519 height 155
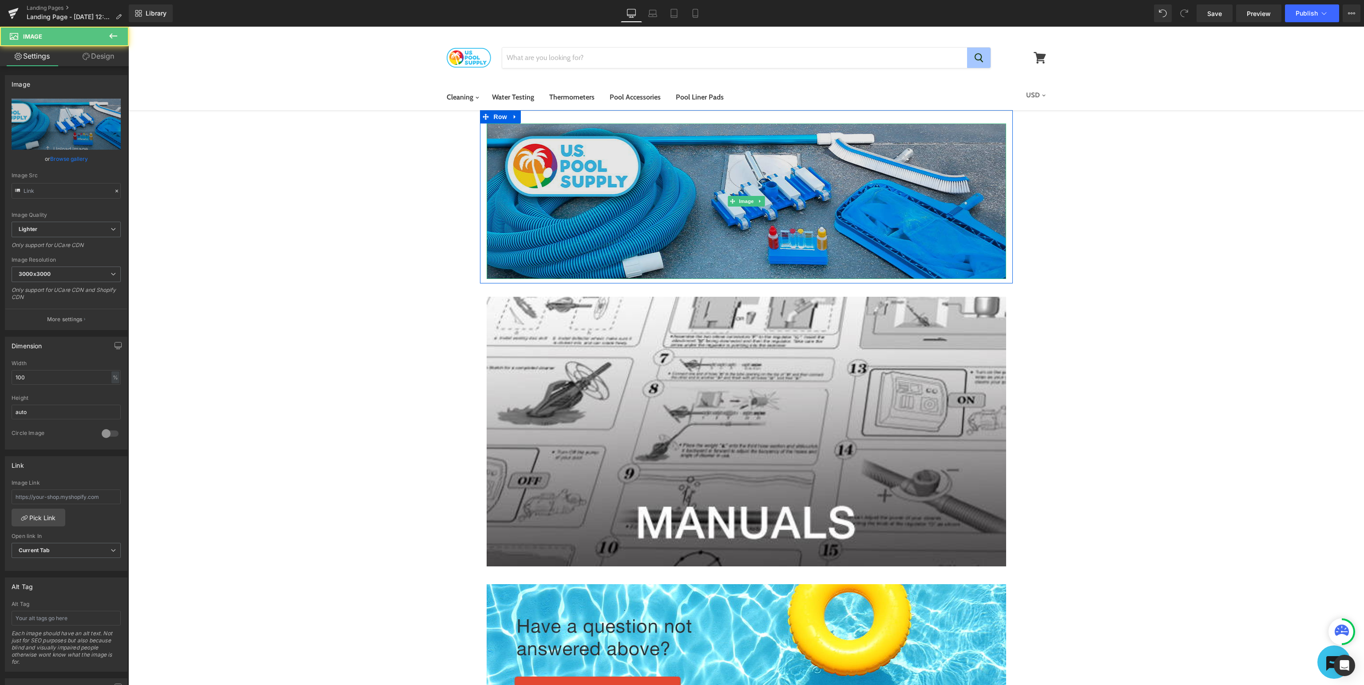
type input "[URL][DOMAIN_NAME]"
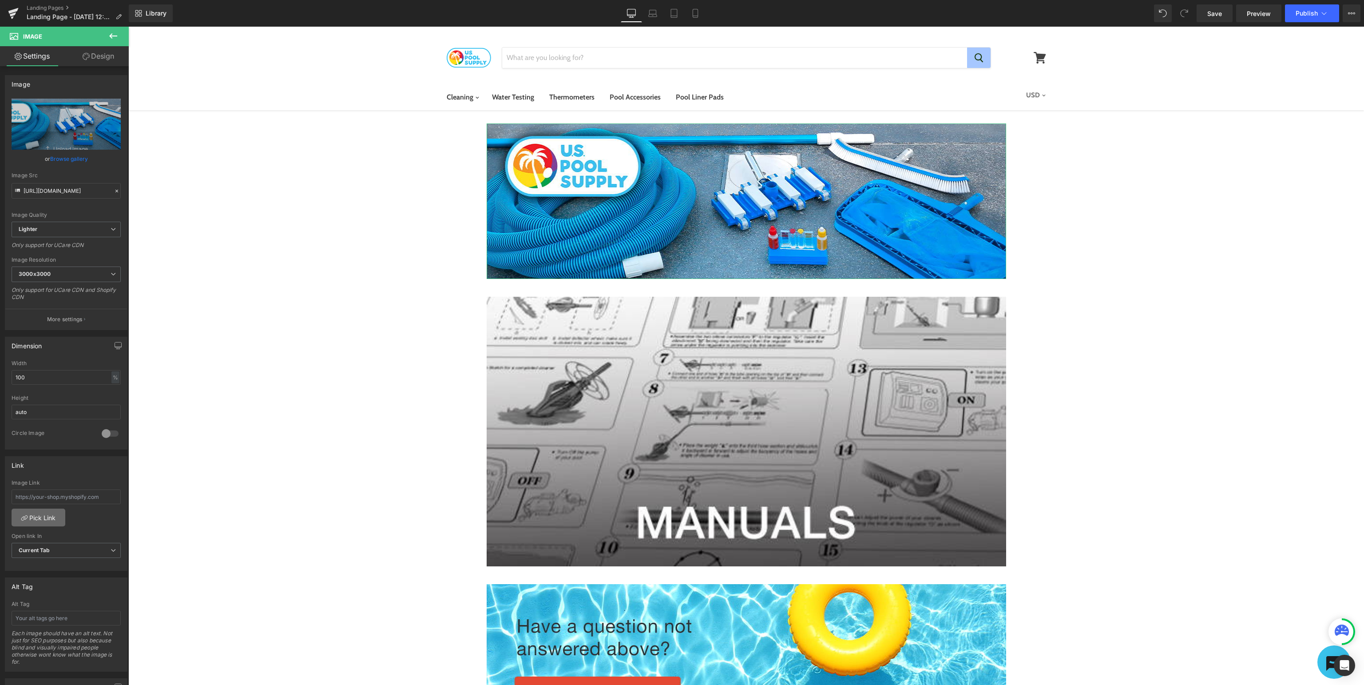
click at [43, 513] on link "Pick Link" at bounding box center [39, 517] width 54 height 18
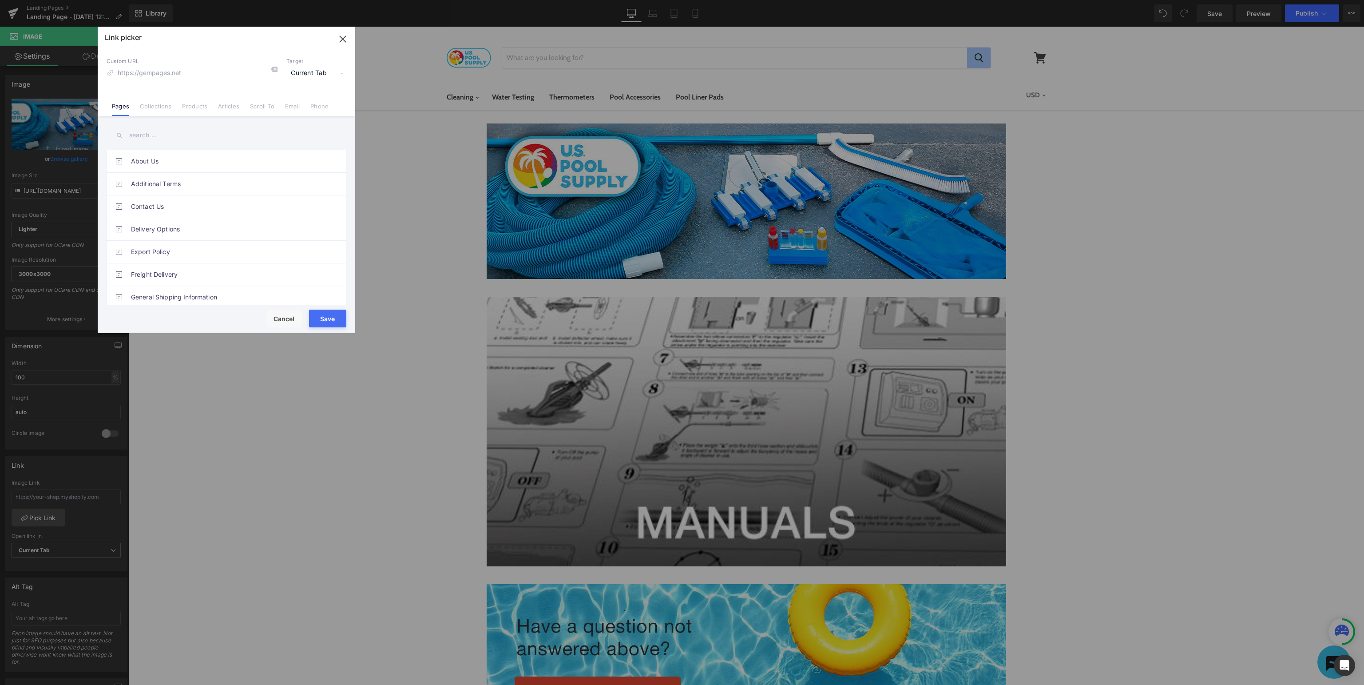
click at [244, 132] on input "text" at bounding box center [227, 135] width 240 height 20
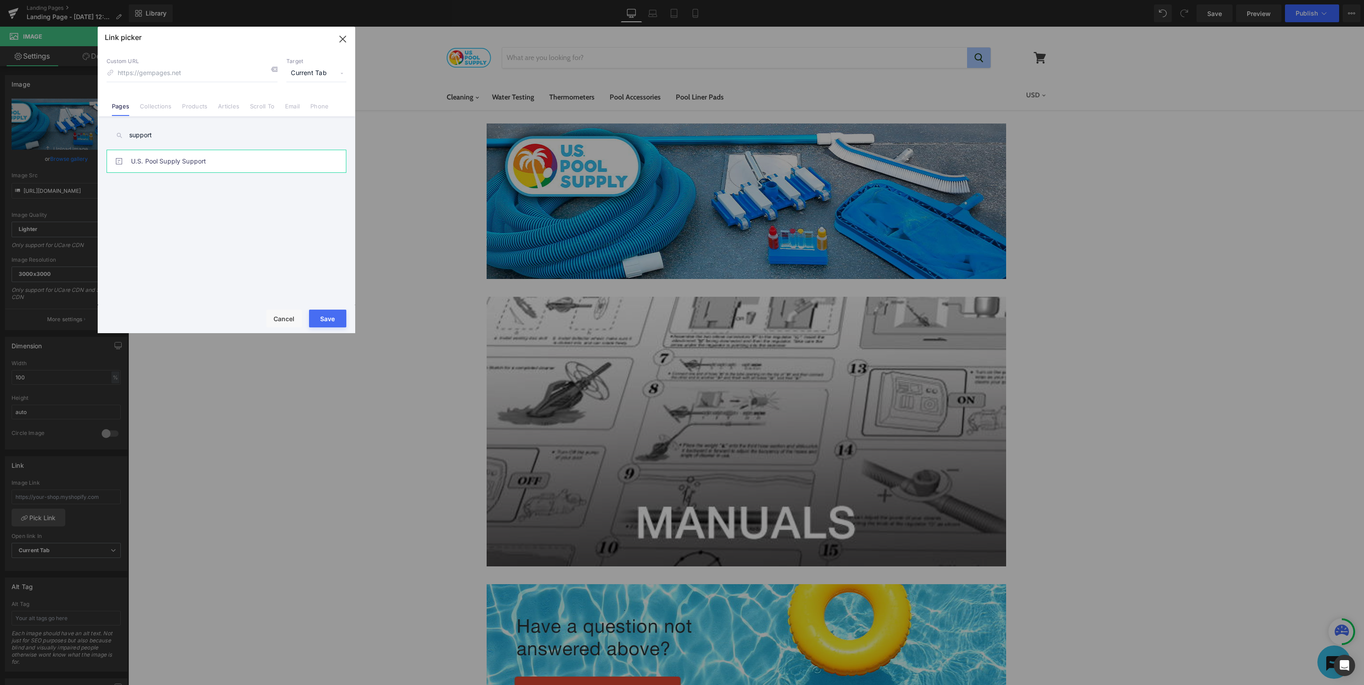
type input "support"
click at [186, 157] on link "U.S. Pool Supply Support" at bounding box center [228, 161] width 195 height 22
type input "/pages/usp-support"
click at [327, 316] on button "Save" at bounding box center [327, 318] width 37 height 18
type input "/pages/usp-support"
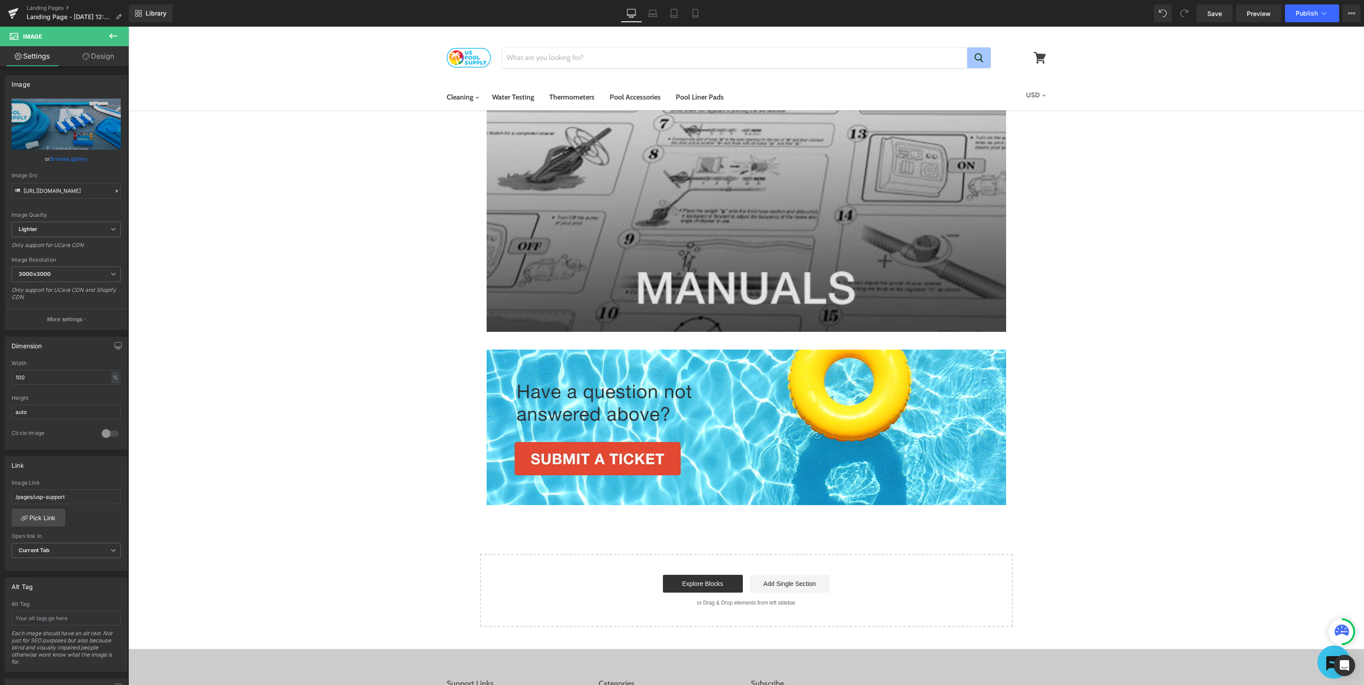
scroll to position [140, 0]
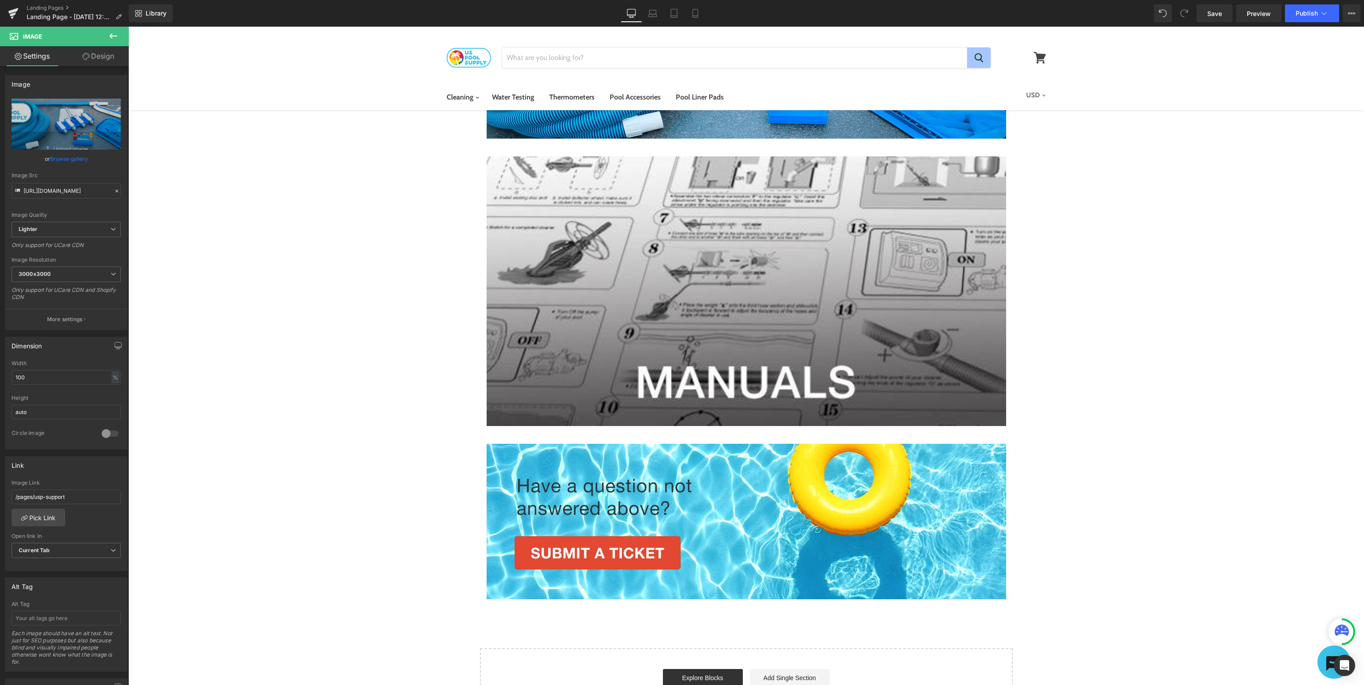
click at [114, 39] on icon at bounding box center [113, 36] width 11 height 11
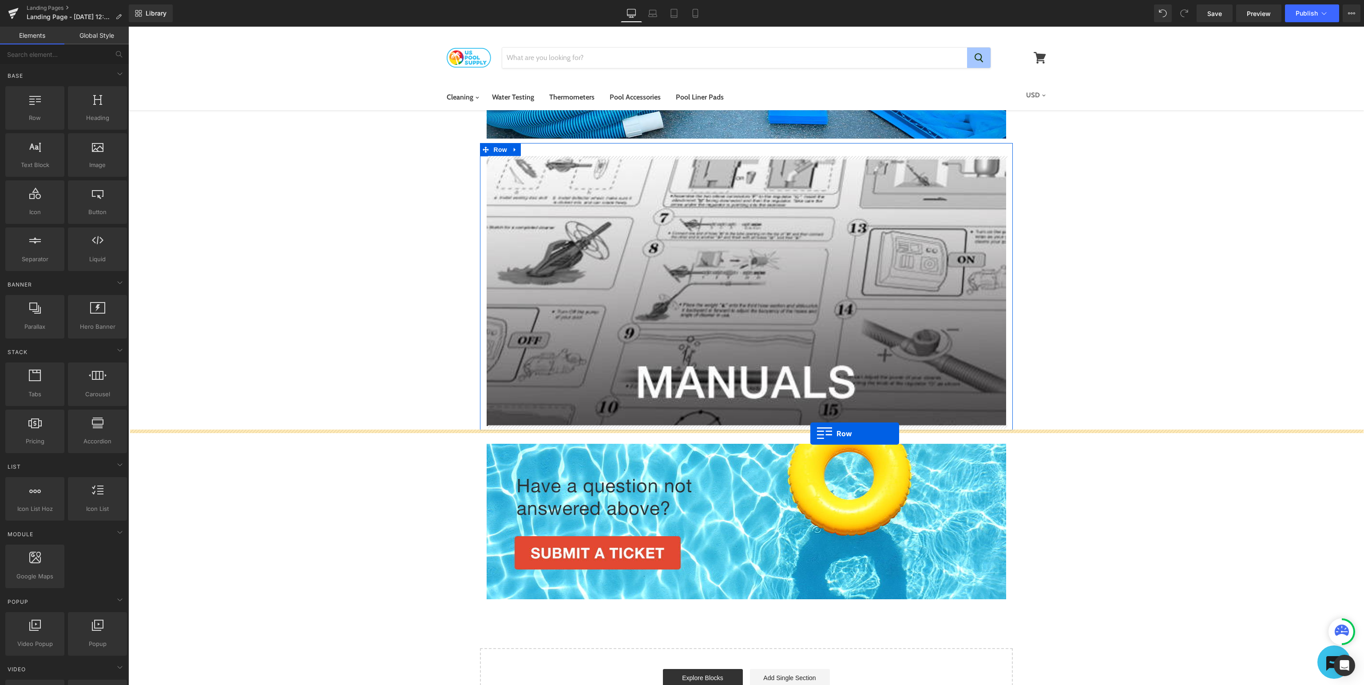
drag, startPoint x: 162, startPoint y: 139, endPoint x: 810, endPoint y: 433, distance: 712.3
